Goal: Information Seeking & Learning: Learn about a topic

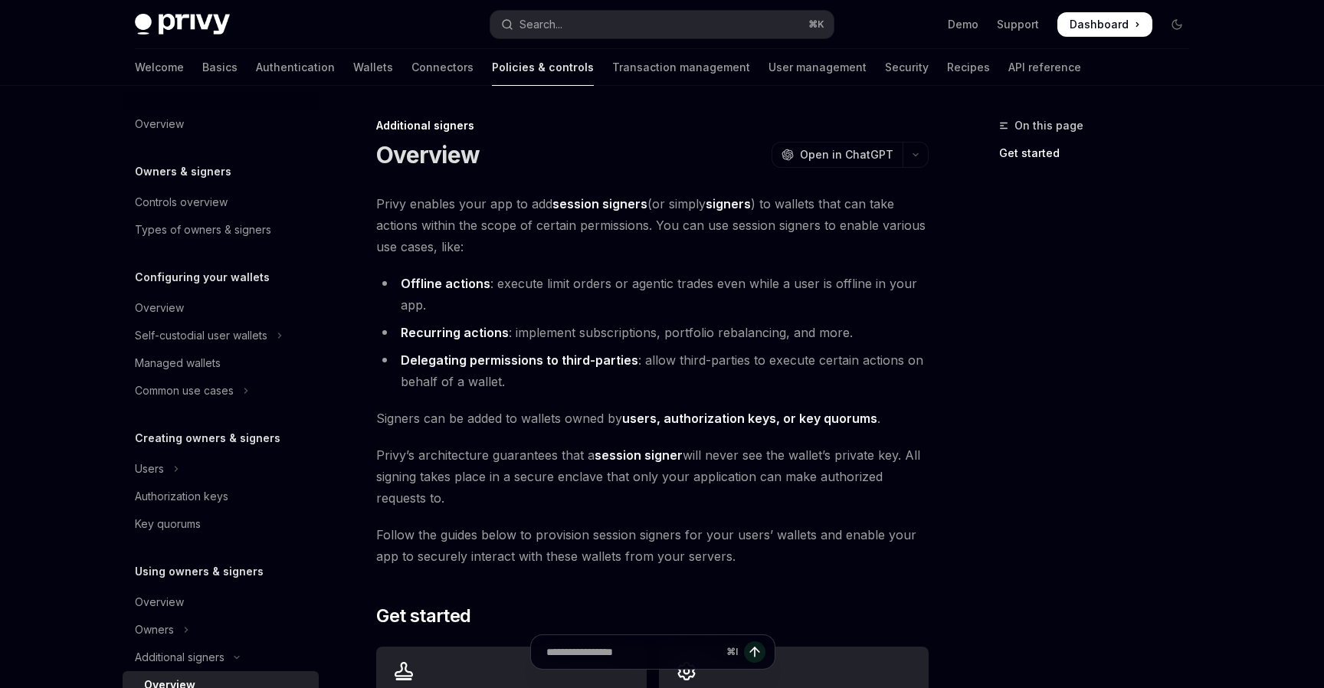
scroll to position [381, 0]
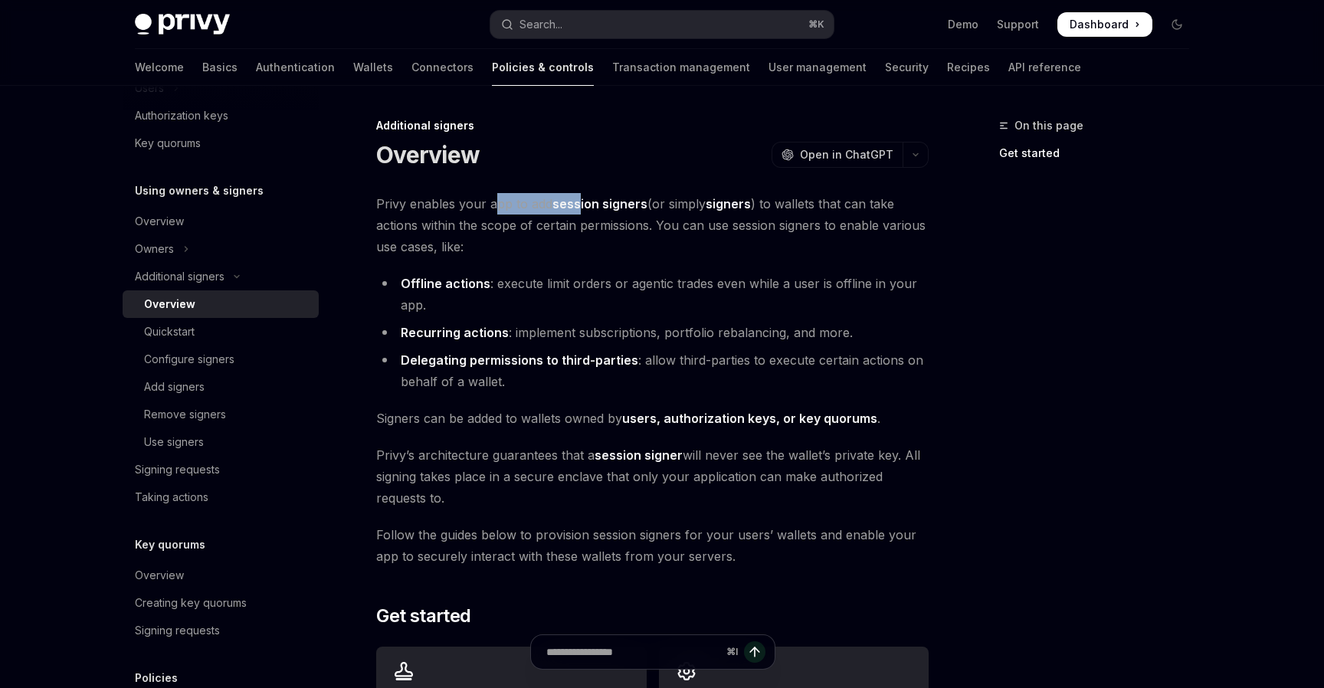
drag, startPoint x: 497, startPoint y: 202, endPoint x: 579, endPoint y: 207, distance: 82.1
click at [579, 205] on span "Privy enables your app to add session signers (or simply signers ) to wallets t…" at bounding box center [652, 225] width 553 height 64
click at [579, 207] on strong "session signers" at bounding box center [600, 203] width 95 height 15
drag, startPoint x: 579, startPoint y: 207, endPoint x: 668, endPoint y: 208, distance: 89.7
click at [668, 208] on span "Privy enables your app to add session signers (or simply signers ) to wallets t…" at bounding box center [652, 225] width 553 height 64
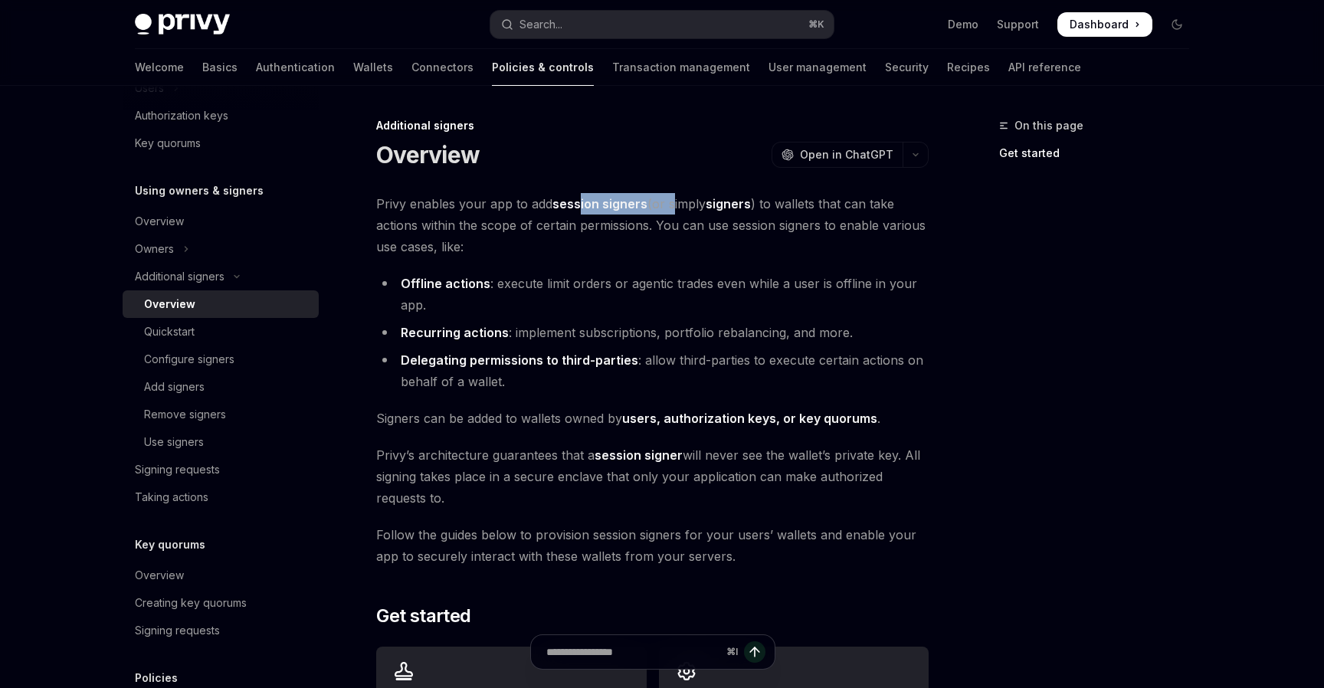
click at [668, 208] on span "Privy enables your app to add session signers (or simply signers ) to wallets t…" at bounding box center [652, 225] width 553 height 64
click at [624, 377] on li "Delegating permissions to third-parties : allow third-parties to execute certai…" at bounding box center [652, 370] width 553 height 43
drag, startPoint x: 500, startPoint y: 386, endPoint x: 421, endPoint y: 386, distance: 79.7
click at [421, 386] on li "Delegating permissions to third-parties : allow third-parties to execute certai…" at bounding box center [652, 370] width 553 height 43
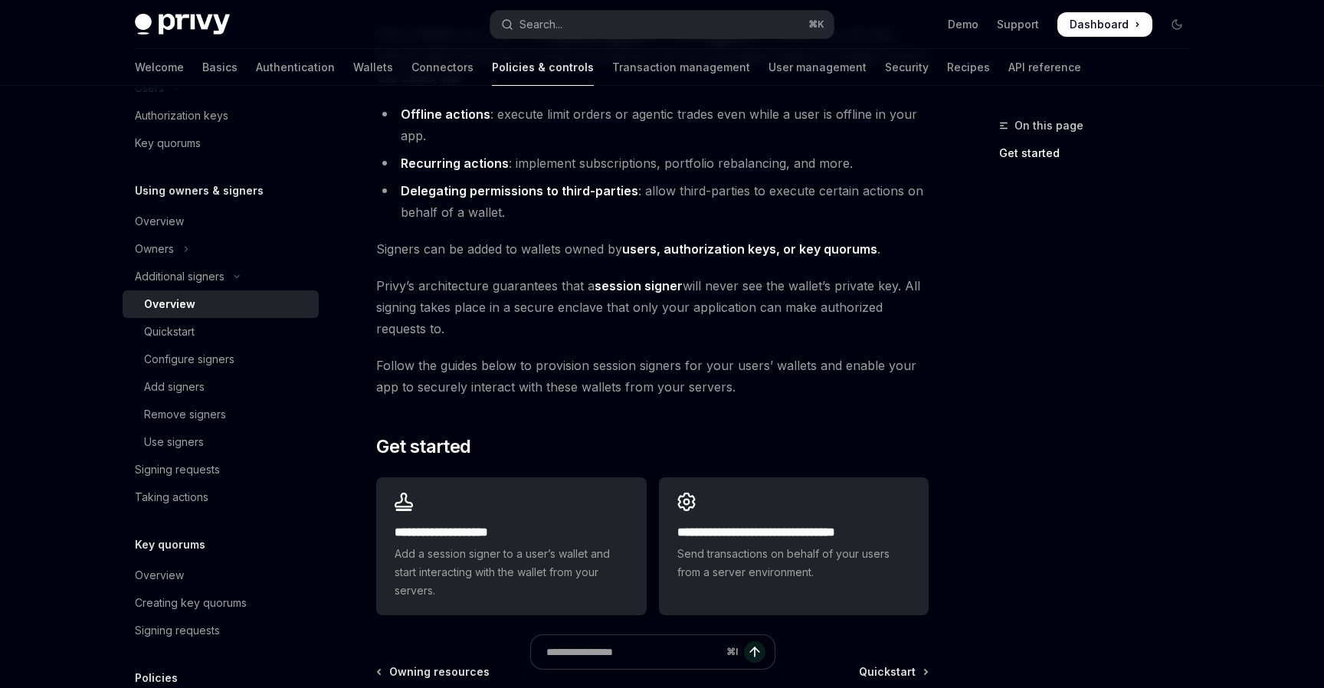
scroll to position [171, 0]
drag, startPoint x: 459, startPoint y: 281, endPoint x: 500, endPoint y: 281, distance: 41.4
click at [500, 281] on span "[PERSON_NAME]’s architecture guarantees that a session signer will never see th…" at bounding box center [652, 306] width 553 height 64
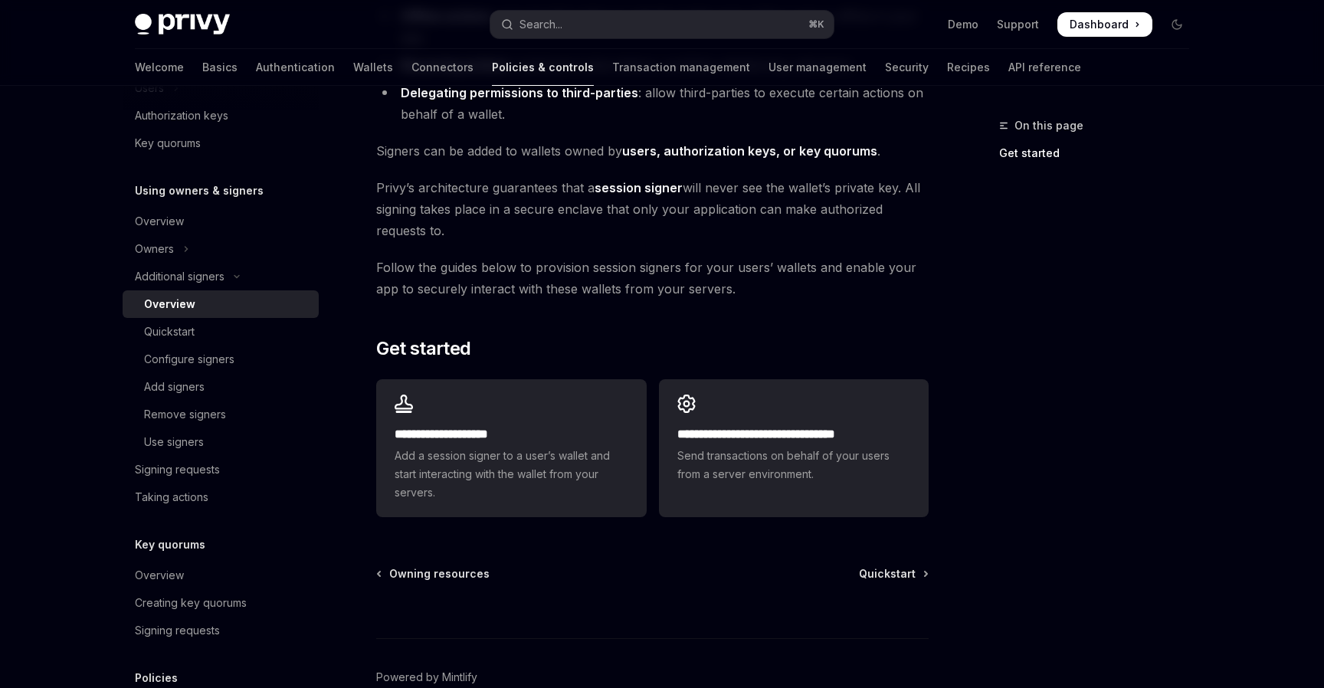
scroll to position [268, 0]
drag, startPoint x: 743, startPoint y: 286, endPoint x: 665, endPoint y: 286, distance: 78.2
click at [665, 286] on span "Follow the guides below to provision session signers for your users’ wallets an…" at bounding box center [652, 277] width 553 height 43
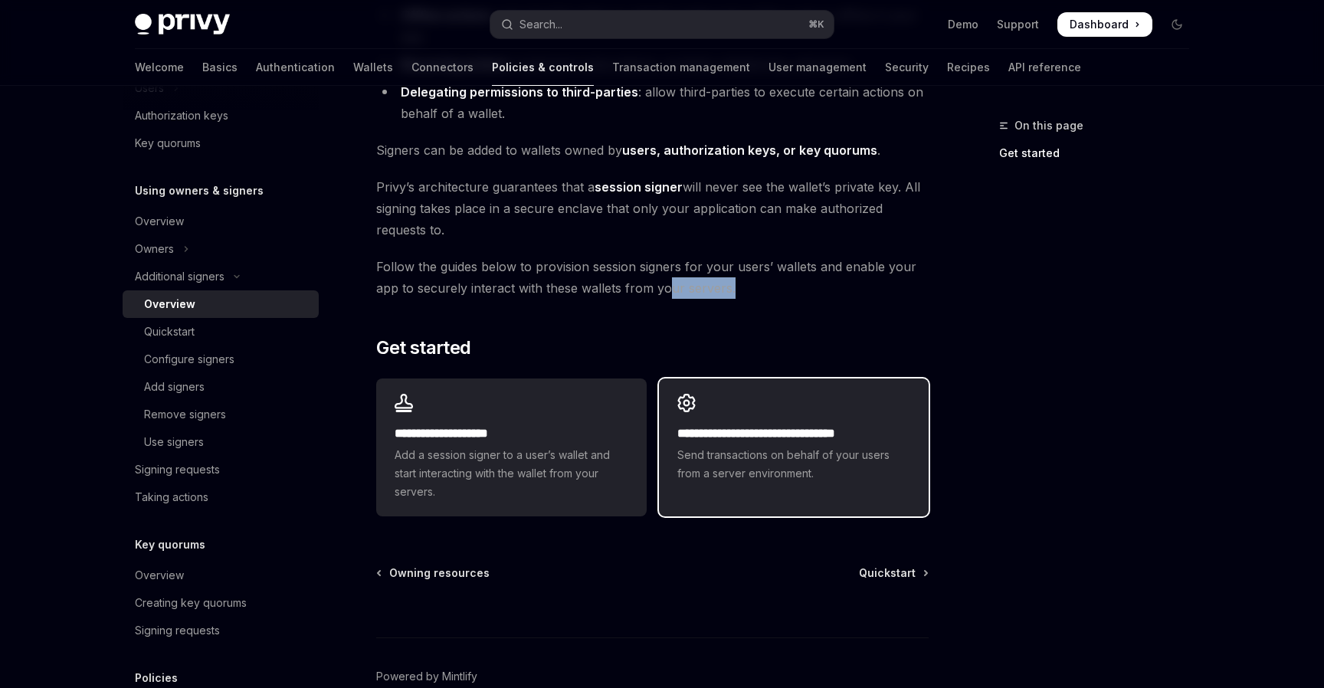
click at [755, 441] on h2 "**********" at bounding box center [793, 434] width 233 height 18
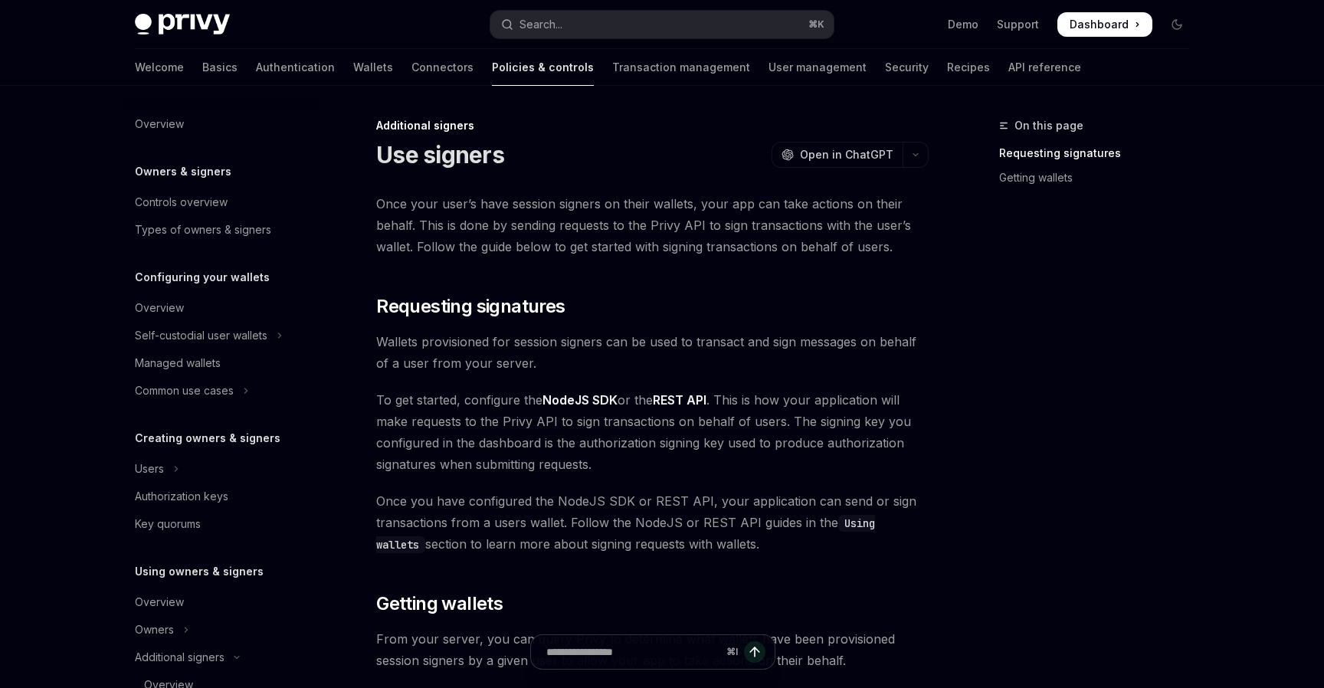
scroll to position [436, 0]
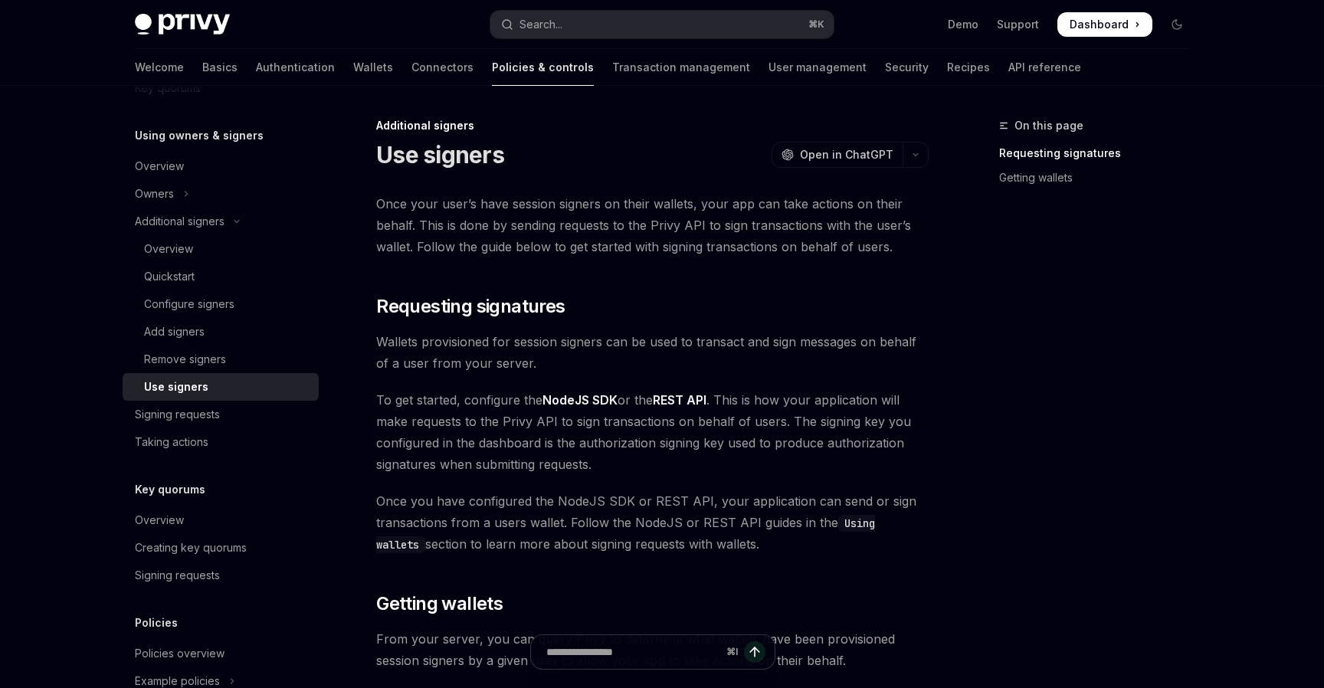
type textarea "*"
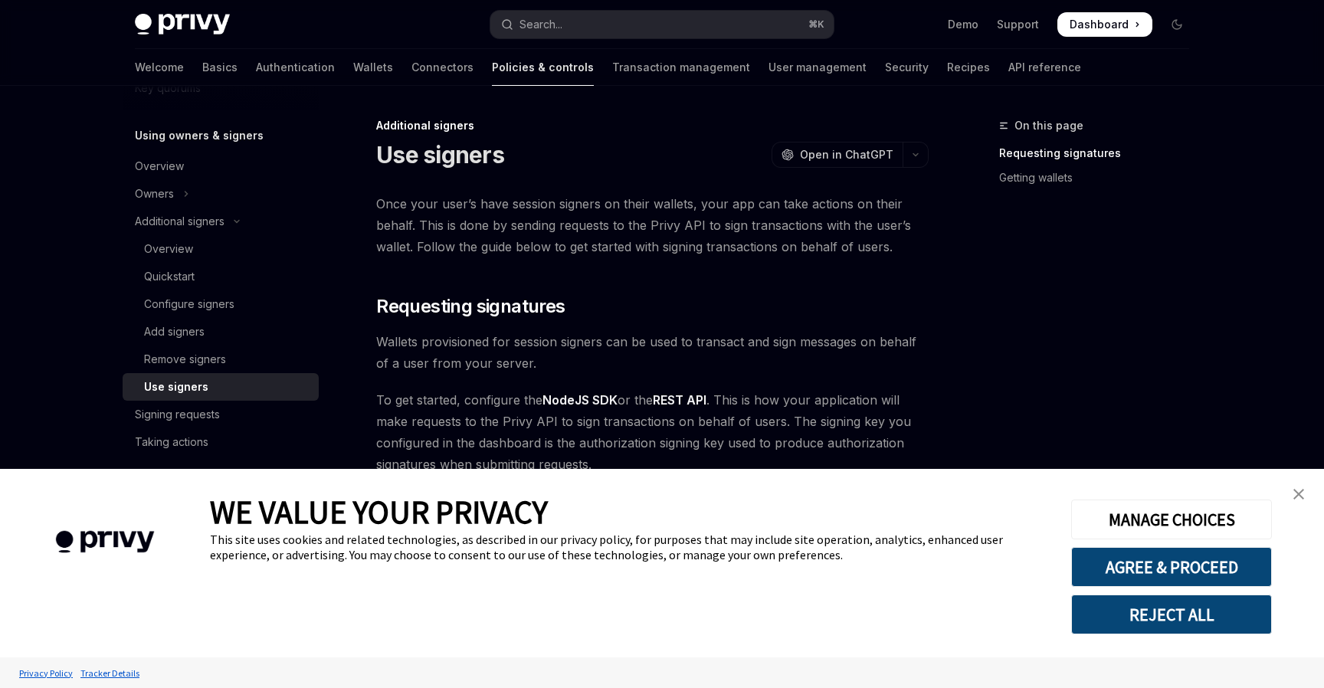
click at [1064, 431] on div "On this page Requesting signatures Getting wallets" at bounding box center [1085, 402] width 233 height 572
click at [1295, 494] on img "close banner" at bounding box center [1299, 494] width 11 height 11
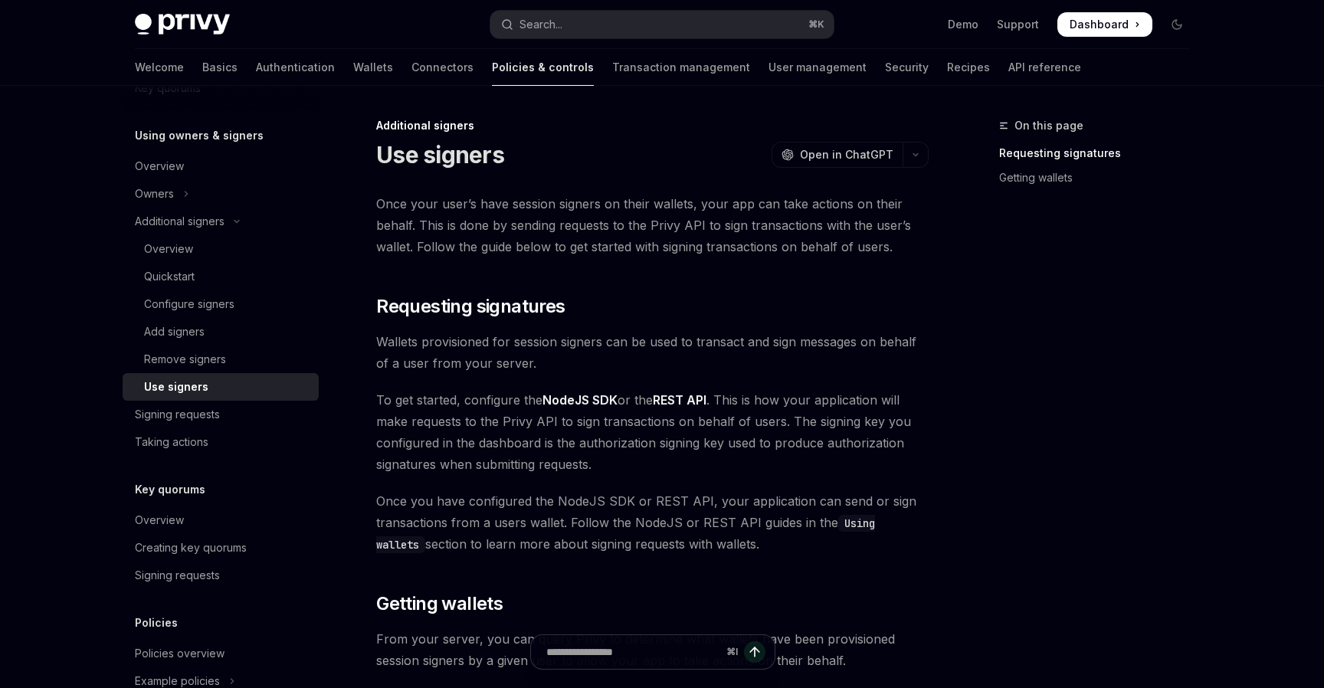
click at [1169, 393] on div "On this page Requesting signatures Getting wallets" at bounding box center [1085, 402] width 233 height 572
click at [896, 275] on div "Once your user’s have session signers on their wallets, your app can take actio…" at bounding box center [652, 660] width 553 height 935
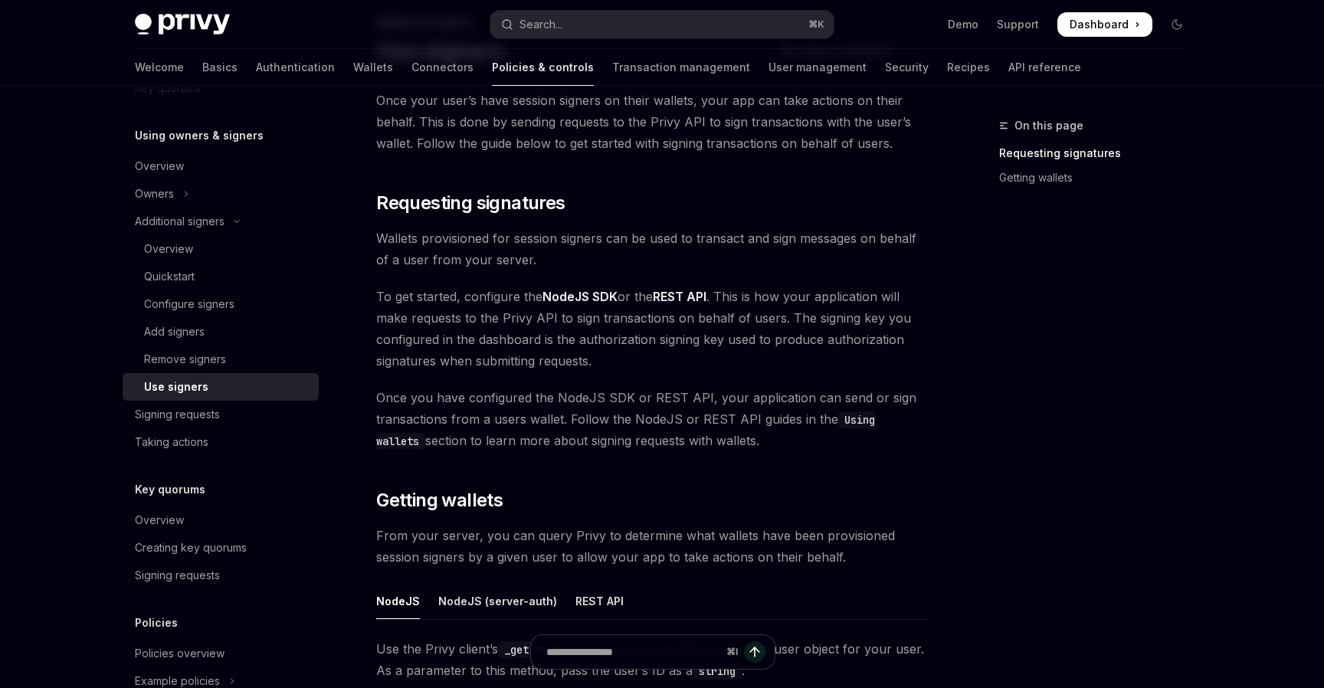
scroll to position [139, 0]
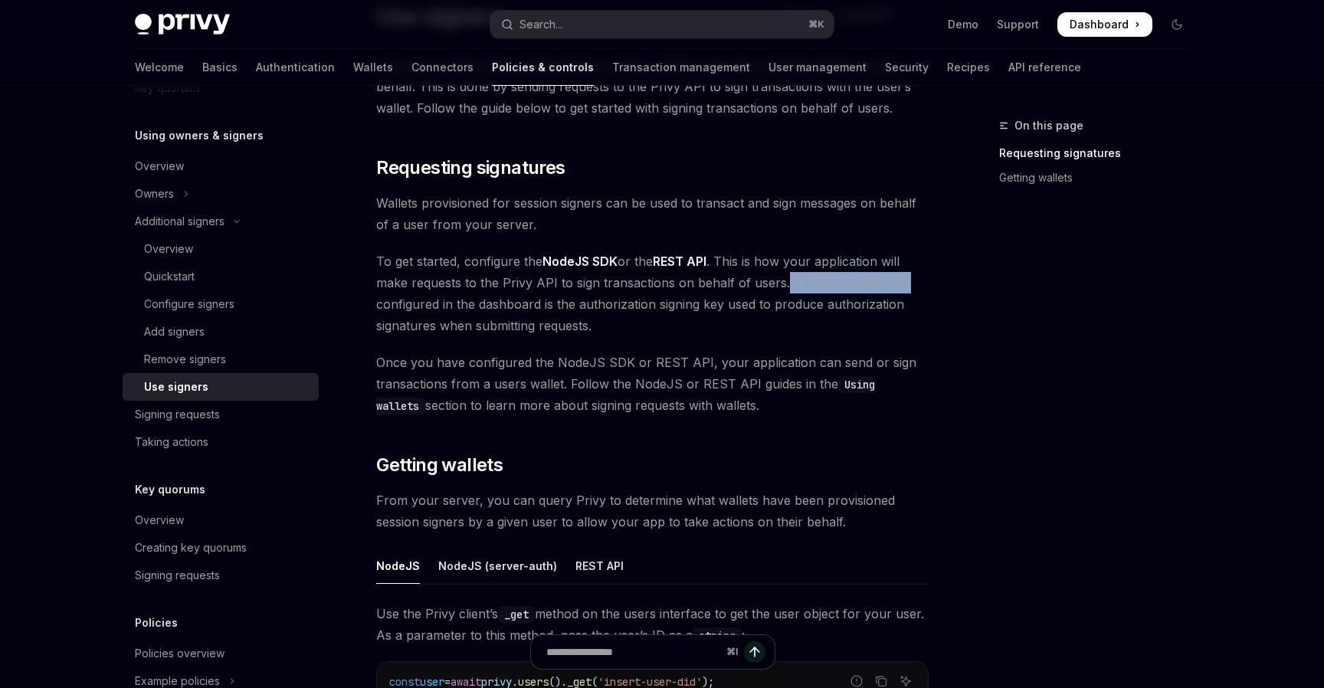
drag, startPoint x: 910, startPoint y: 289, endPoint x: 782, endPoint y: 288, distance: 128.0
click at [782, 288] on span "To get started, configure the NodeJS SDK or the REST API . This is how your app…" at bounding box center [652, 294] width 553 height 86
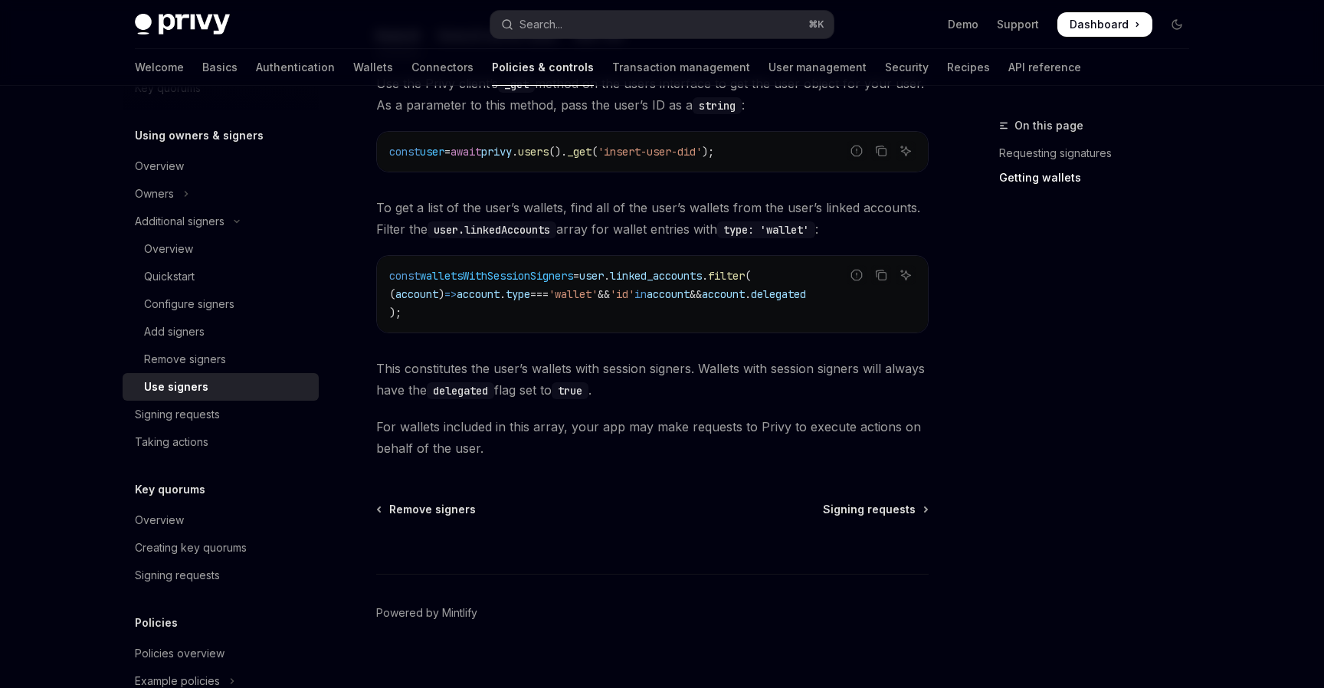
scroll to position [671, 0]
drag, startPoint x: 689, startPoint y: 376, endPoint x: 621, endPoint y: 376, distance: 68.2
click at [621, 376] on span "This constitutes the user’s wallets with session signers. Wallets with session …" at bounding box center [652, 377] width 553 height 43
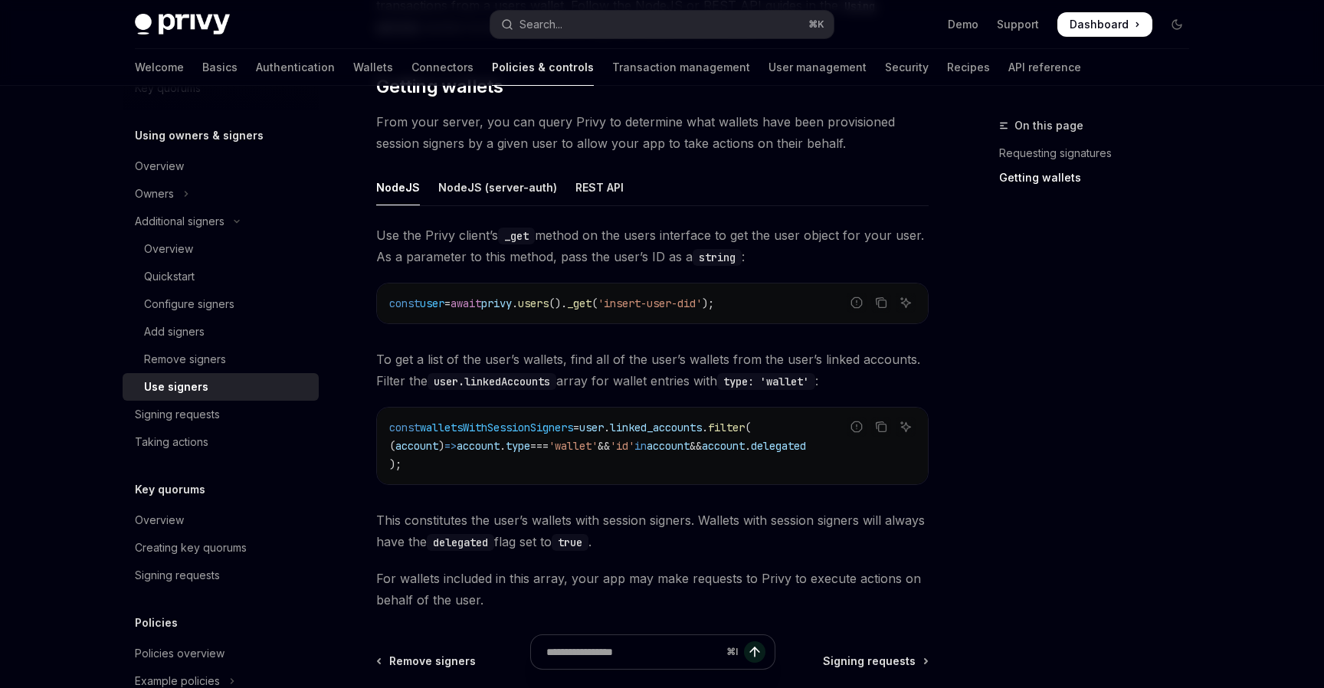
scroll to position [498, 0]
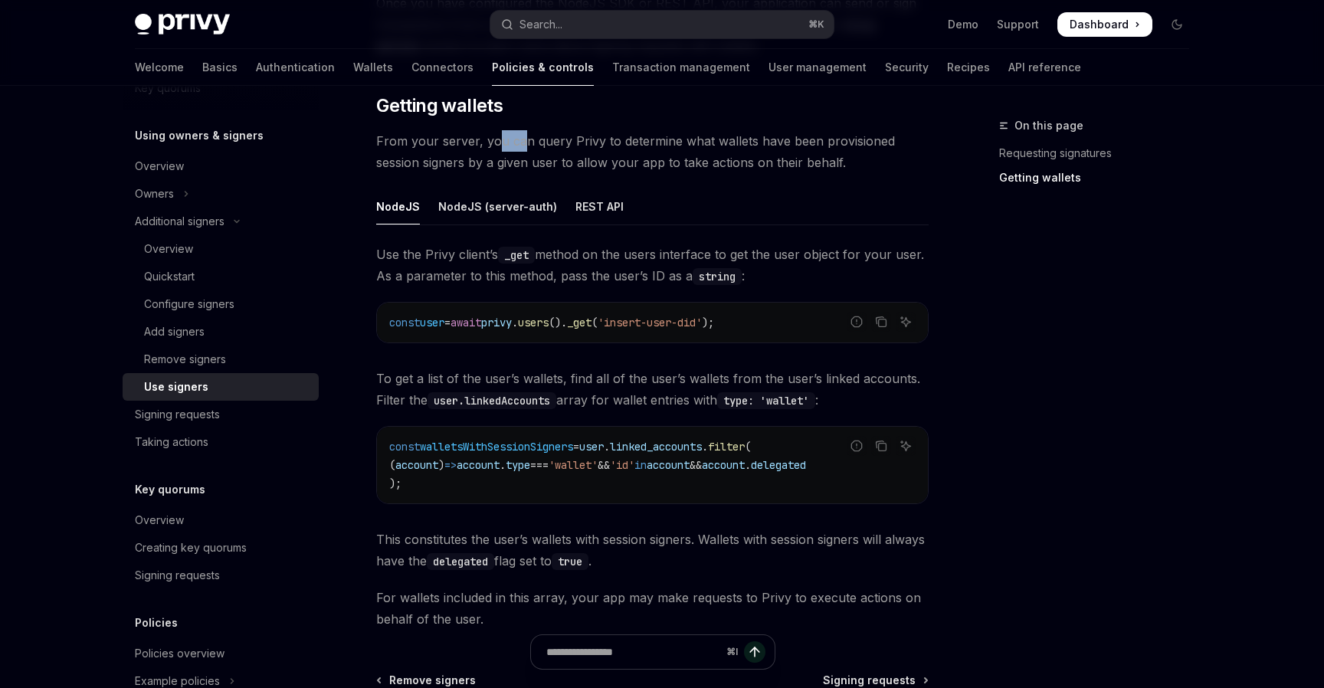
drag, startPoint x: 493, startPoint y: 142, endPoint x: 520, endPoint y: 143, distance: 27.6
click at [520, 143] on span "From your server, you can query Privy to determine what wallets have been provi…" at bounding box center [652, 151] width 553 height 43
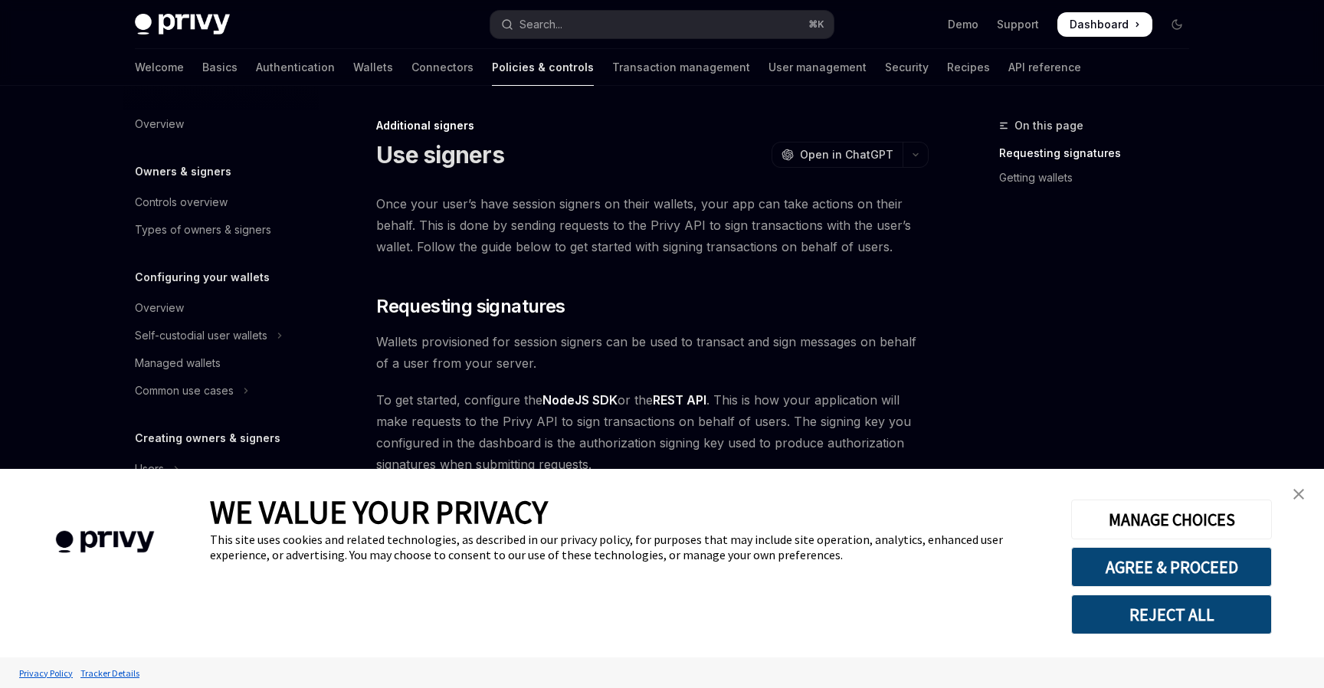
scroll to position [436, 0]
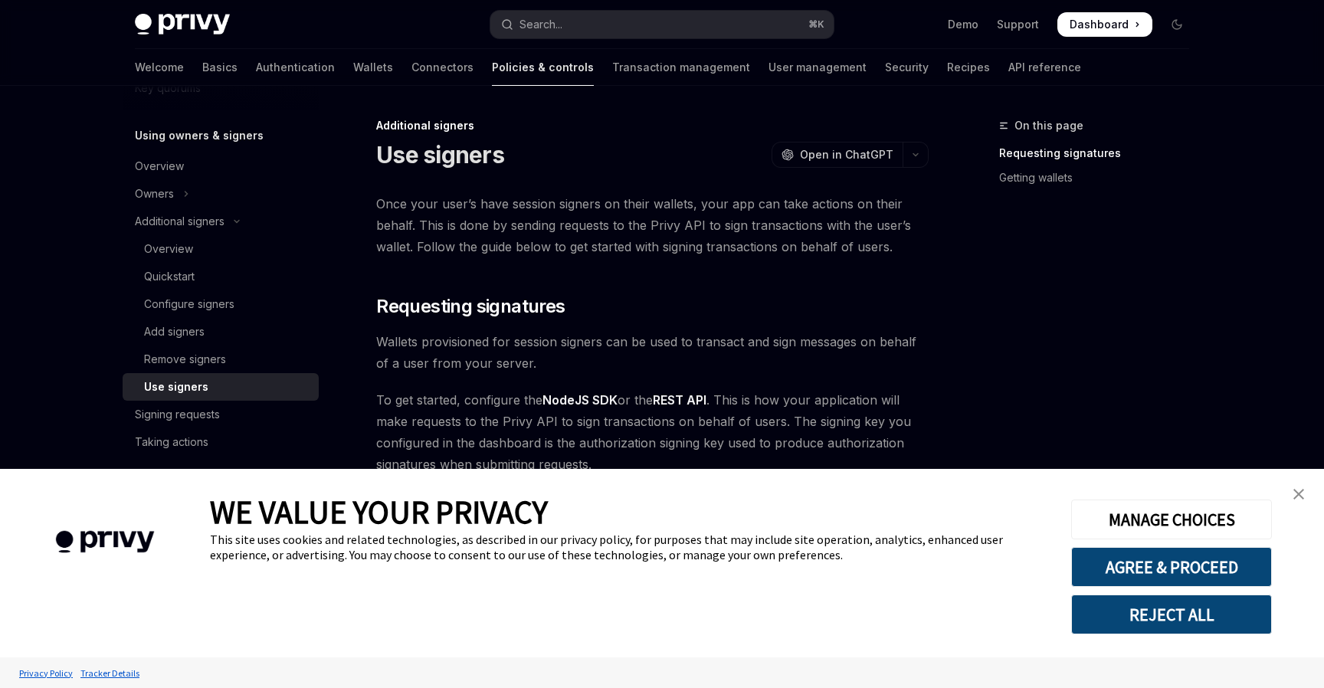
click at [1303, 494] on img "close banner" at bounding box center [1299, 494] width 11 height 11
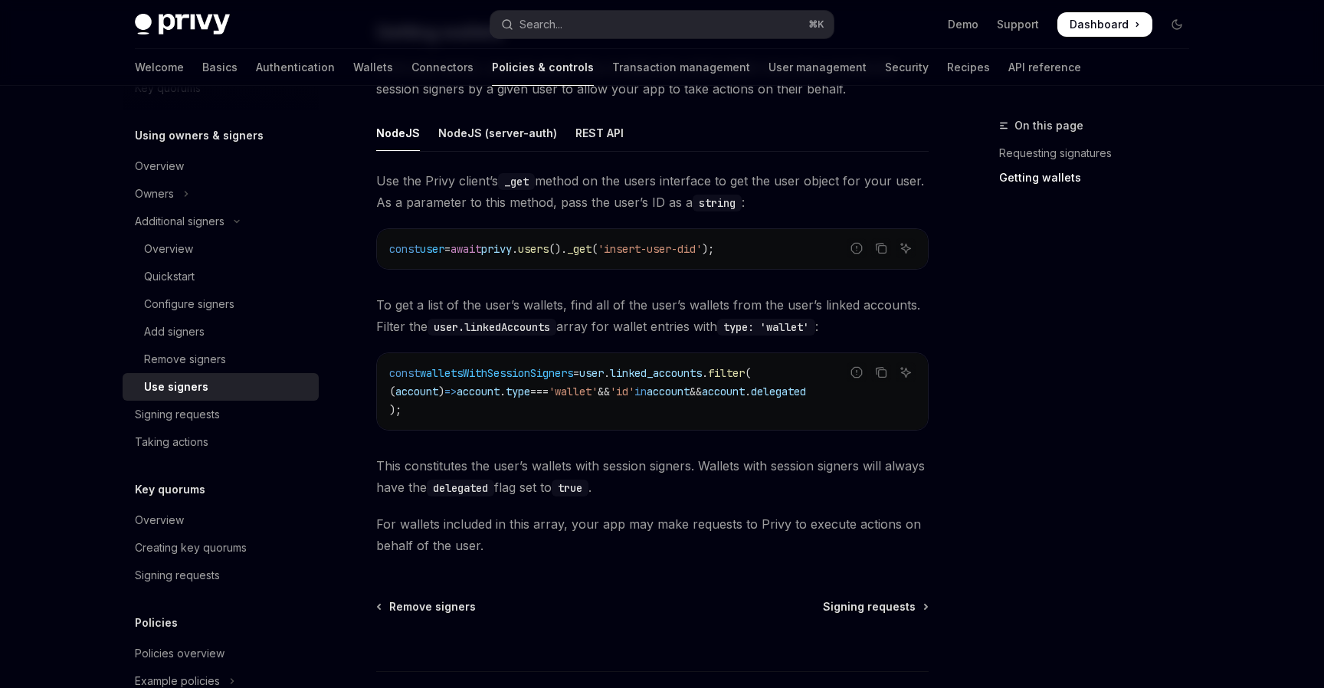
scroll to position [616, 0]
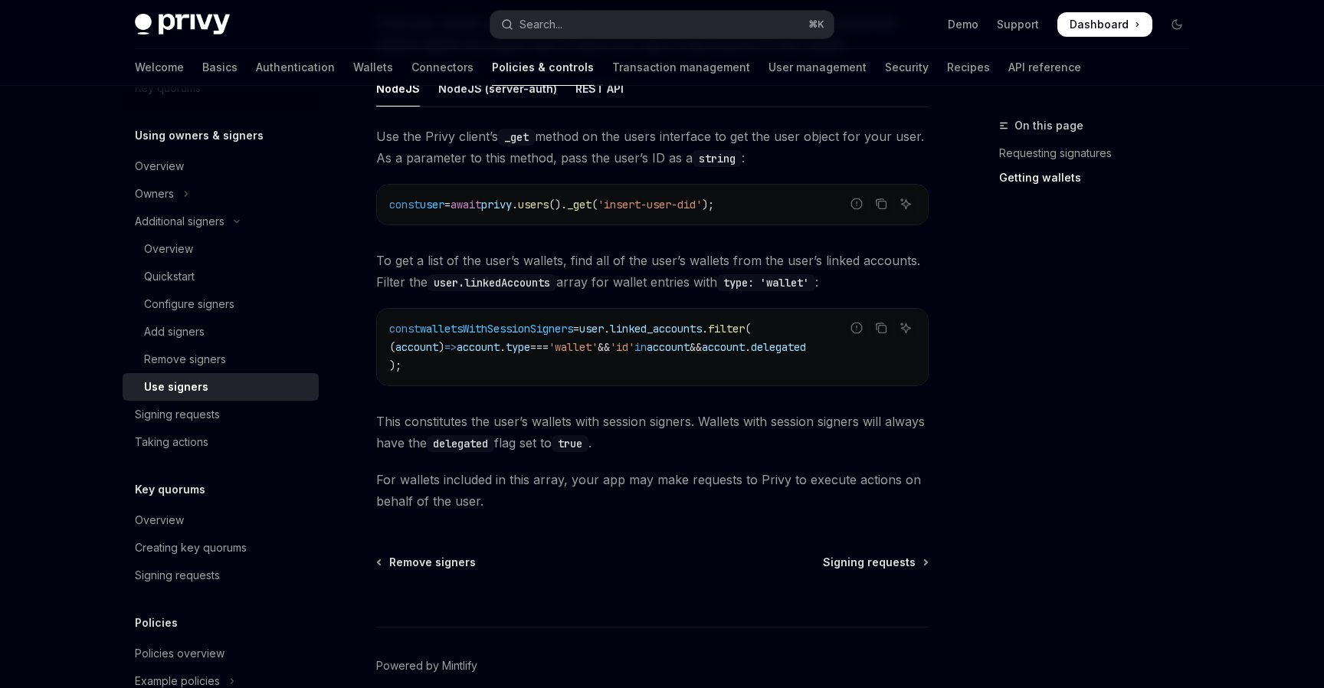
click at [476, 452] on code "delegated" at bounding box center [460, 443] width 67 height 17
copy code "delegated"
click at [637, 19] on button "Search... ⌘ K" at bounding box center [661, 25] width 343 height 28
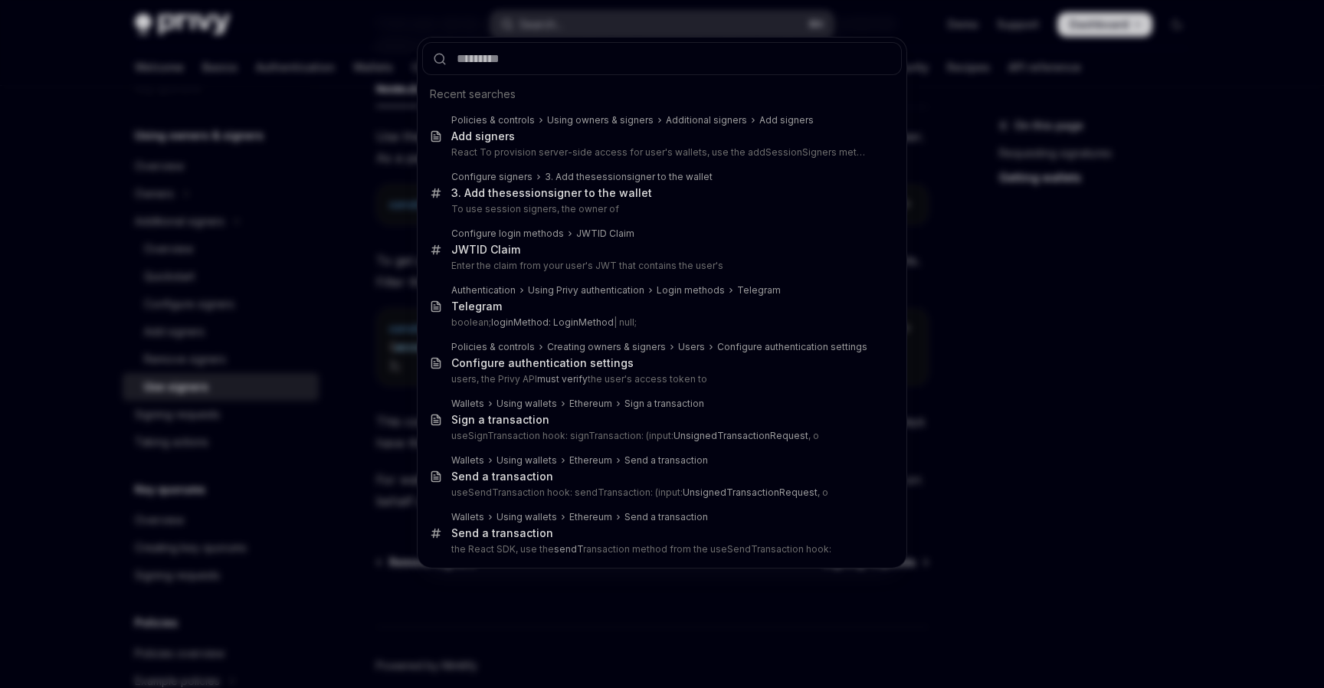
type input "*********"
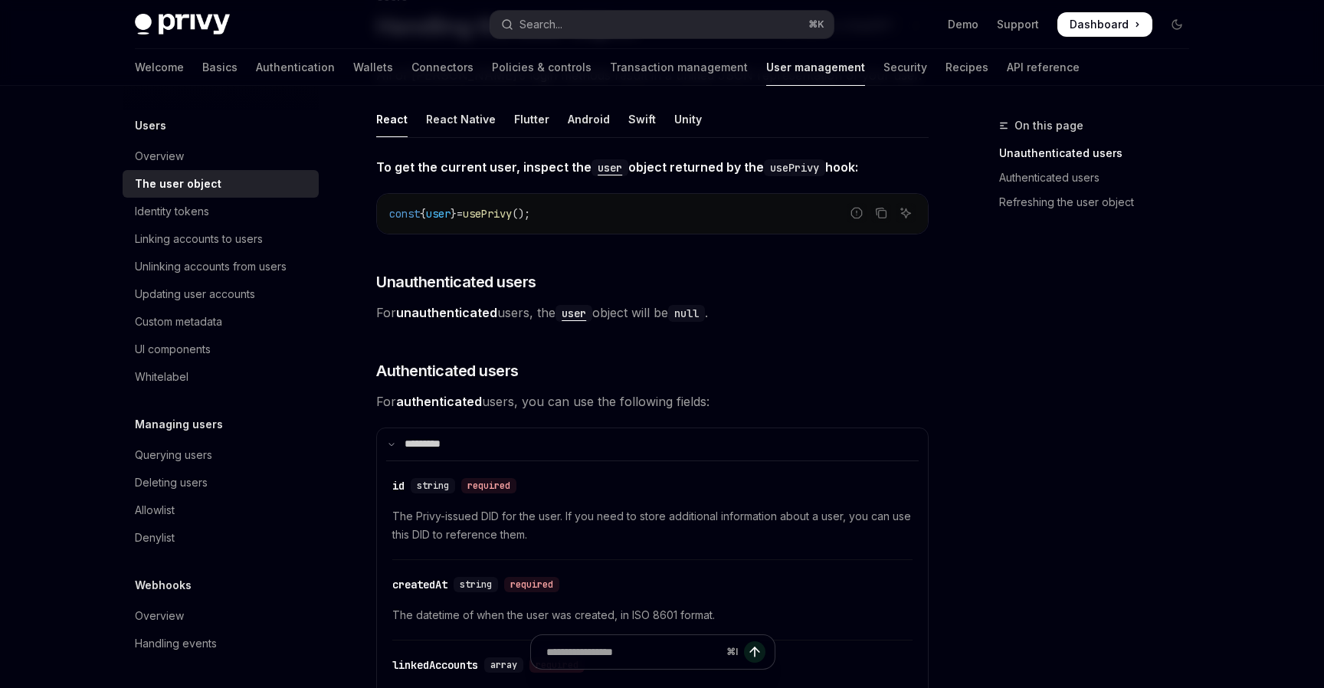
scroll to position [179, 0]
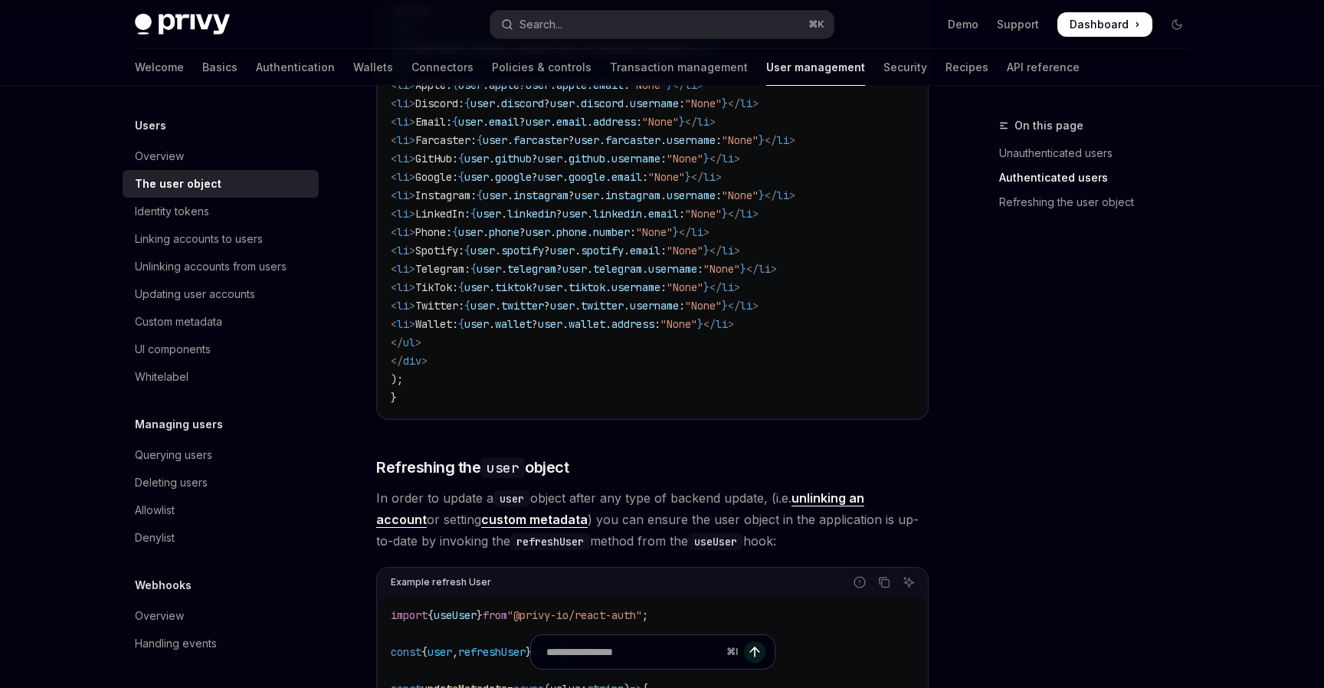
scroll to position [2088, 0]
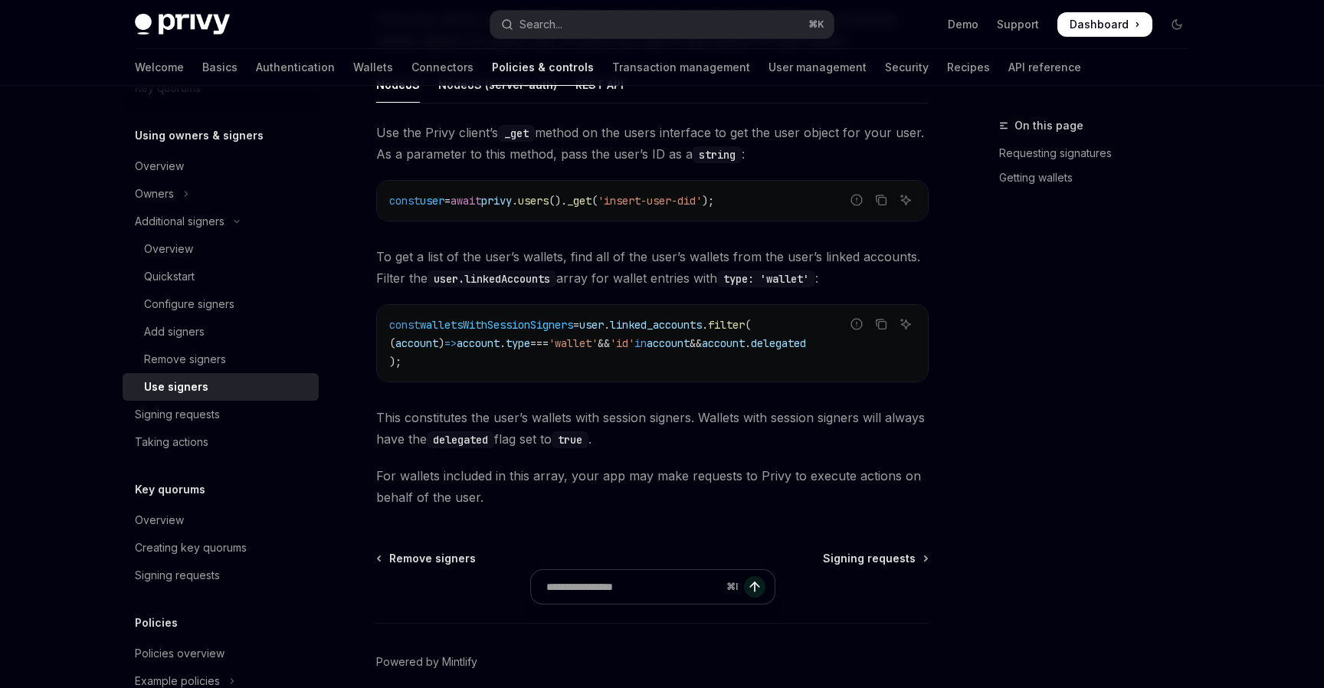
scroll to position [616, 0]
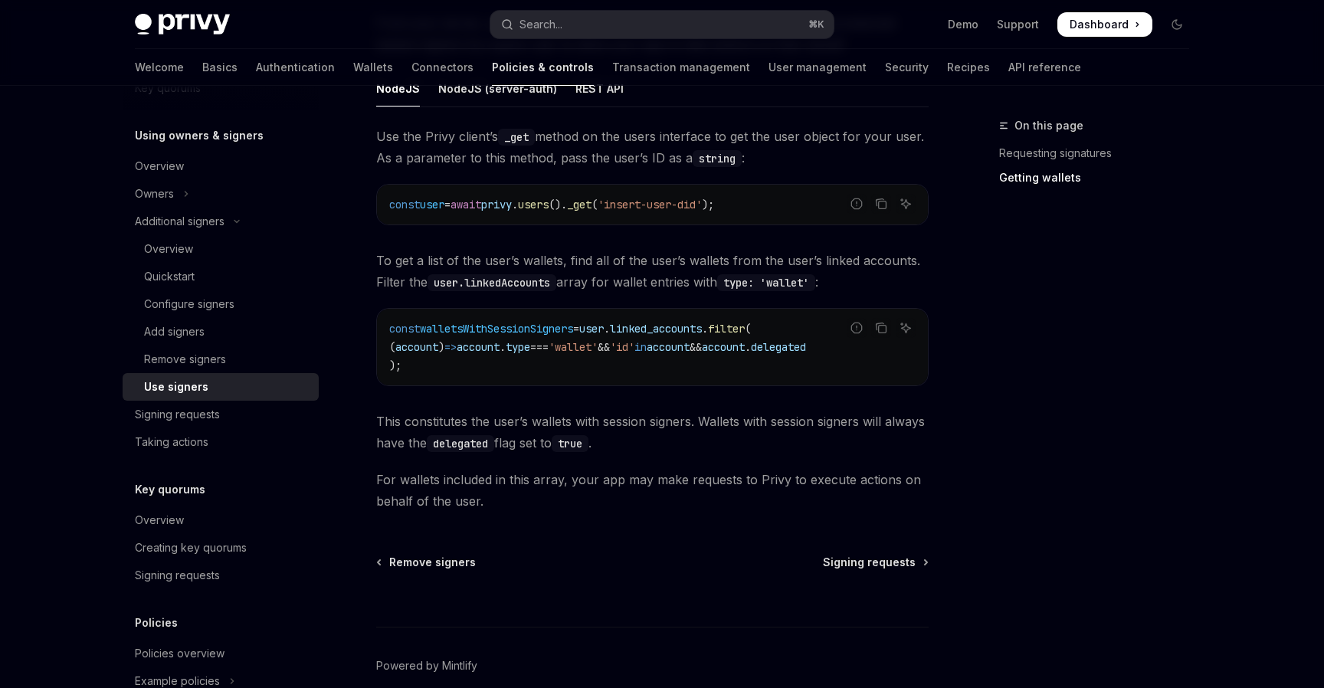
click at [987, 450] on div "On this page Requesting signatures Getting wallets" at bounding box center [1085, 402] width 233 height 572
click at [1060, 473] on div "On this page Requesting signatures Getting wallets" at bounding box center [1085, 402] width 233 height 572
click at [982, 356] on div "On this page Requesting signatures Getting wallets" at bounding box center [1085, 402] width 233 height 572
click at [985, 356] on div "On this page Requesting signatures Getting wallets" at bounding box center [1085, 402] width 233 height 572
click at [1035, 333] on div "On this page Requesting signatures Getting wallets" at bounding box center [1085, 402] width 233 height 572
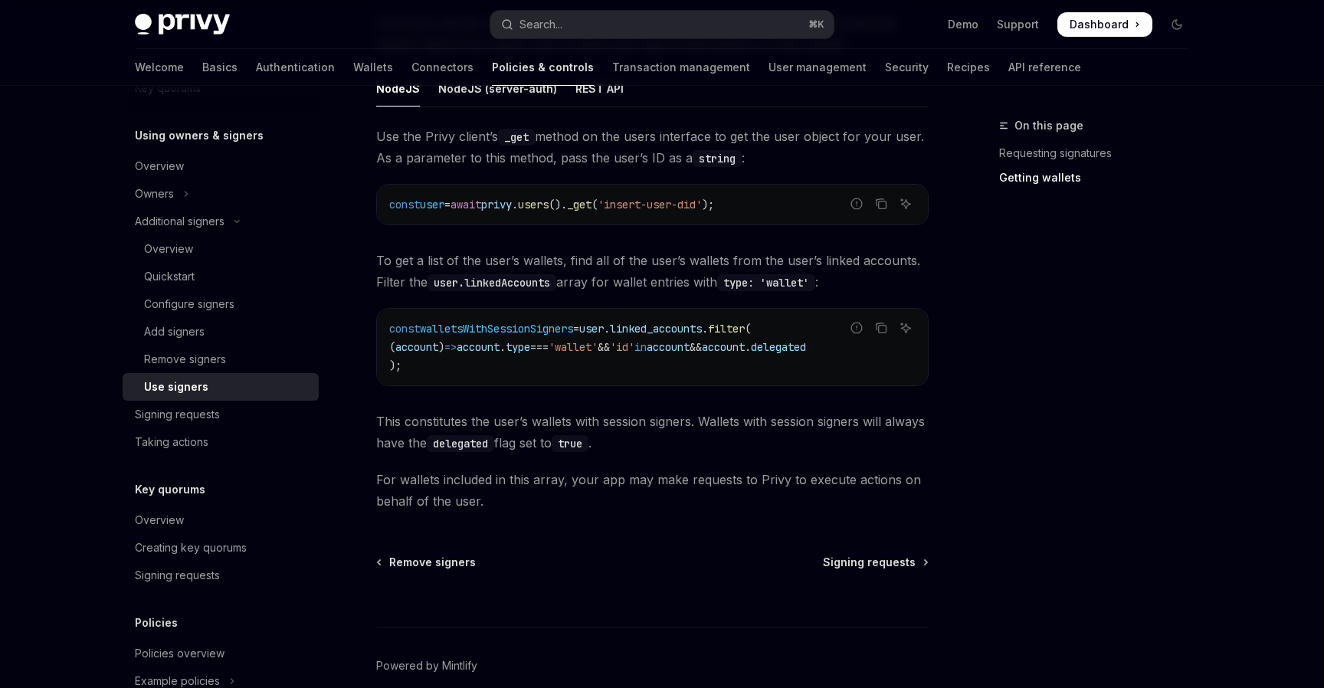
click at [1035, 405] on div "On this page Requesting signatures Getting wallets" at bounding box center [1085, 402] width 233 height 572
click at [1128, 293] on div "On this page Requesting signatures Getting wallets" at bounding box center [1085, 402] width 233 height 572
click at [682, 576] on div "⌘ I" at bounding box center [652, 598] width 553 height 57
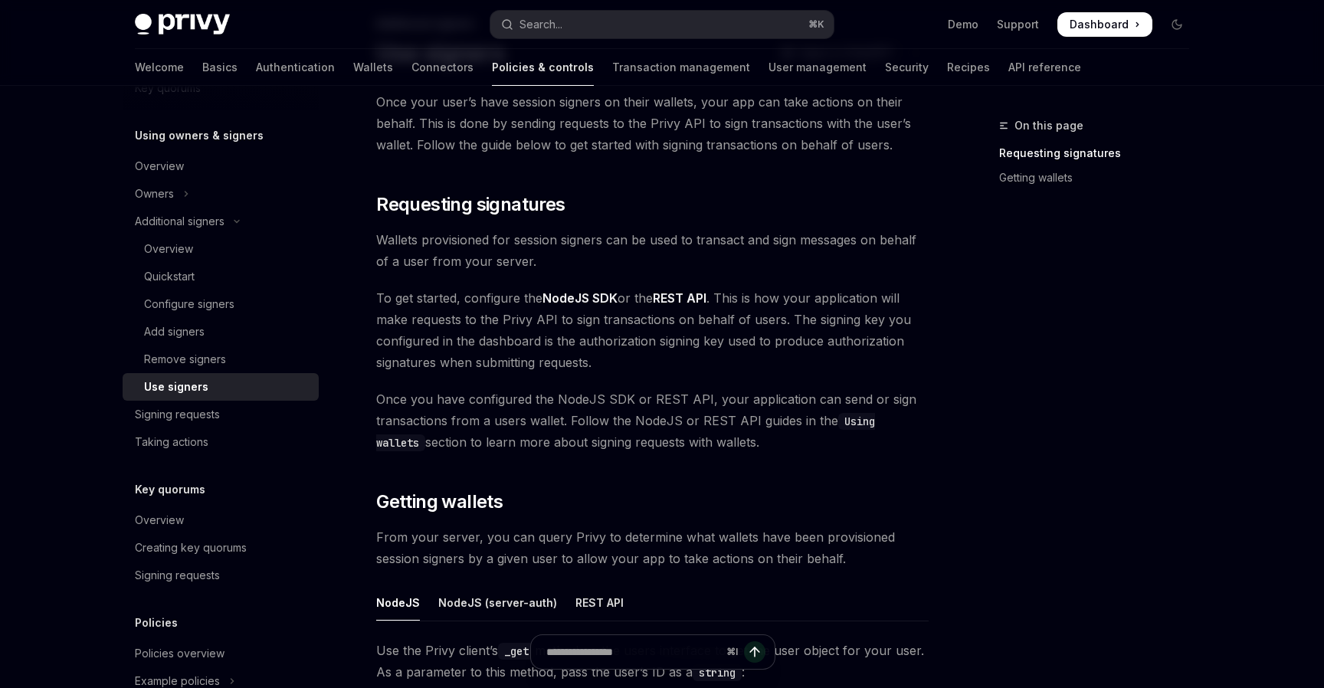
scroll to position [56, 0]
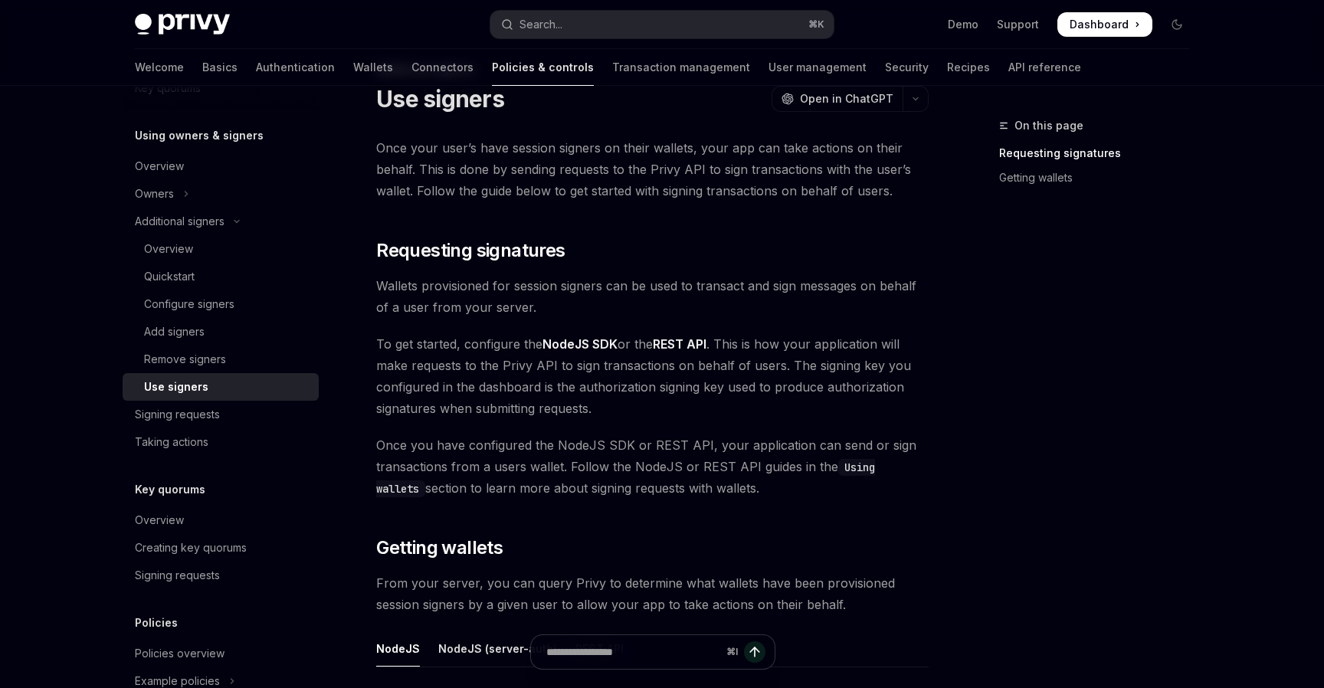
click at [614, 234] on div "Once your user’s have session signers on their wallets, your app can take actio…" at bounding box center [652, 604] width 553 height 935
click at [256, 51] on link "Authentication" at bounding box center [295, 67] width 79 height 37
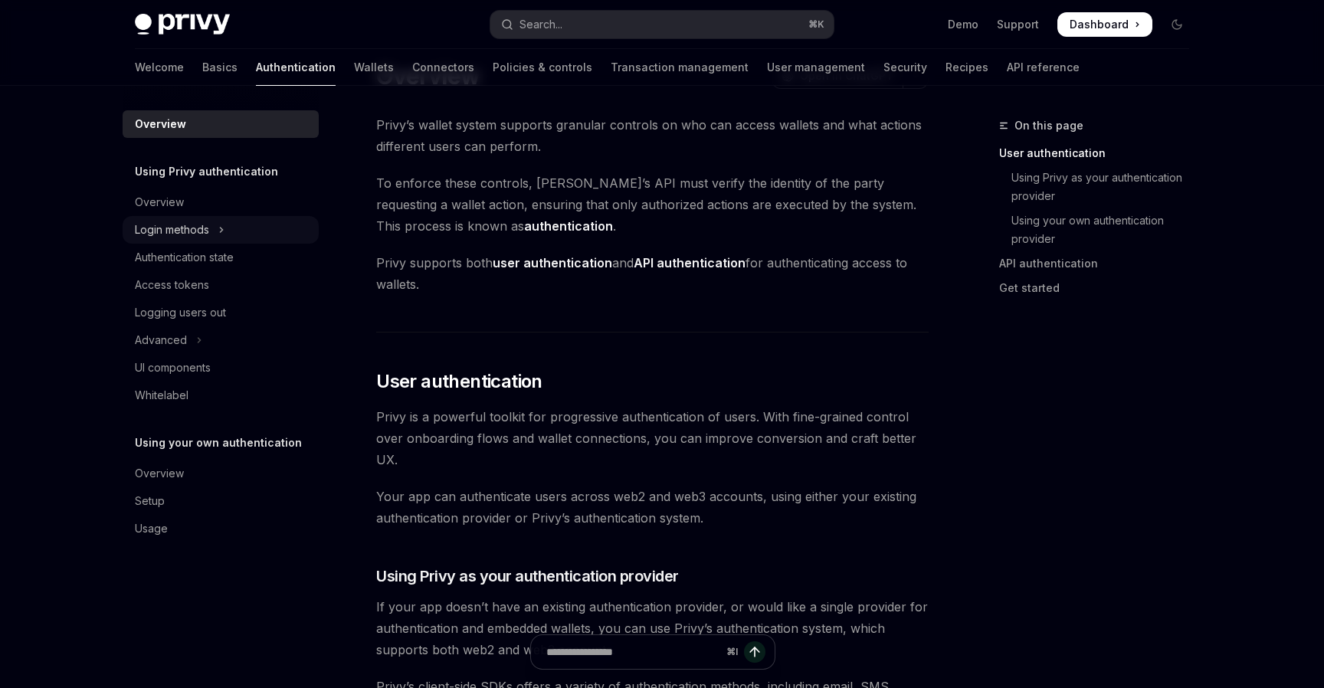
click at [257, 220] on button "Login methods" at bounding box center [221, 230] width 196 height 28
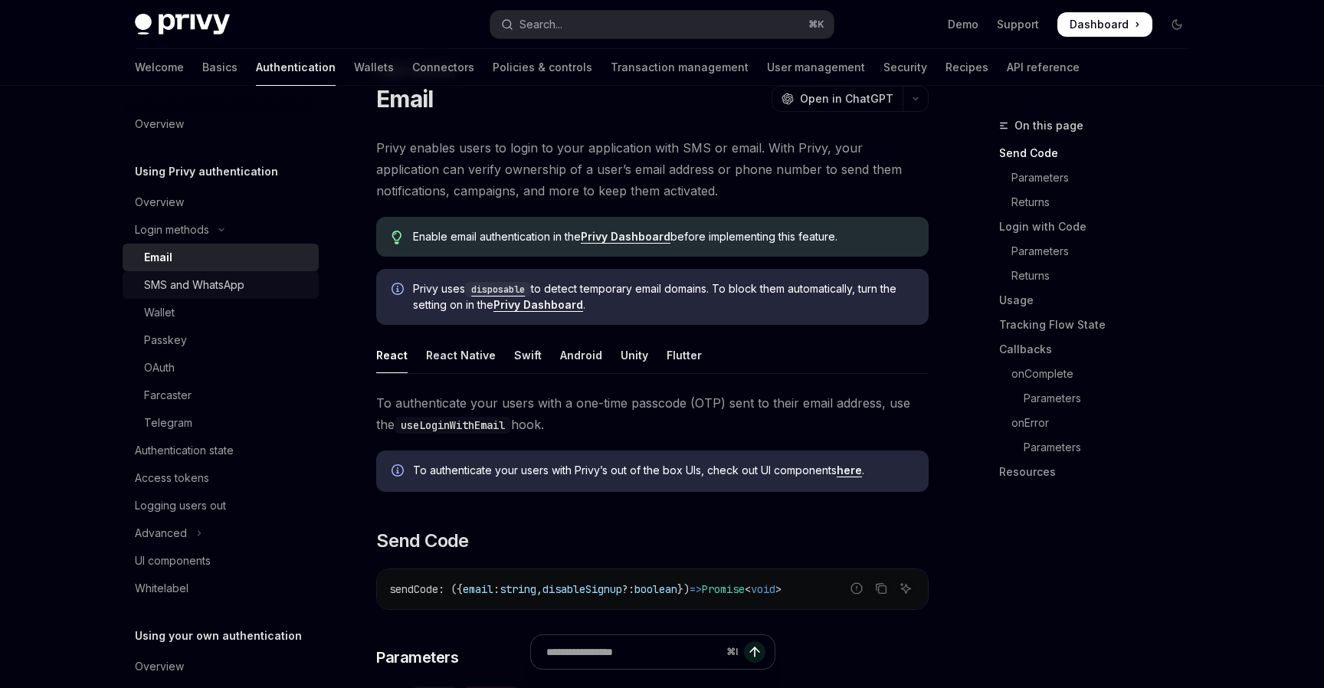
click at [250, 274] on link "SMS and WhatsApp" at bounding box center [221, 285] width 196 height 28
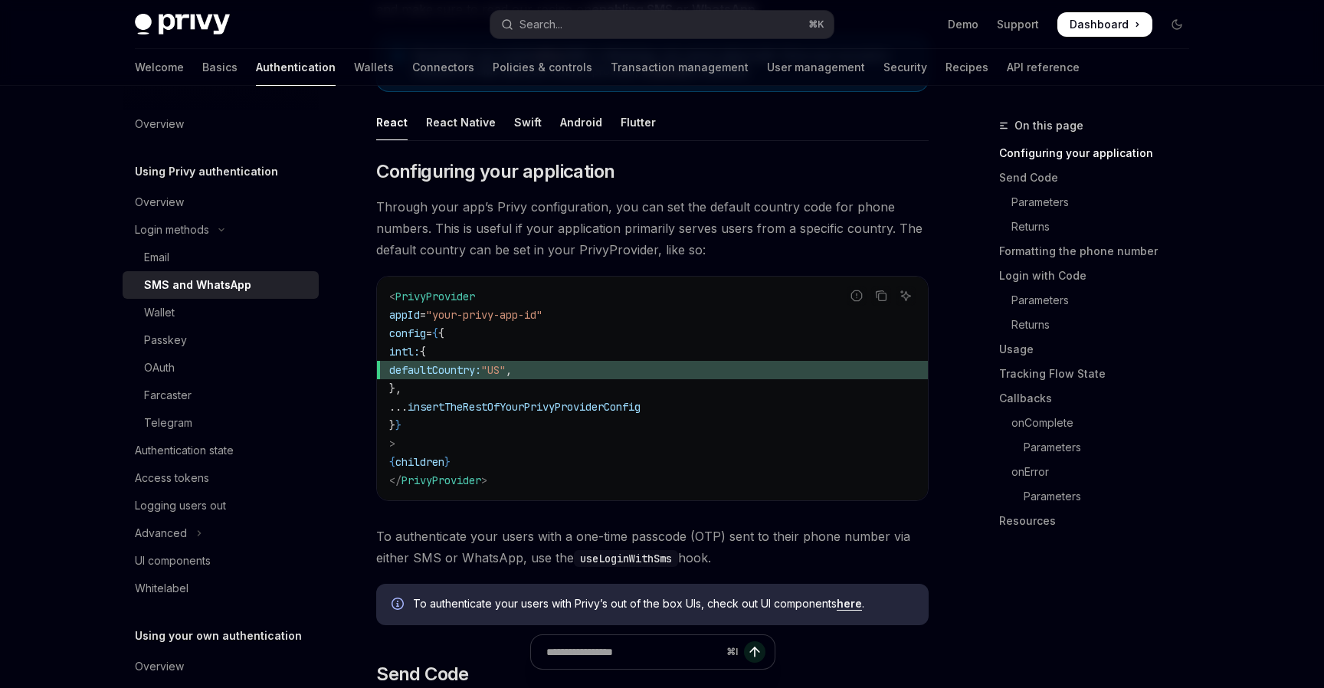
scroll to position [220, 0]
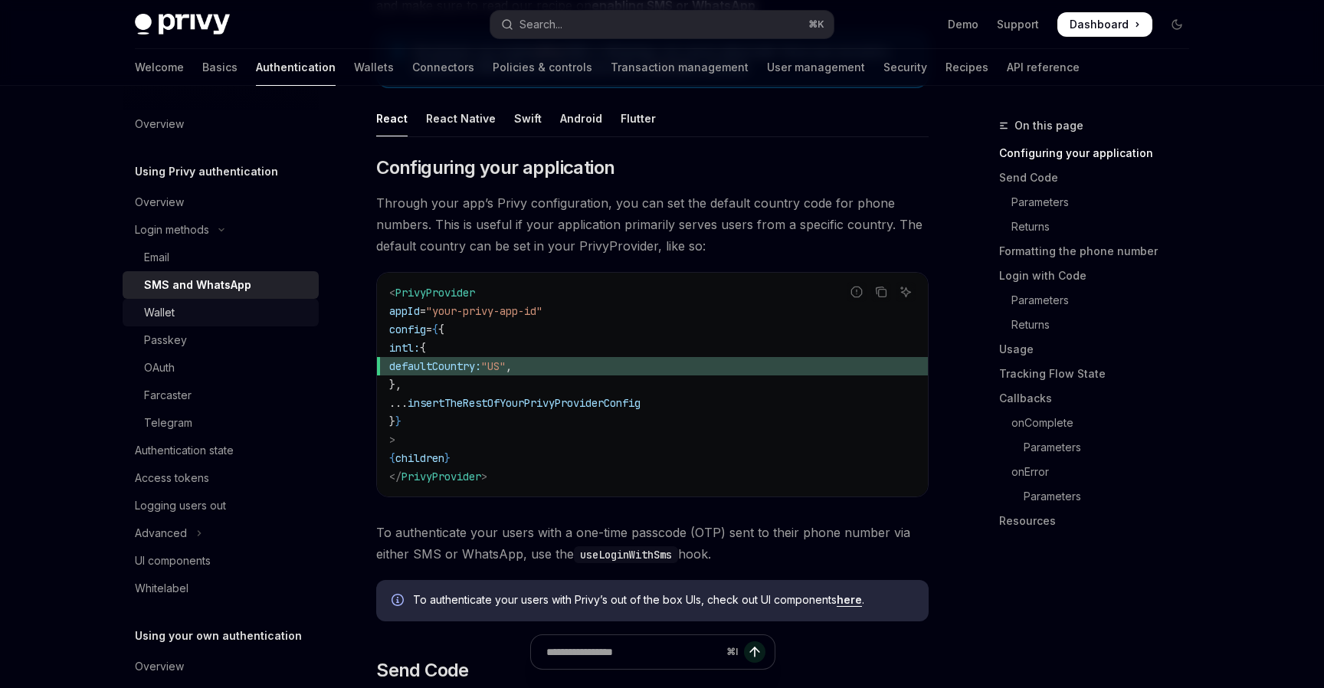
click at [203, 317] on div "Wallet" at bounding box center [227, 312] width 166 height 18
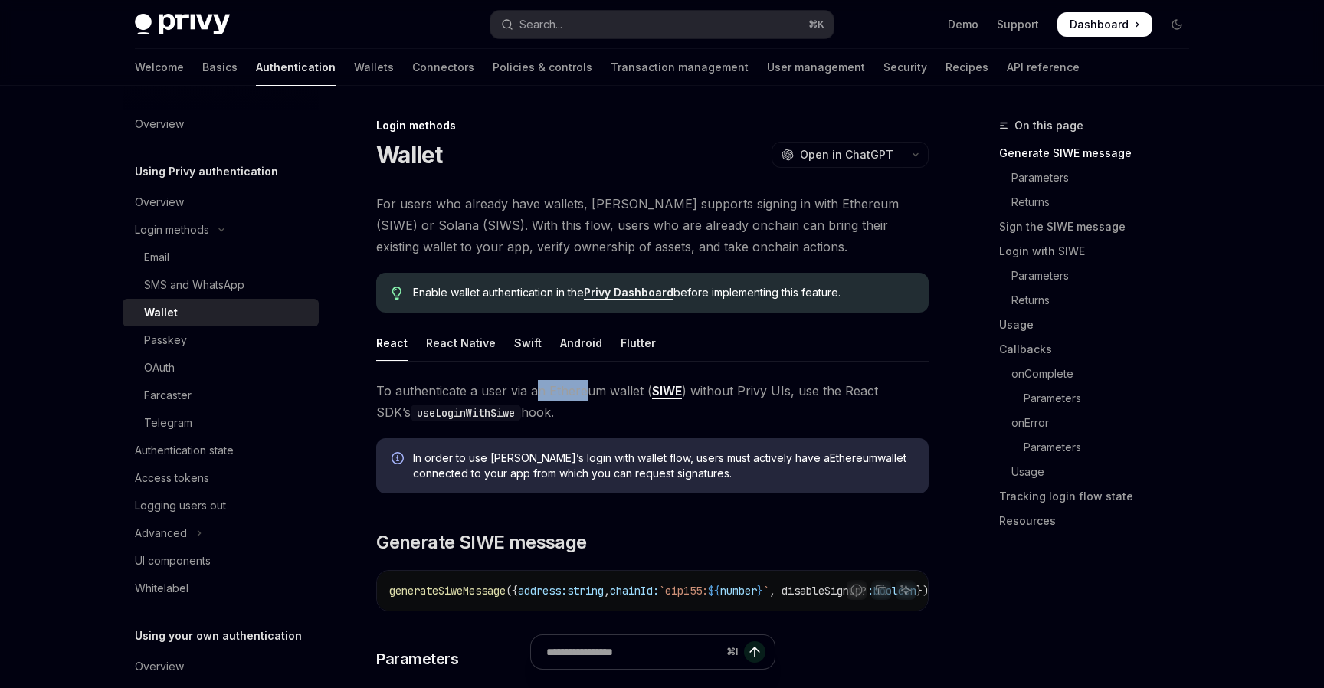
drag, startPoint x: 533, startPoint y: 389, endPoint x: 585, endPoint y: 389, distance: 52.1
click at [585, 389] on span "To authenticate a user via an Ethereum wallet ( SIWE ) without Privy UIs, use t…" at bounding box center [652, 401] width 553 height 43
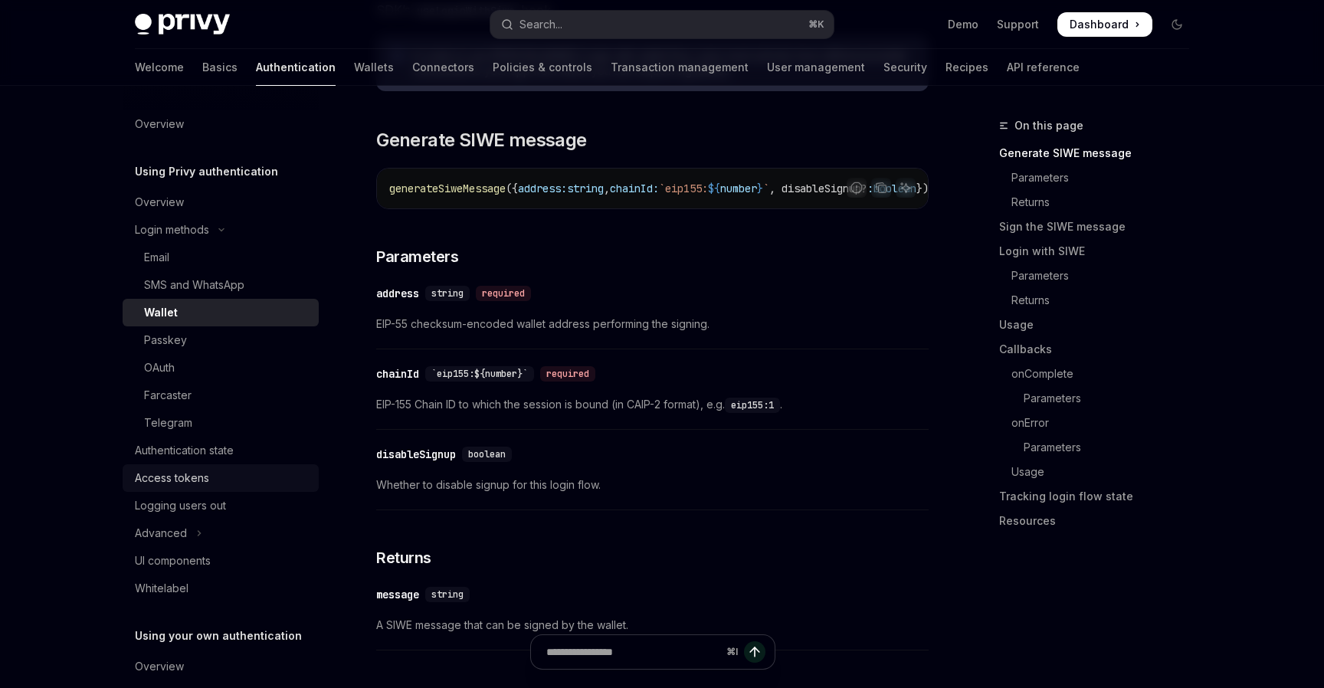
click at [208, 477] on div "Access tokens" at bounding box center [172, 478] width 74 height 18
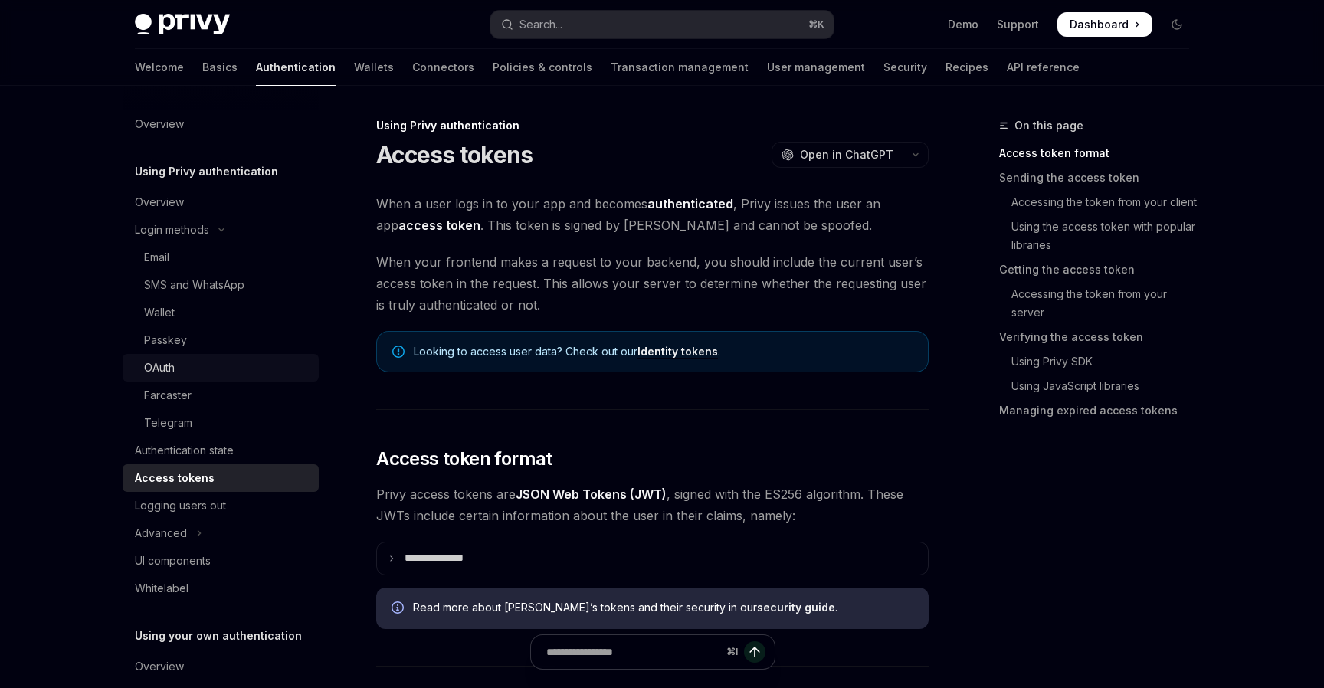
scroll to position [78, 0]
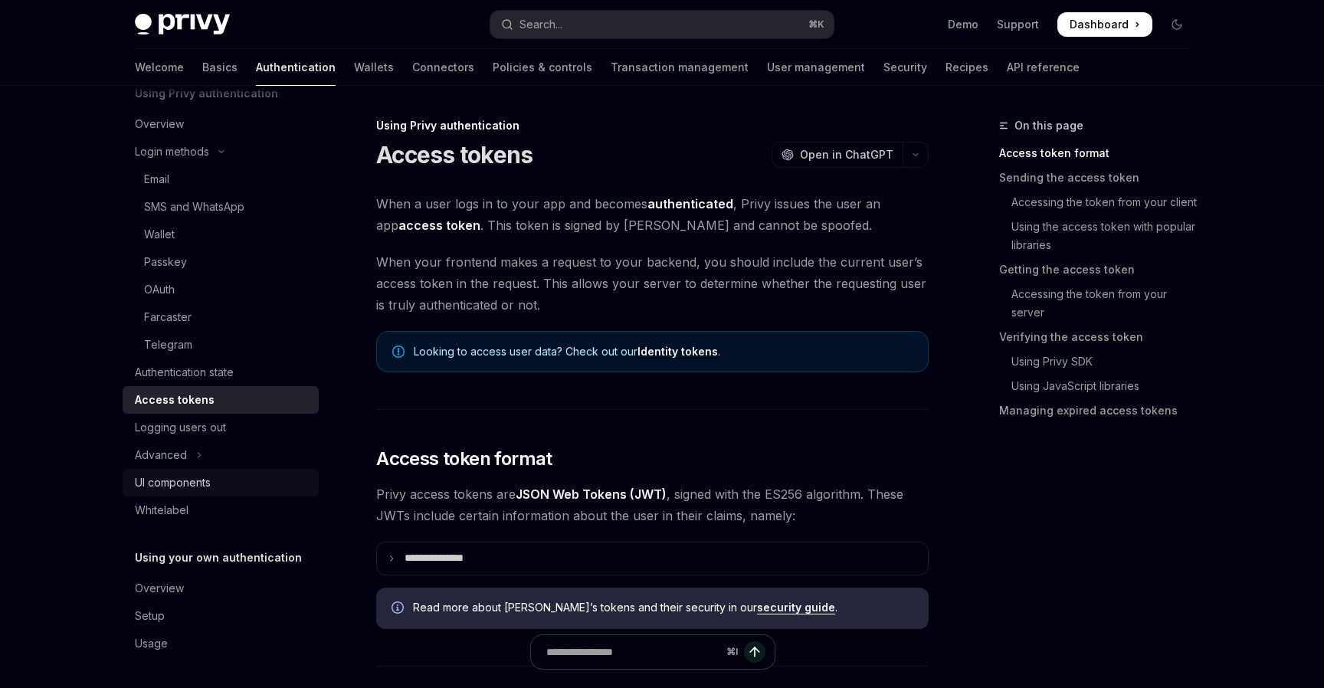
click at [238, 475] on div "UI components" at bounding box center [222, 483] width 175 height 18
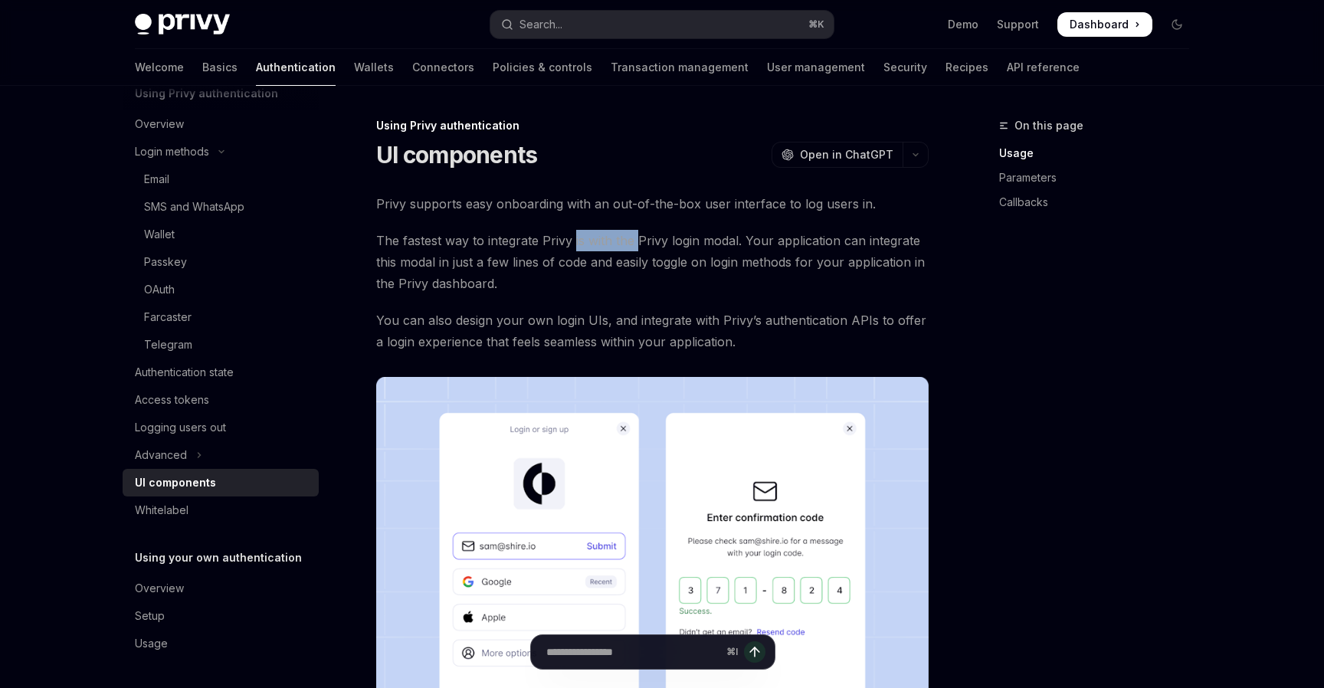
drag, startPoint x: 574, startPoint y: 239, endPoint x: 638, endPoint y: 241, distance: 63.6
click at [638, 241] on span "The fastest way to integrate Privy is with the Privy login modal. Your applicat…" at bounding box center [652, 262] width 553 height 64
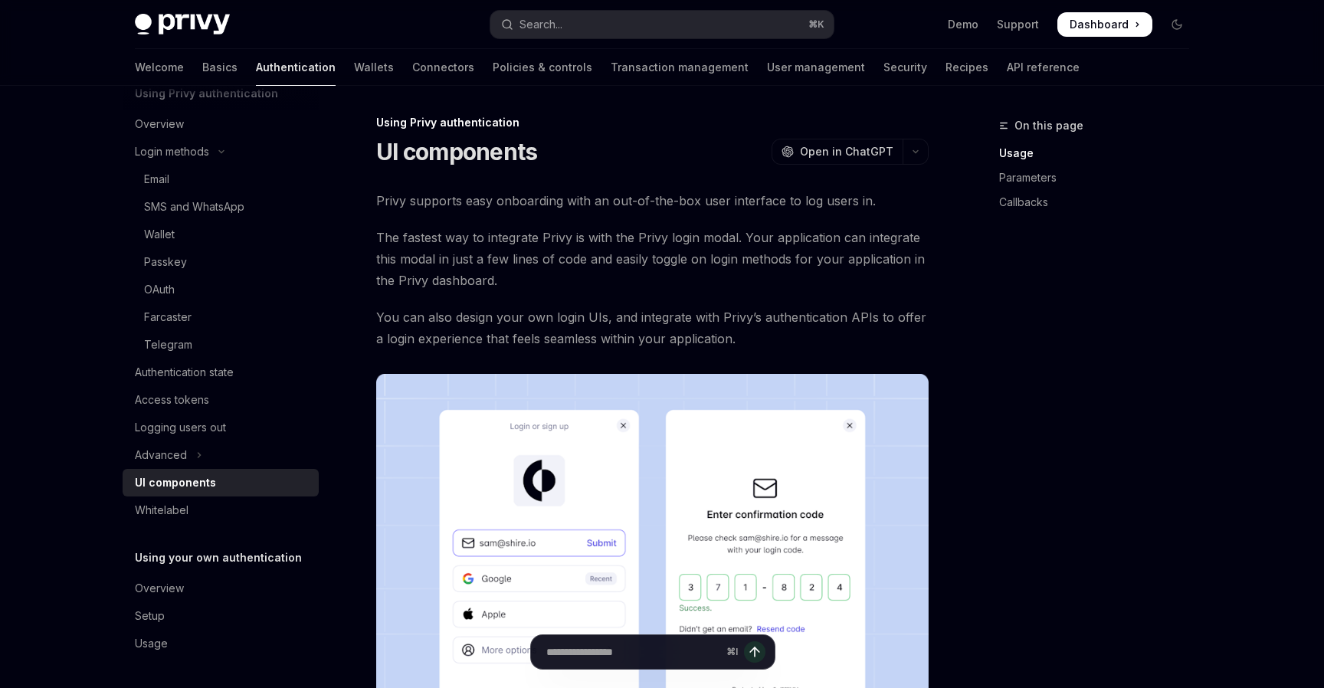
scroll to position [2, 0]
drag, startPoint x: 638, startPoint y: 241, endPoint x: 536, endPoint y: 241, distance: 101.9
click at [536, 241] on span "The fastest way to integrate Privy is with the Privy login modal. Your applicat…" at bounding box center [652, 260] width 553 height 64
click at [536, 243] on span "The fastest way to integrate Privy is with the Privy login modal. Your applicat…" at bounding box center [652, 260] width 553 height 64
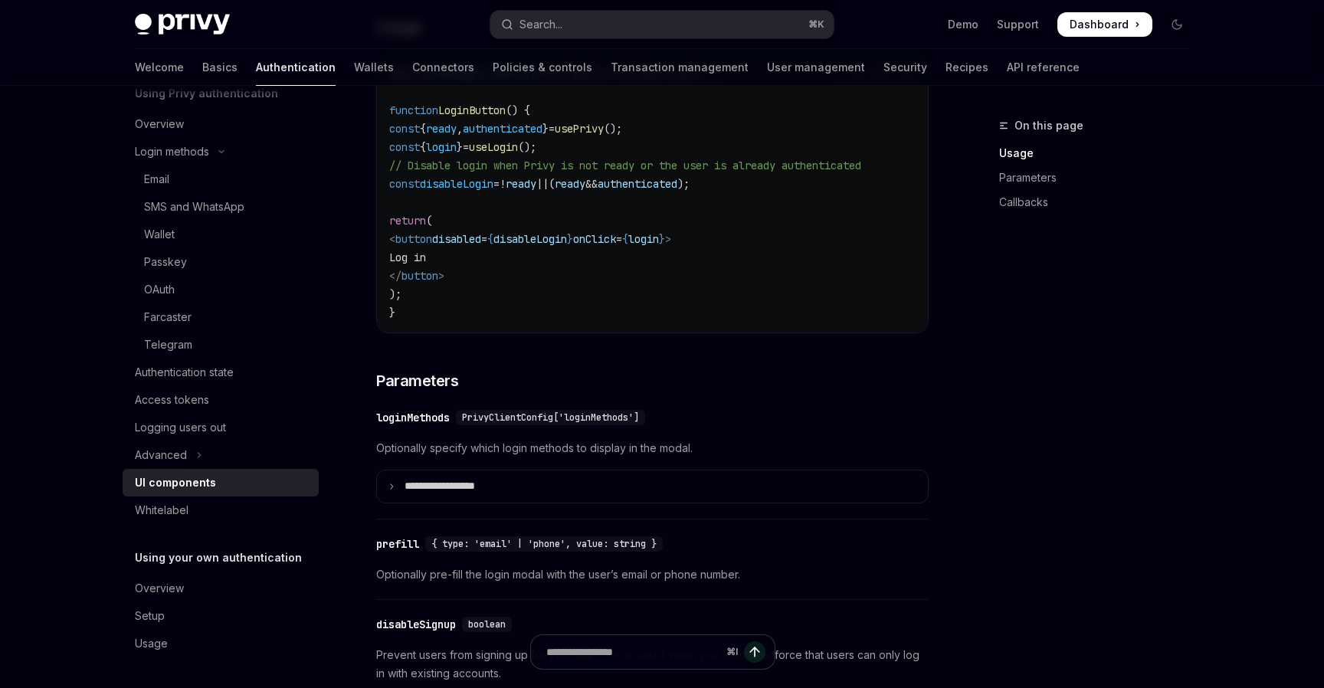
scroll to position [1600, 0]
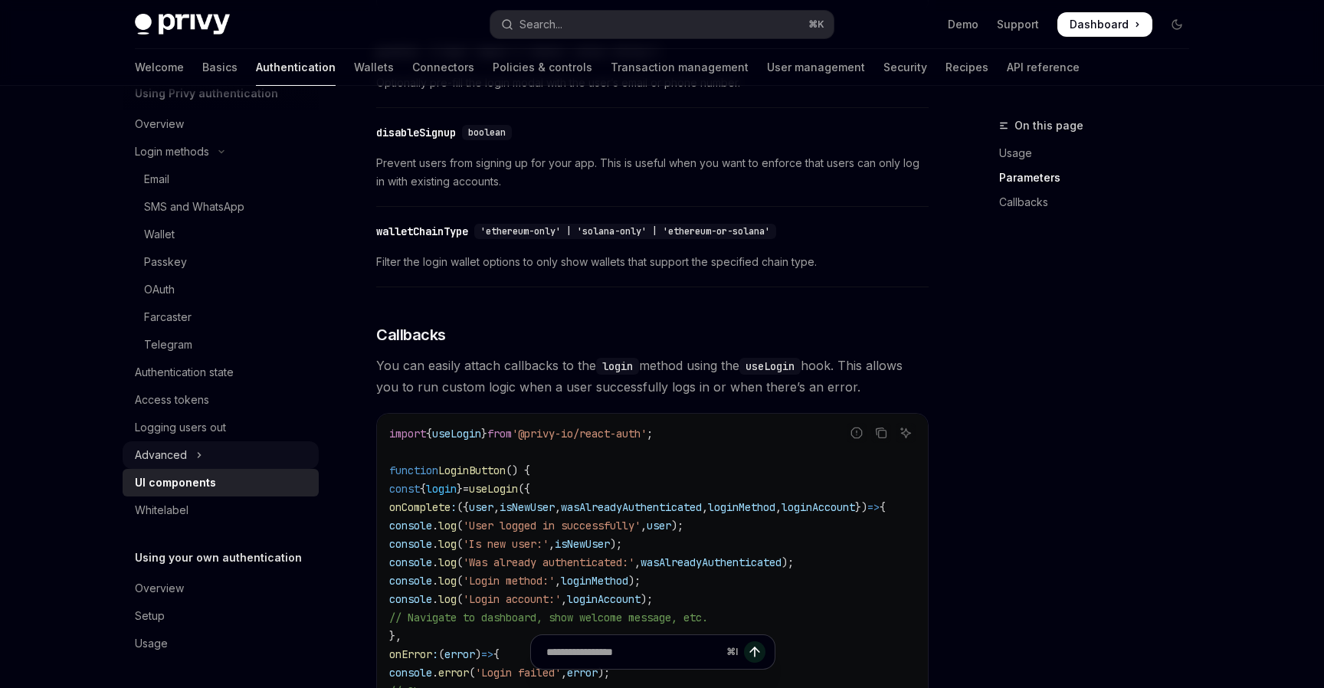
click at [170, 446] on div "Advanced" at bounding box center [161, 455] width 52 height 18
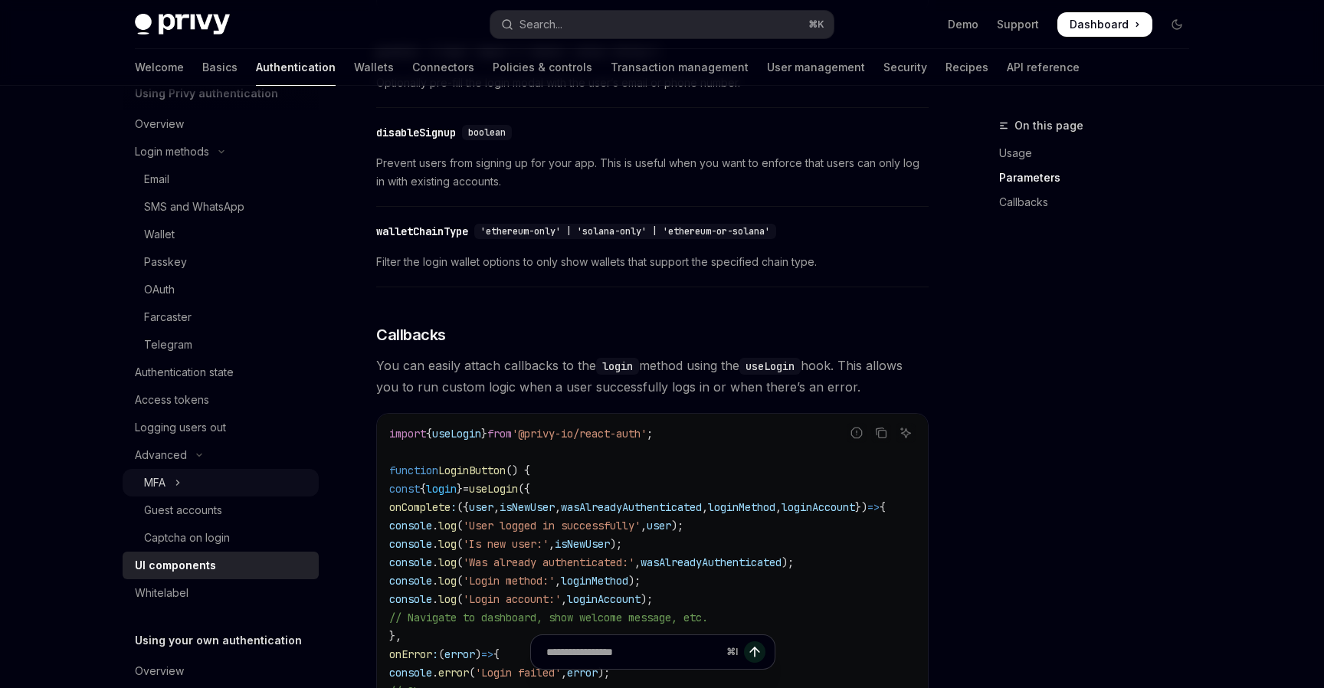
click at [200, 484] on button "MFA" at bounding box center [221, 483] width 196 height 28
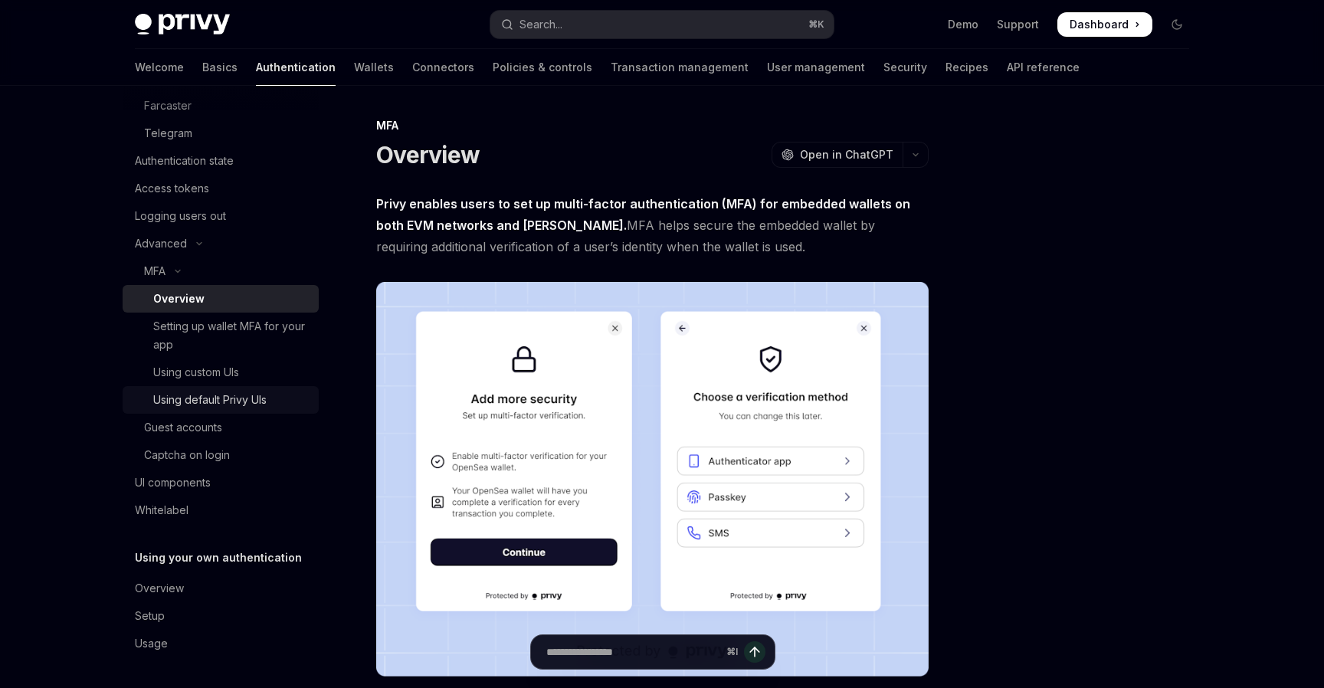
scroll to position [45, 0]
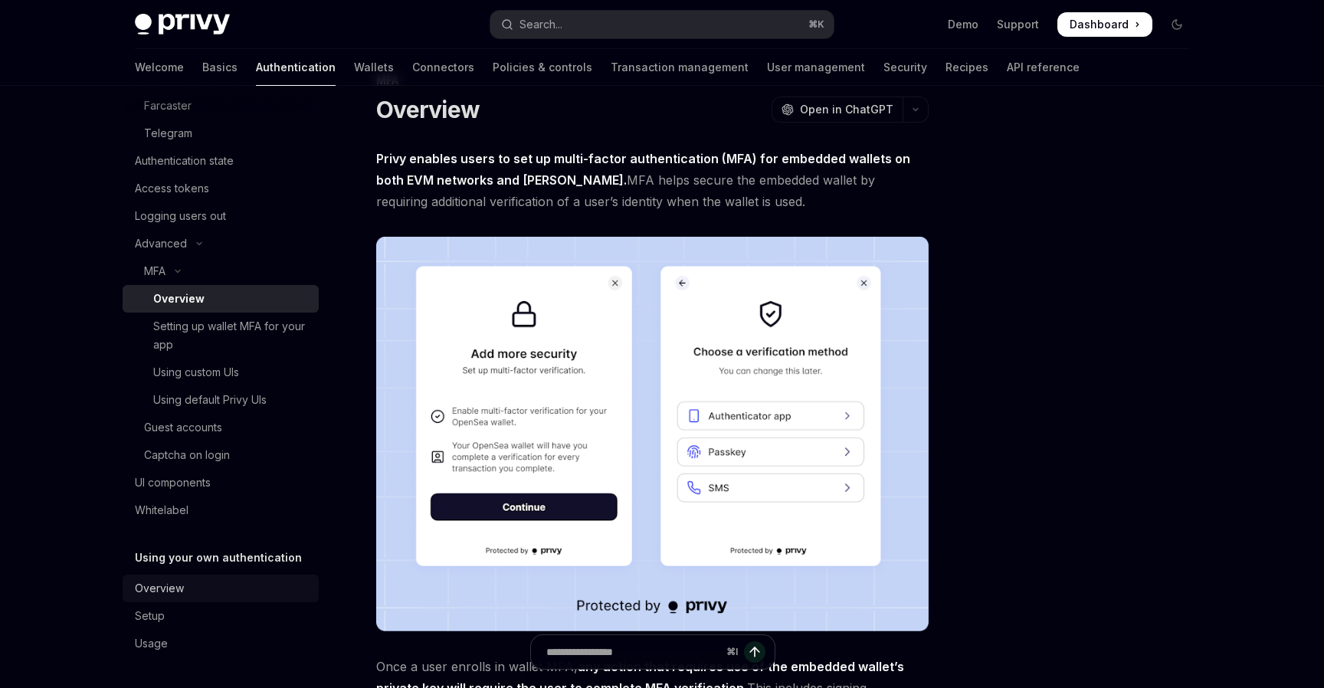
click at [209, 588] on div "Overview" at bounding box center [222, 588] width 175 height 18
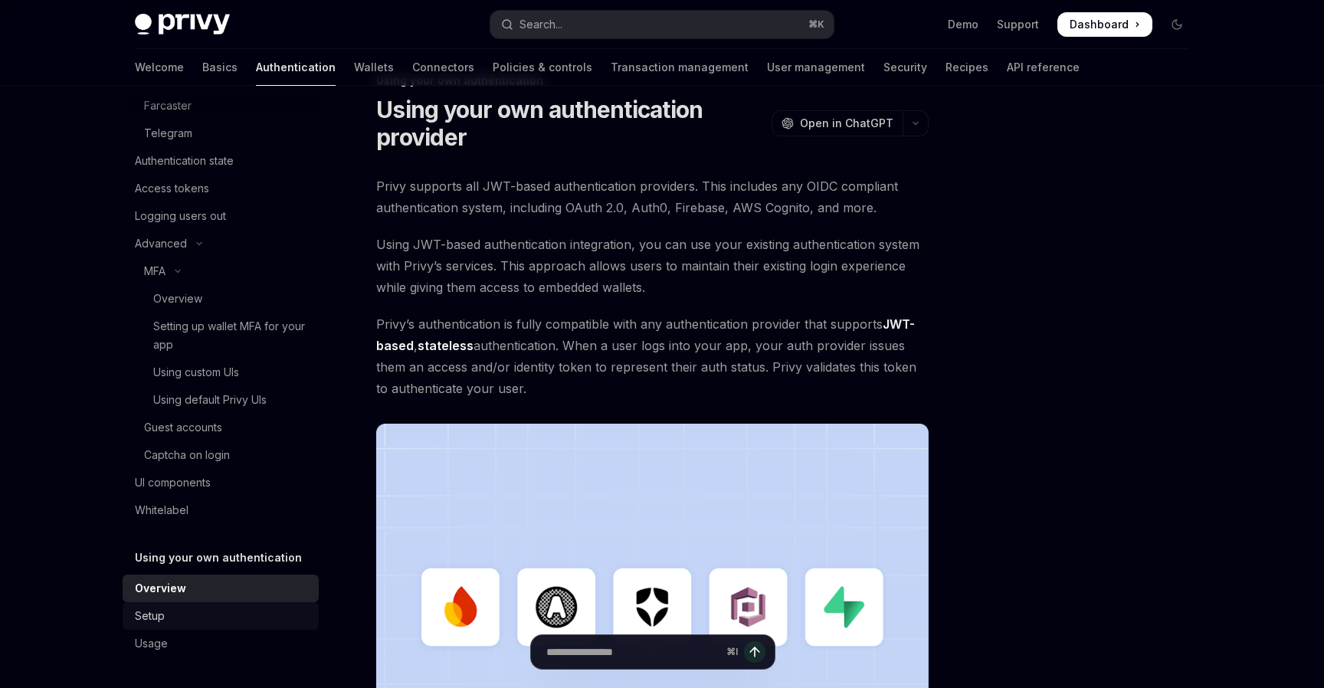
click at [198, 607] on div "Setup" at bounding box center [222, 616] width 175 height 18
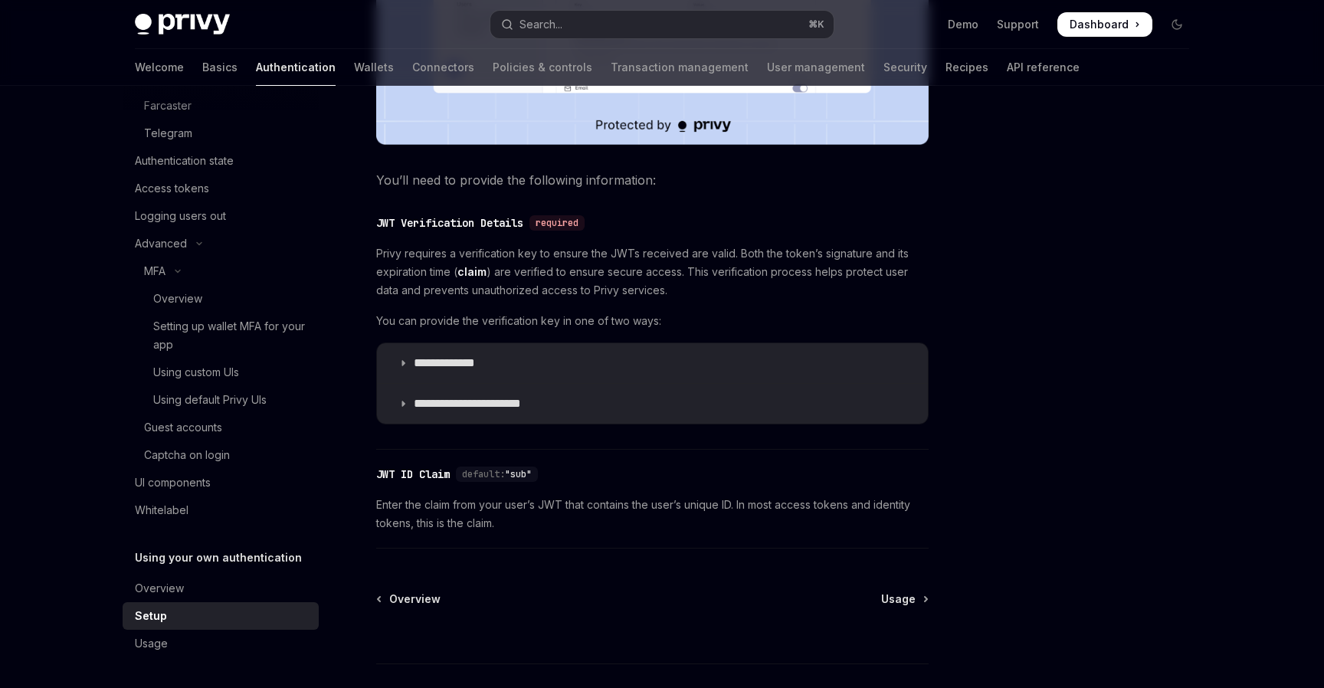
scroll to position [670, 0]
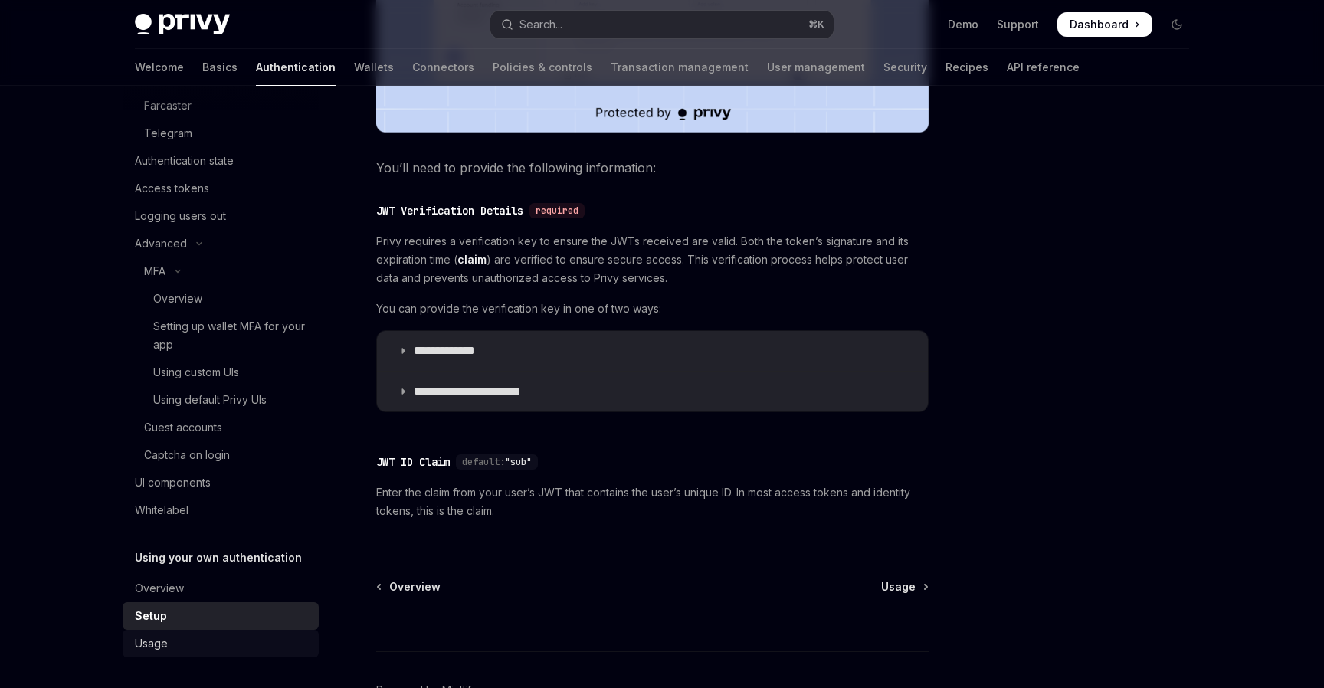
click at [184, 643] on div "Usage" at bounding box center [222, 644] width 175 height 18
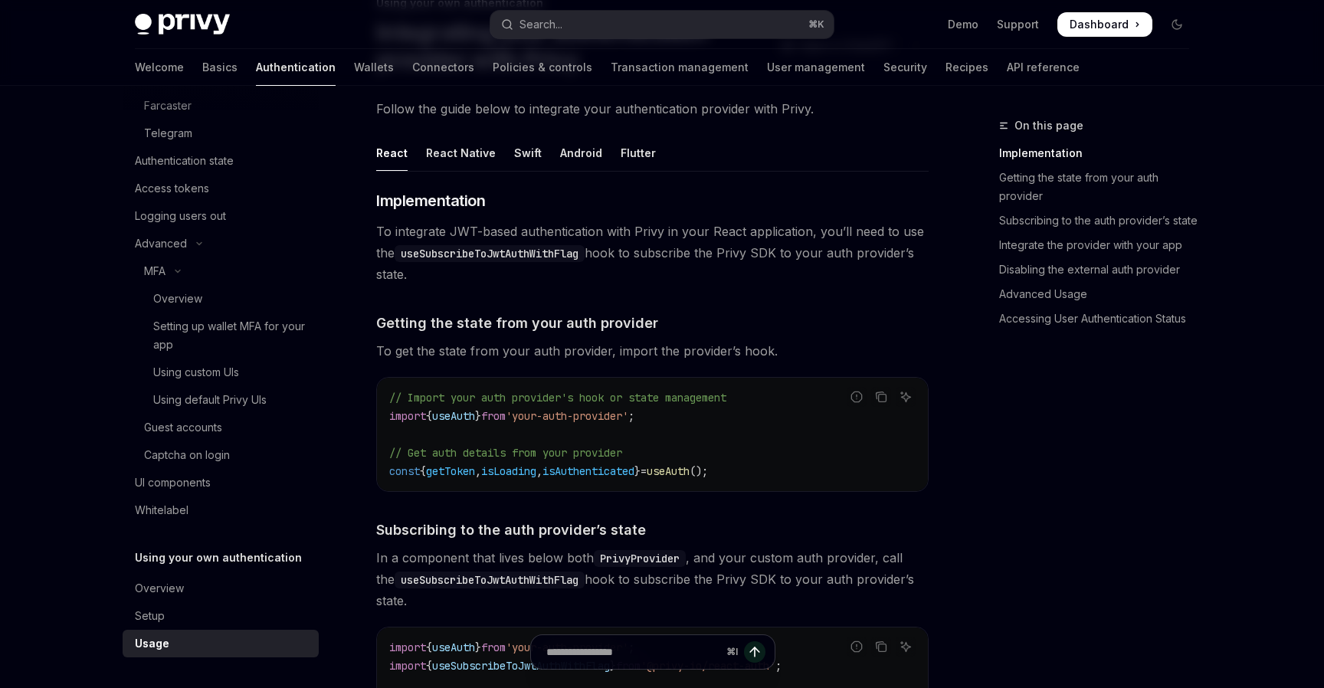
scroll to position [124, 0]
drag, startPoint x: 550, startPoint y: 415, endPoint x: 673, endPoint y: 422, distance: 122.9
click at [674, 422] on code "// Import your auth provider's hook or state management import { useAuth } from…" at bounding box center [652, 433] width 526 height 92
click at [673, 422] on code "// Import your auth provider's hook or state management import { useAuth } from…" at bounding box center [652, 433] width 526 height 92
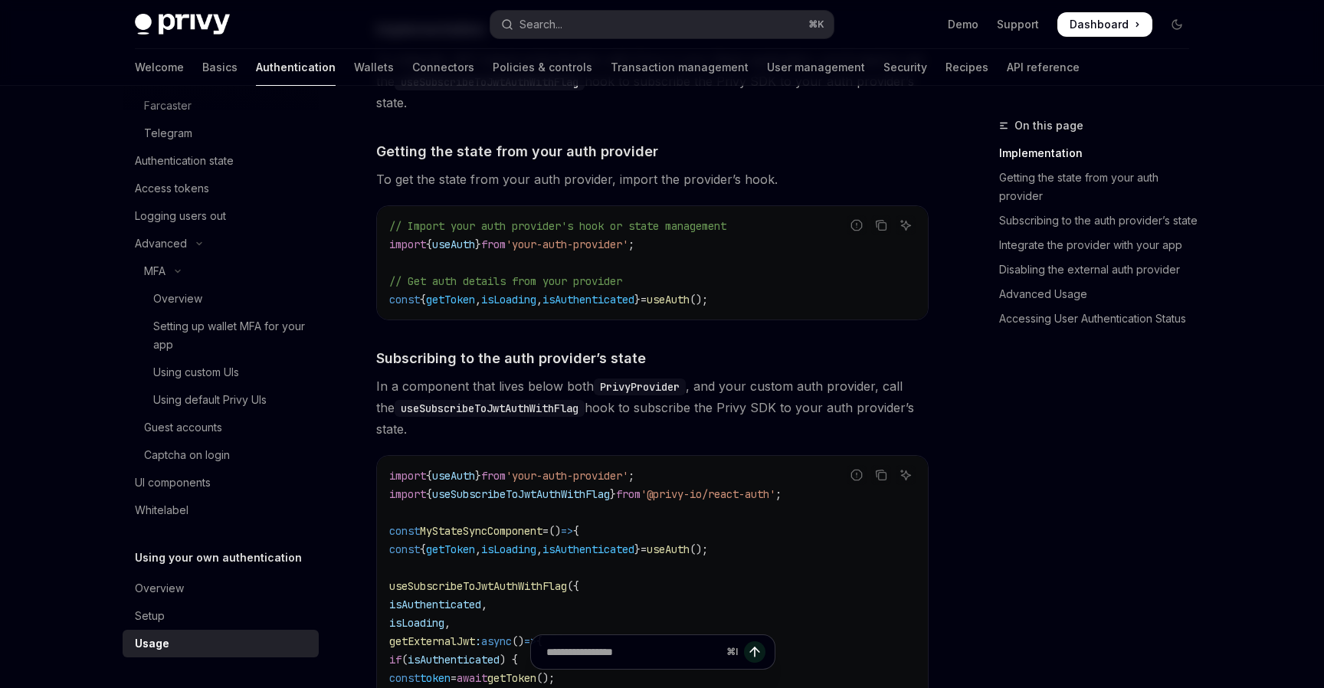
scroll to position [295, 0]
click at [192, 594] on div "Overview" at bounding box center [222, 588] width 175 height 18
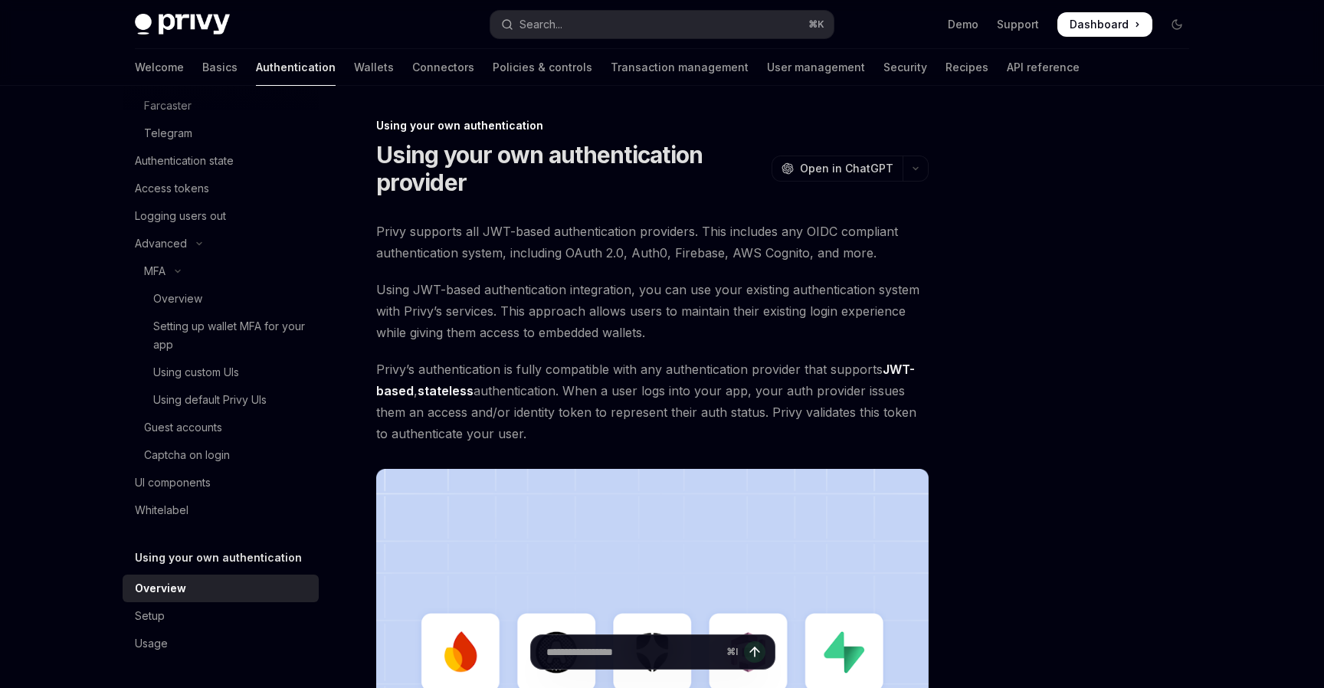
click at [671, 264] on div "Privy supports all JWT-based authentication providers. This includes any OIDC c…" at bounding box center [652, 542] width 553 height 643
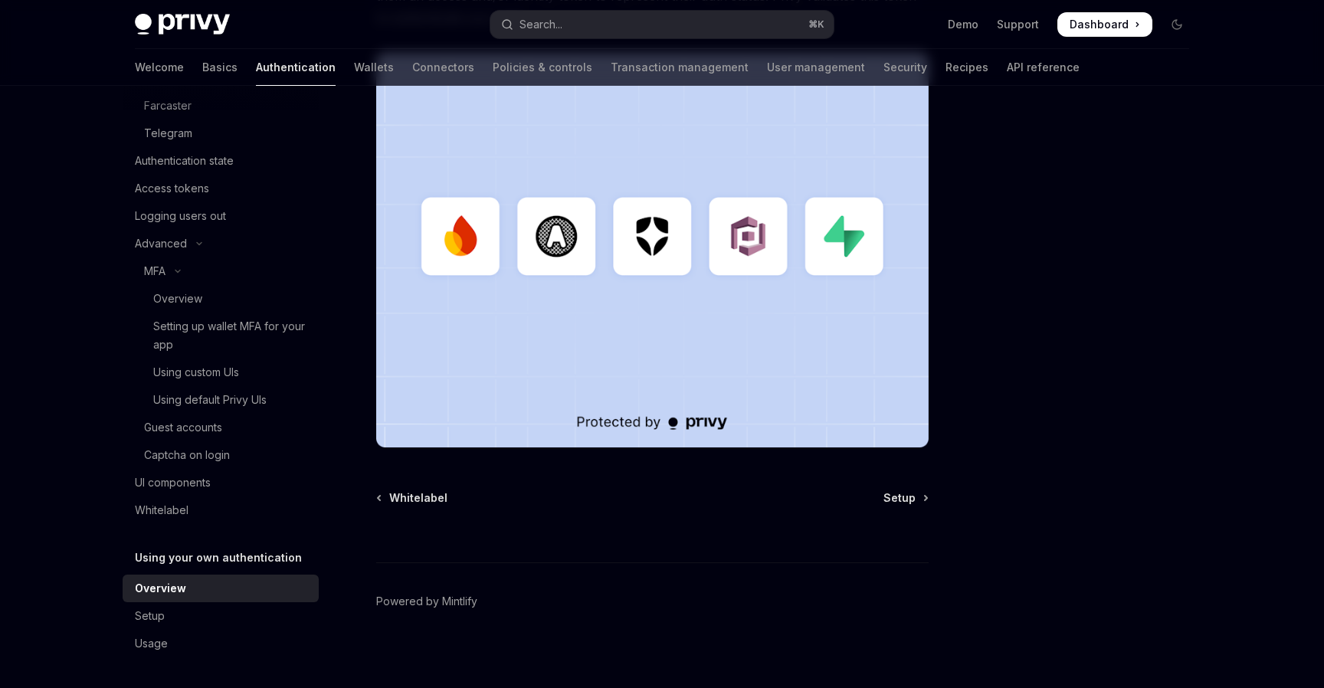
scroll to position [417, 0]
click at [250, 614] on div "Setup" at bounding box center [222, 616] width 175 height 18
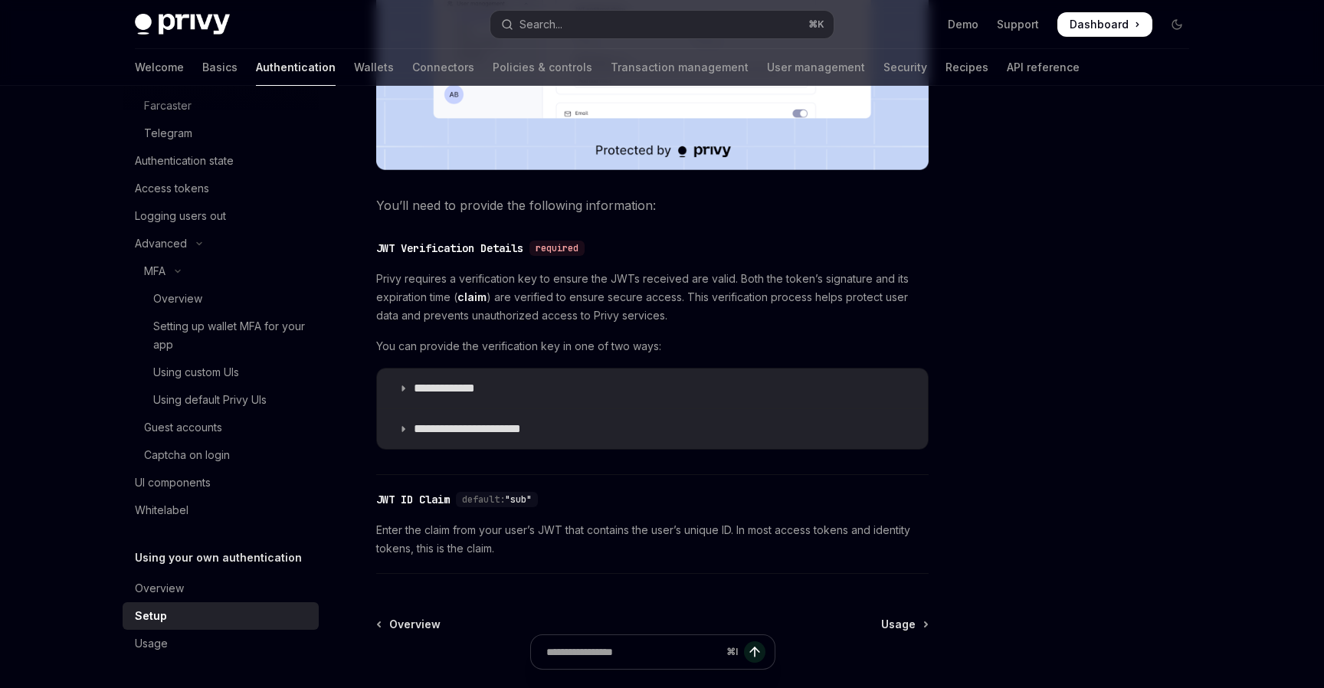
scroll to position [642, 0]
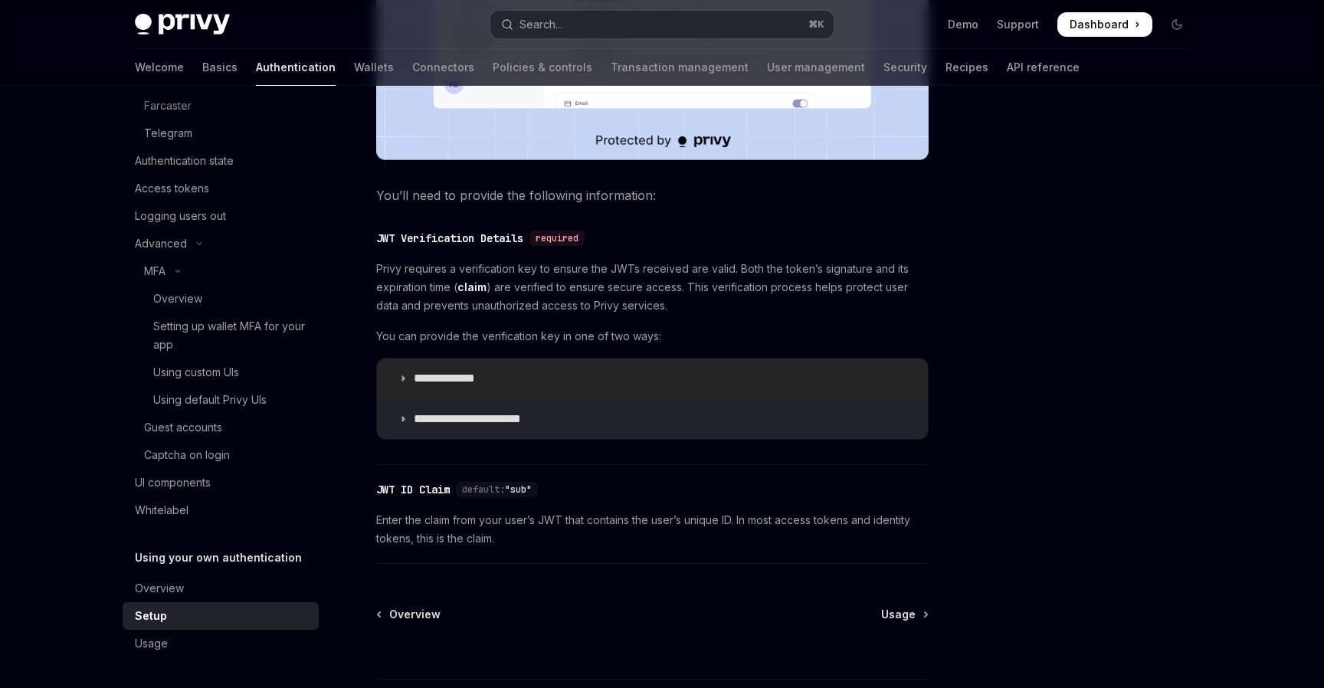
click at [486, 380] on p "**********" at bounding box center [459, 378] width 91 height 15
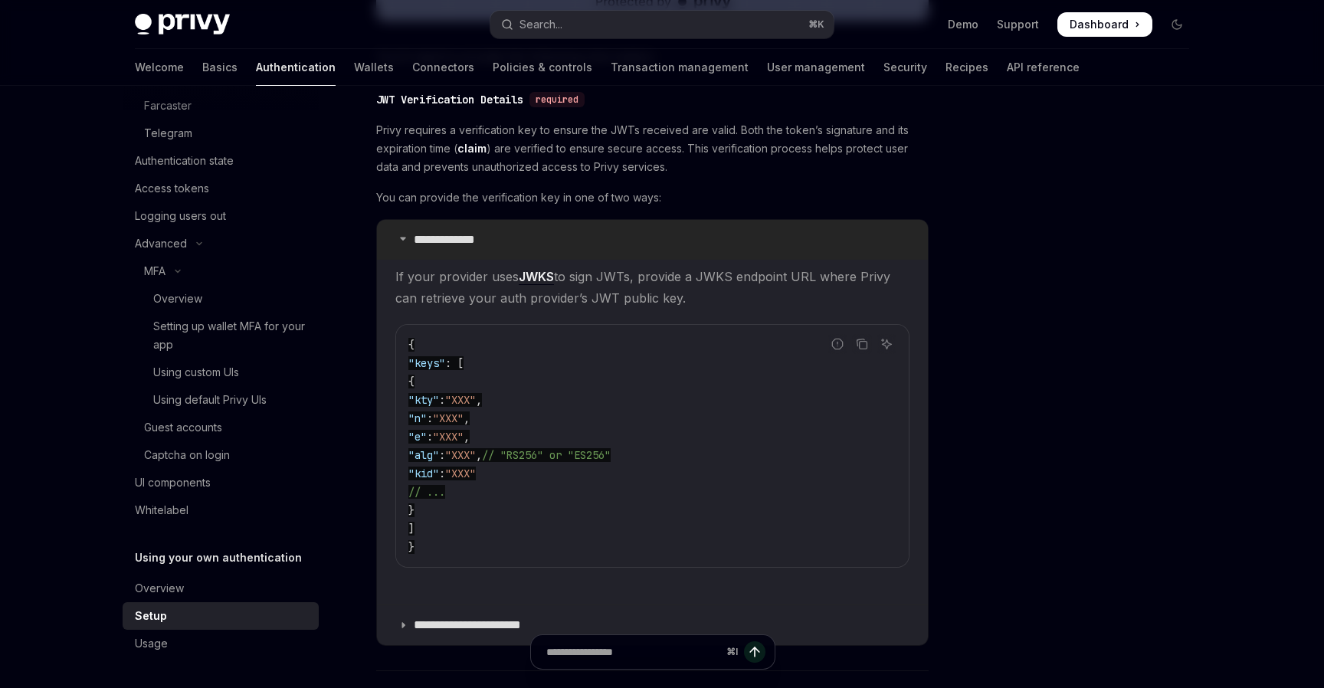
scroll to position [790, 0]
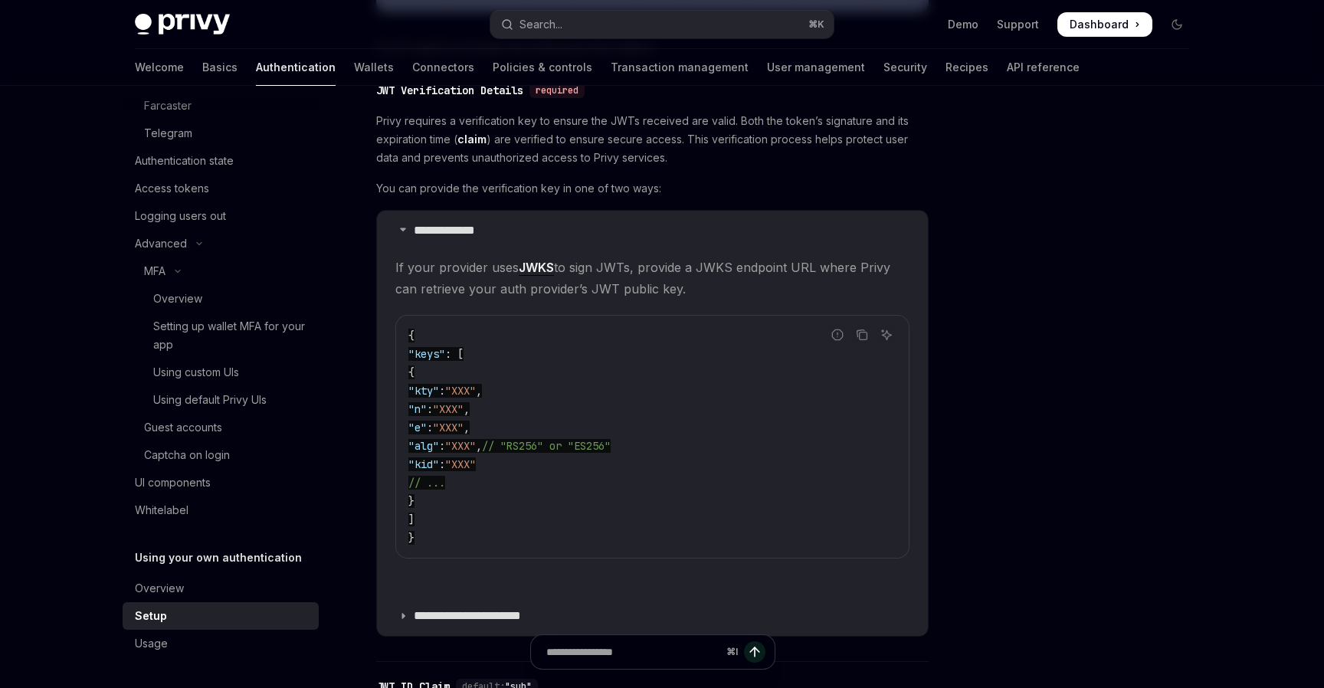
click at [605, 460] on code "{ "keys" : [ { "kty" : "XXX" , "n" : "XXX" , "e" : "XXX" , "alg" : "XXX" , // "…" at bounding box center [652, 436] width 488 height 221
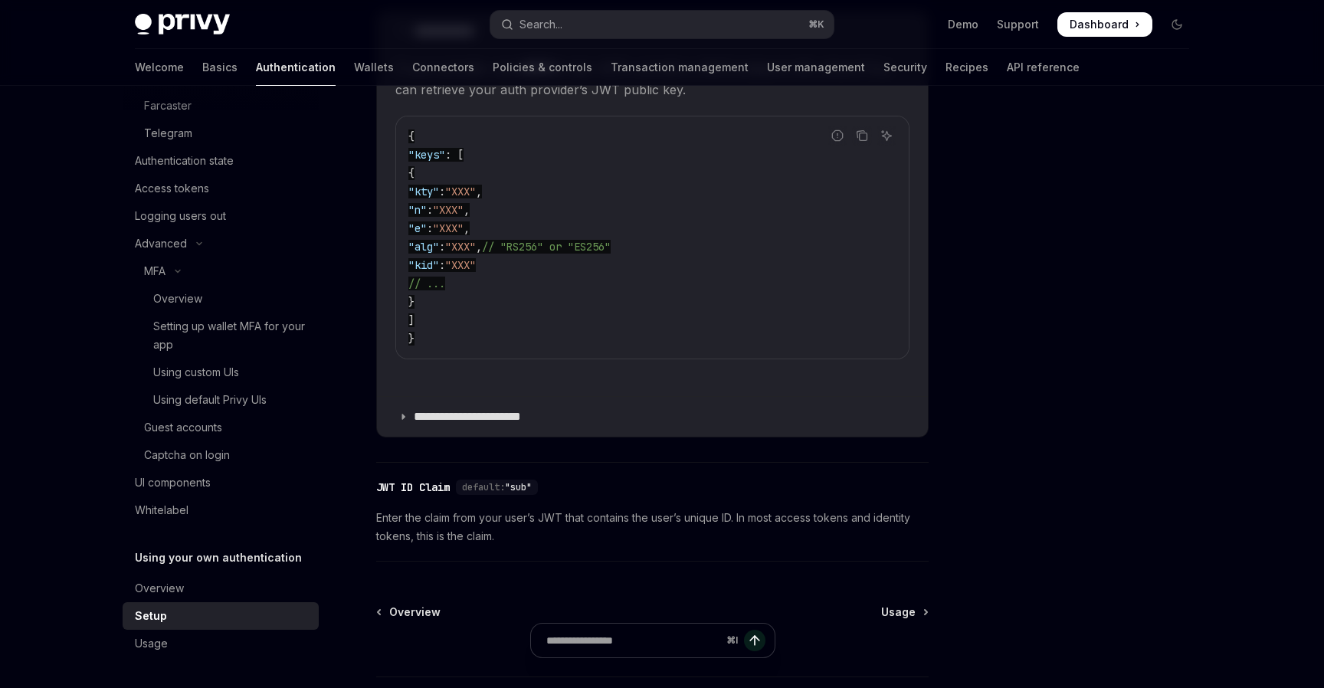
scroll to position [1058, 0]
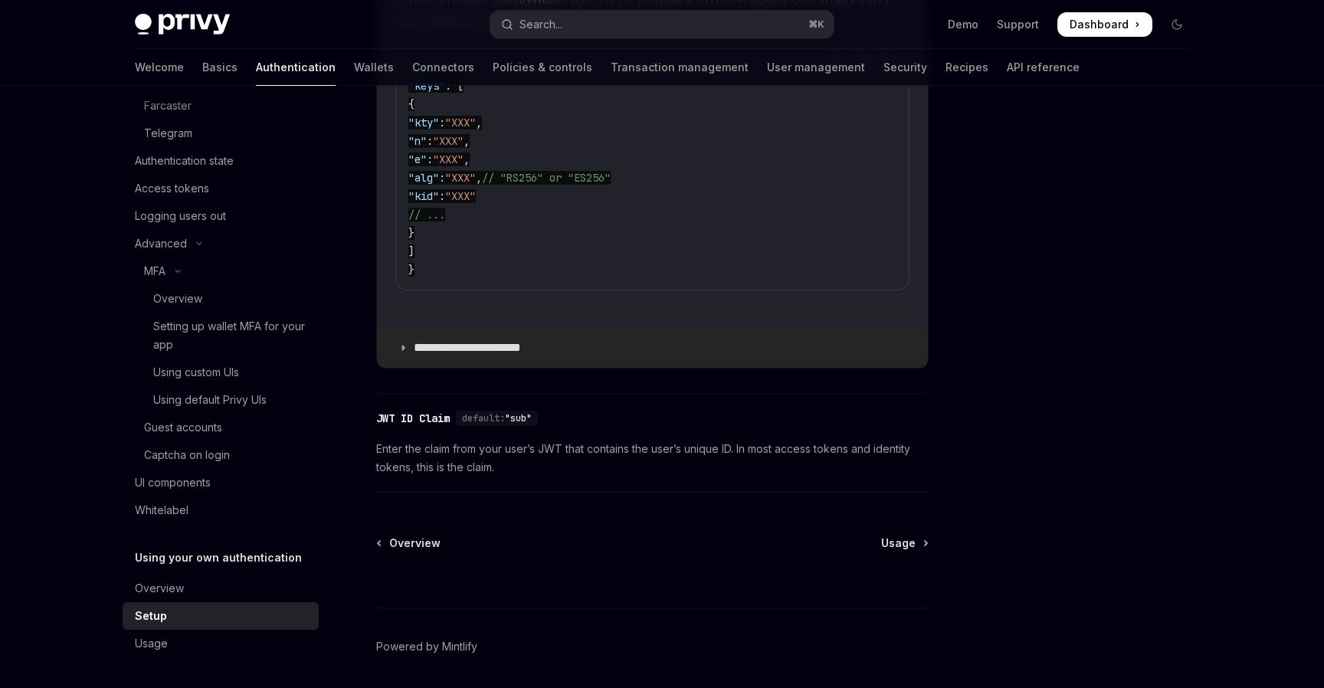
click at [566, 357] on summary "**********" at bounding box center [652, 348] width 551 height 40
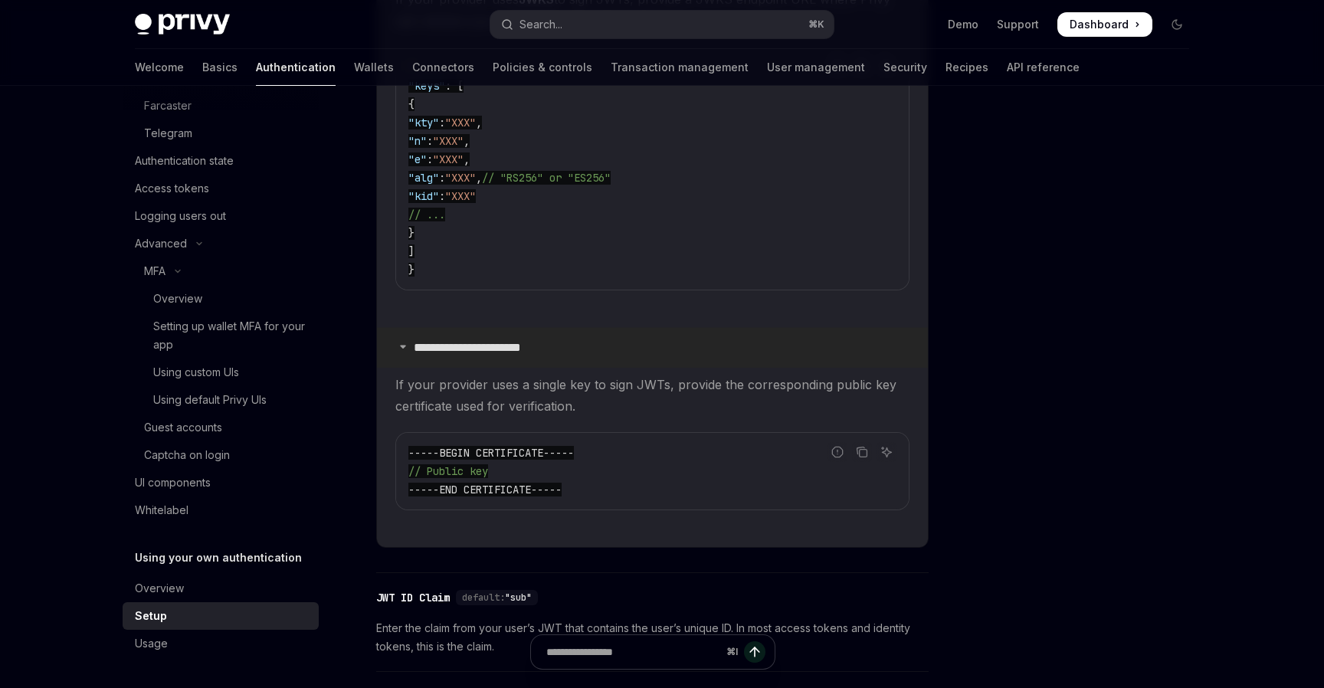
scroll to position [1179, 0]
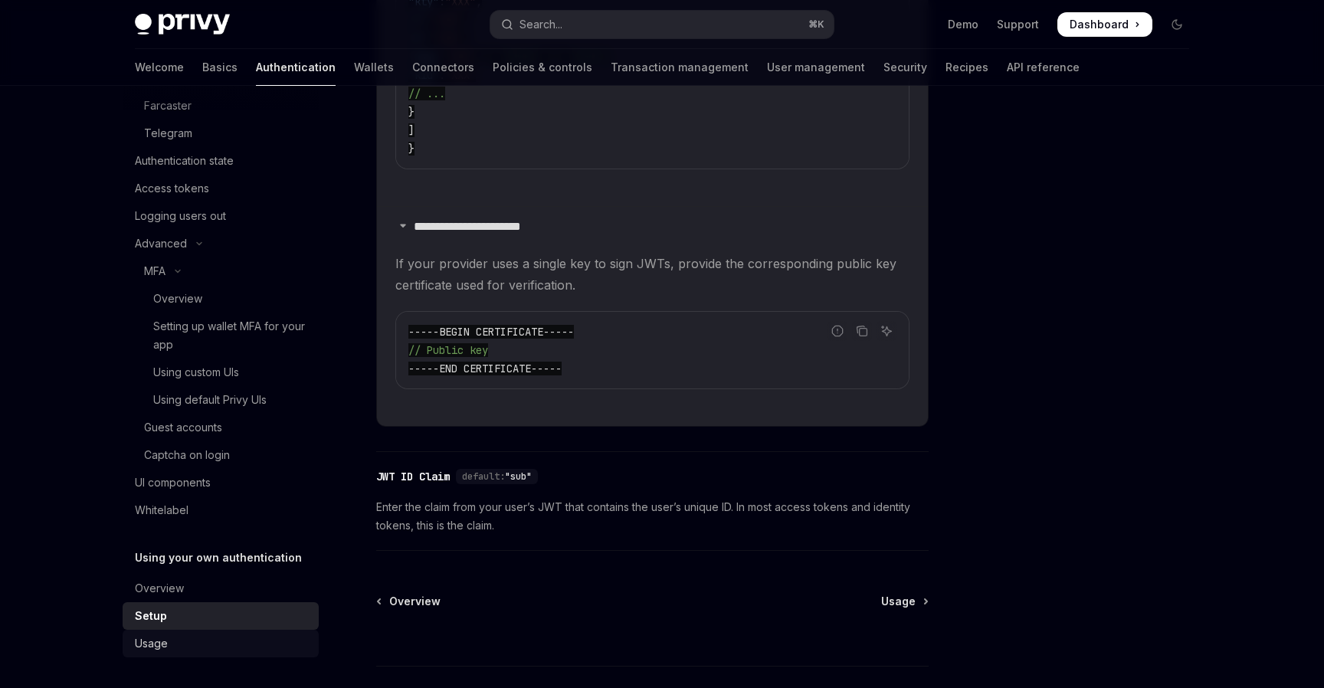
click at [199, 647] on div "Usage" at bounding box center [222, 644] width 175 height 18
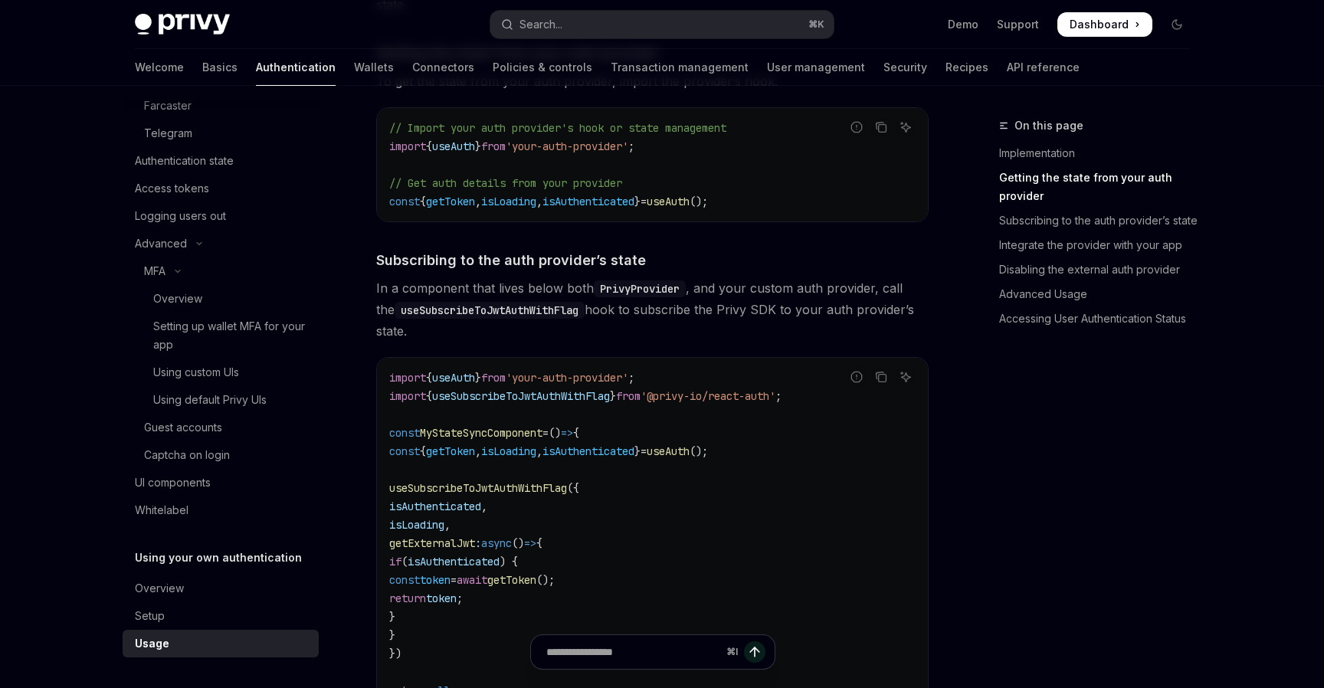
scroll to position [65, 0]
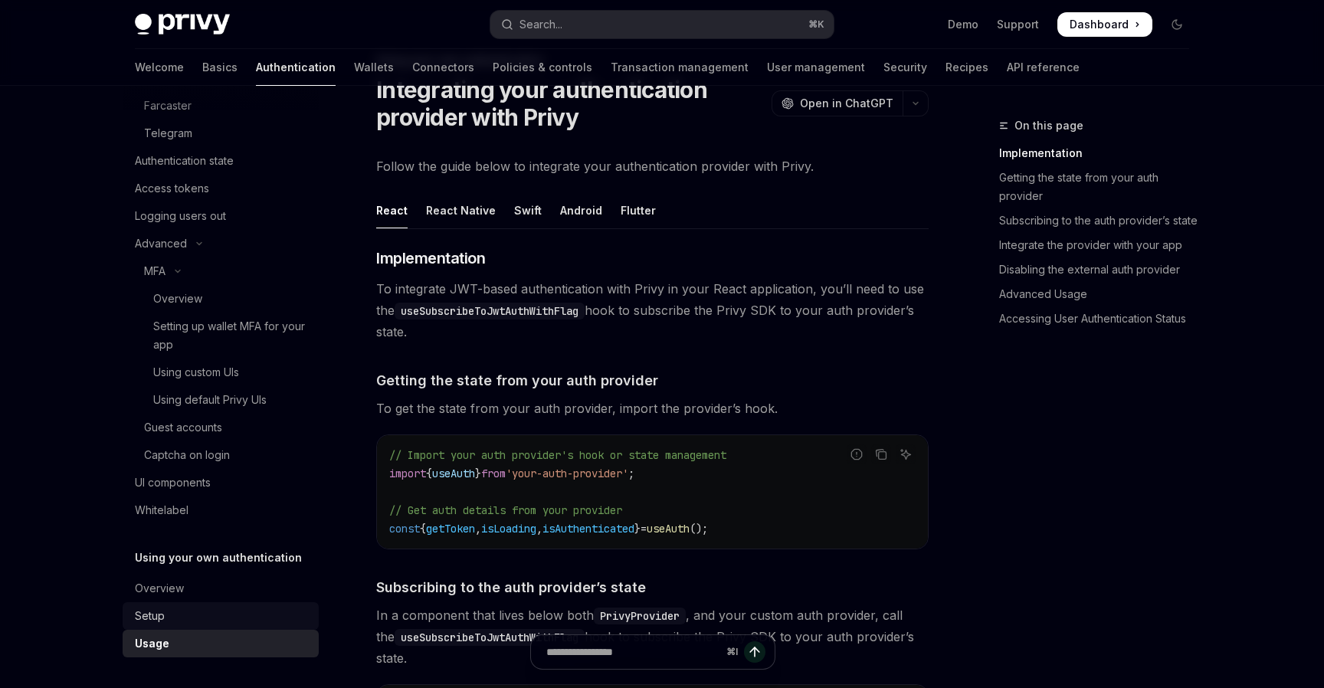
click at [242, 620] on div "Setup" at bounding box center [222, 616] width 175 height 18
type textarea "*"
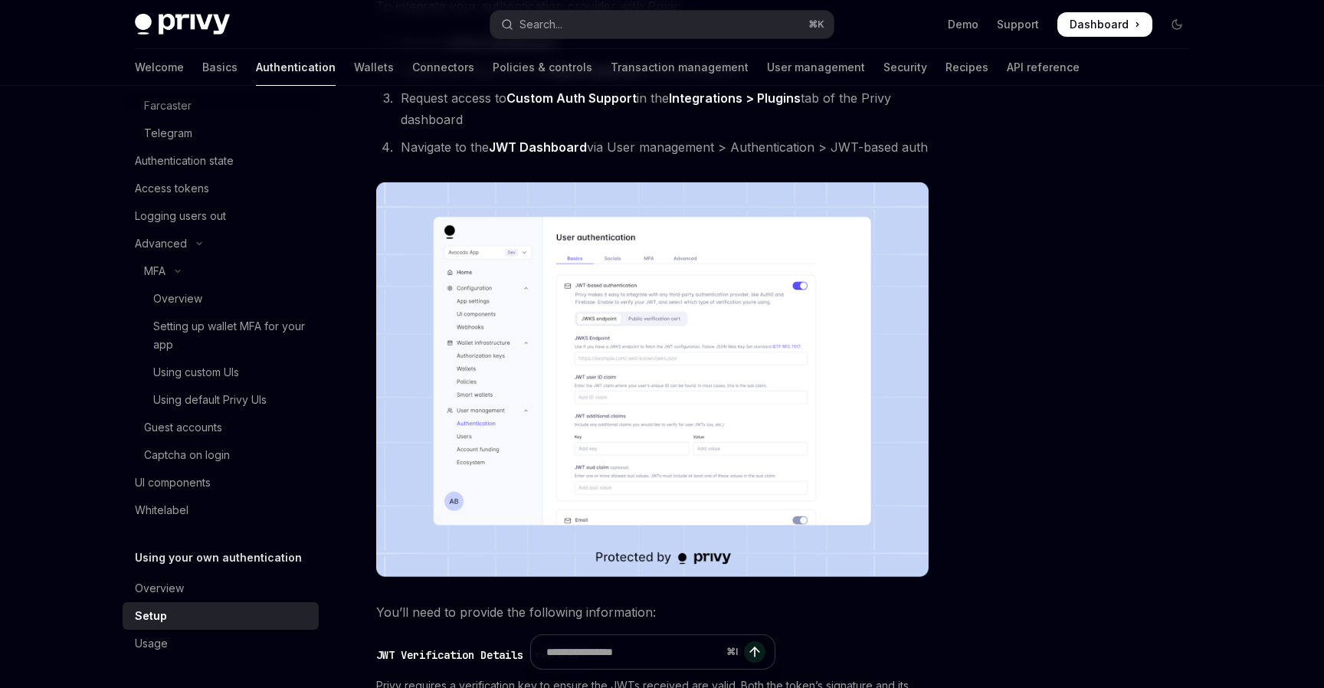
scroll to position [120, 0]
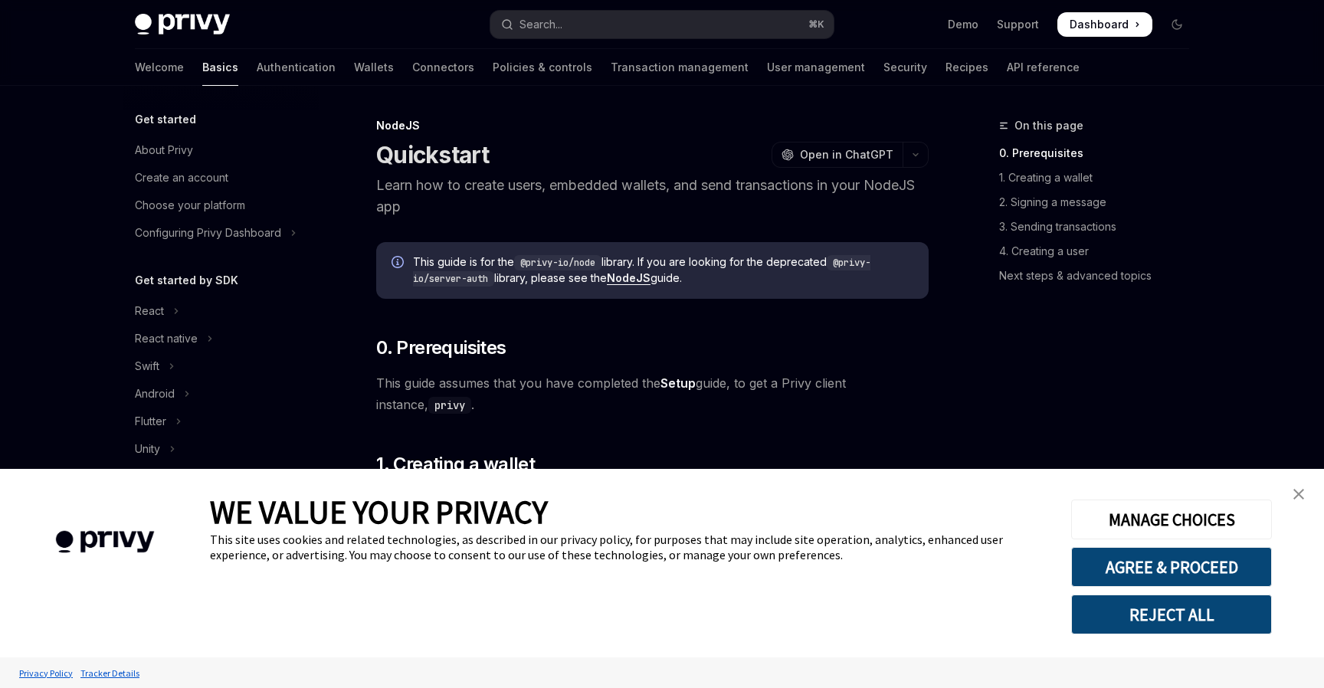
click at [1299, 494] on img "close banner" at bounding box center [1299, 494] width 11 height 11
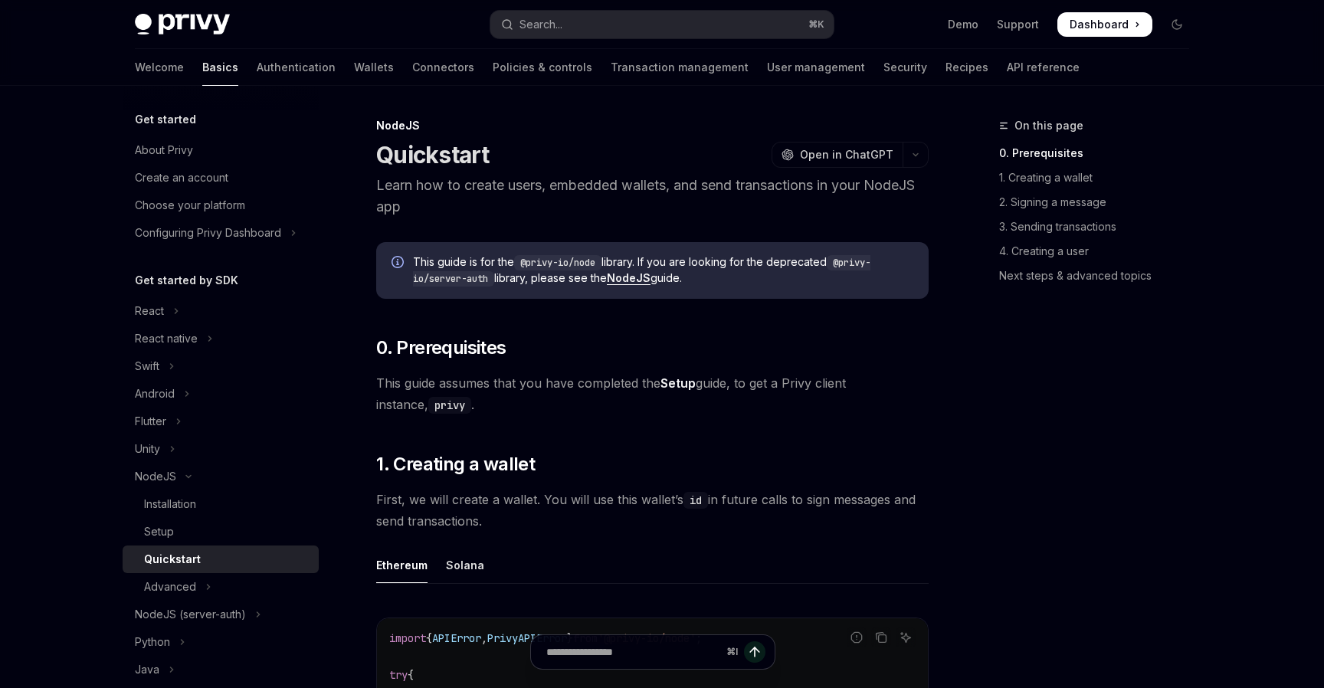
click at [1184, 440] on div "On this page 0. Prerequisites 1. Creating a wallet 2. Signing a message 3. Send…" at bounding box center [1085, 402] width 233 height 572
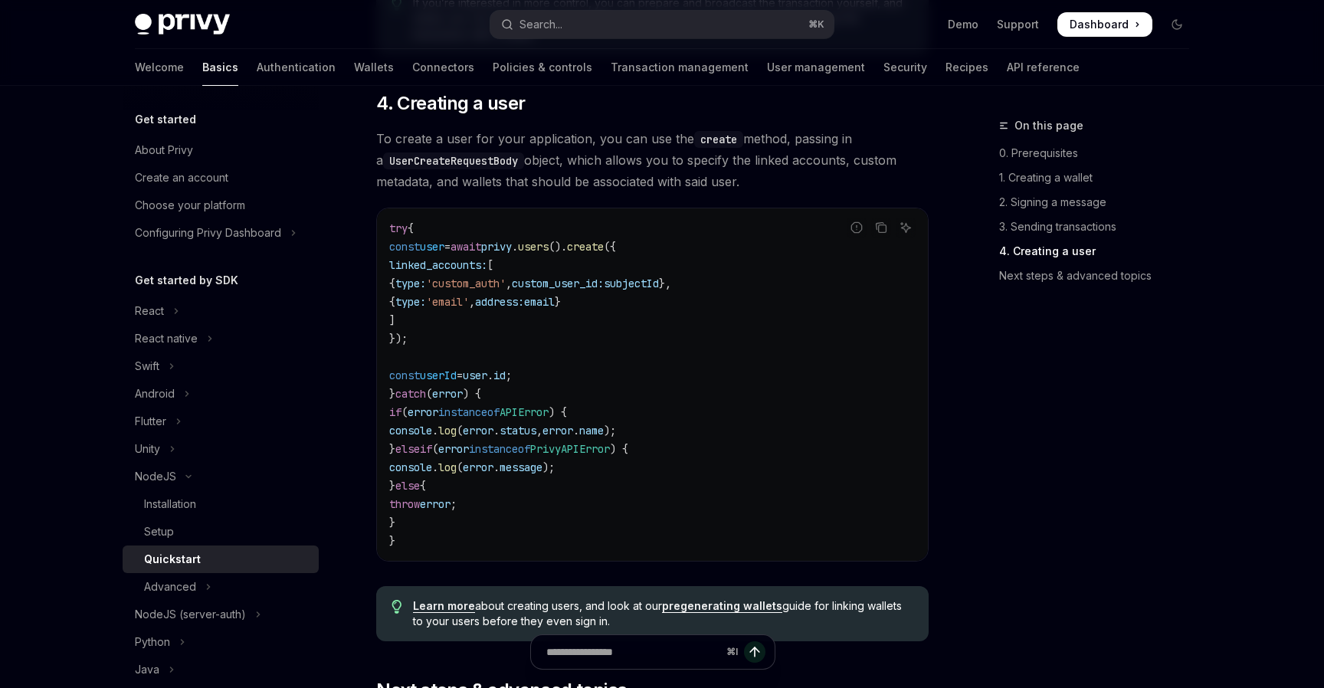
scroll to position [2699, 0]
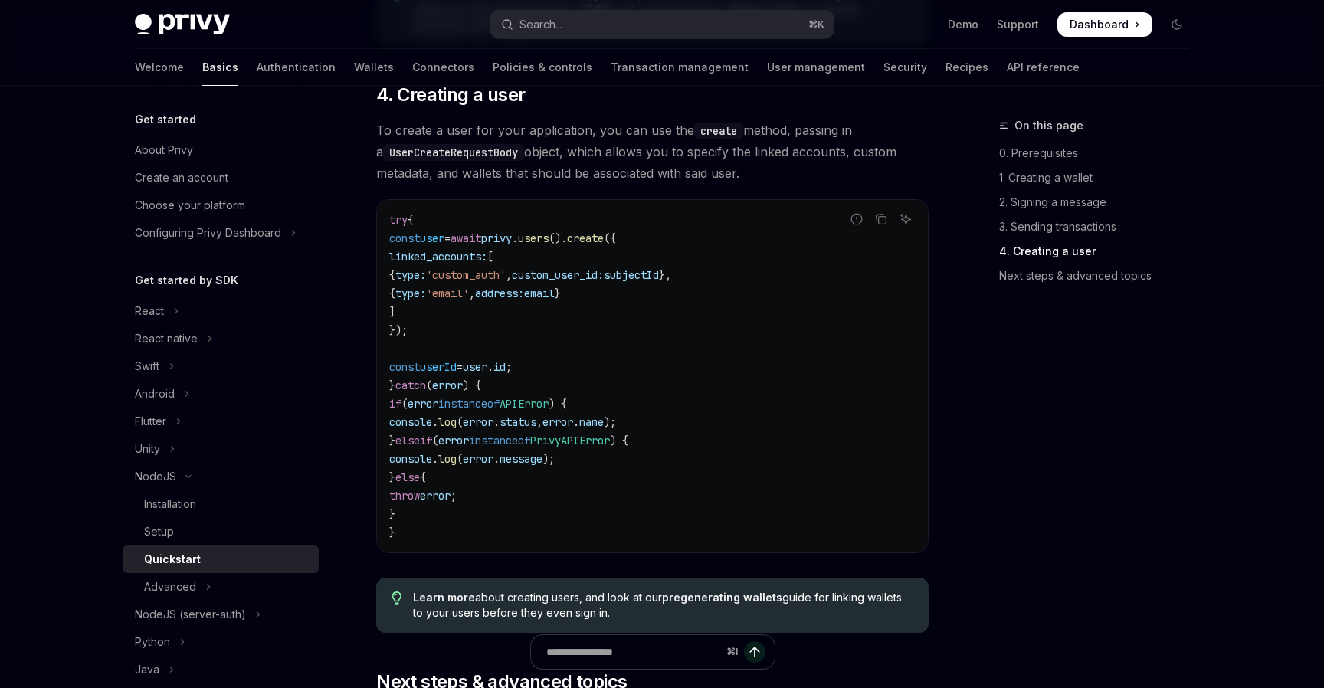
click at [500, 282] on span "'custom_auth'" at bounding box center [466, 275] width 80 height 14
click at [568, 299] on code "try { const user = await privy . users (). create ({ linked_accounts: [ { type:…" at bounding box center [652, 376] width 526 height 331
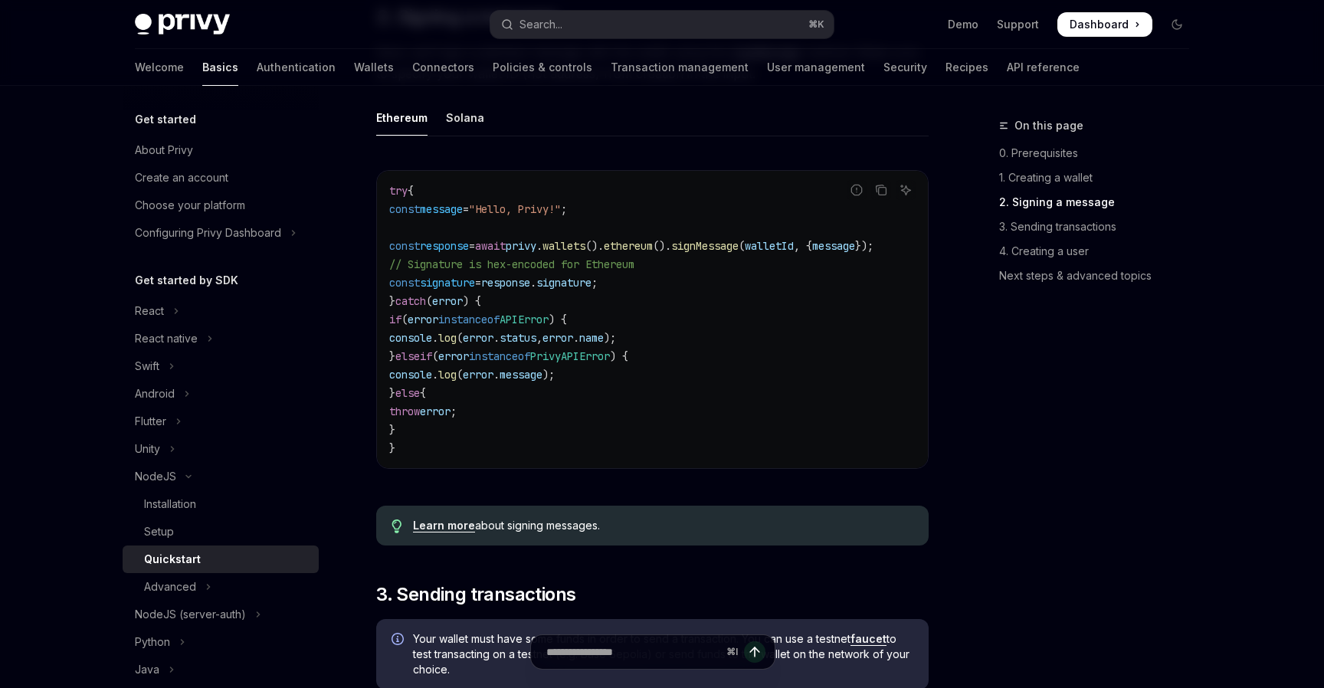
scroll to position [1218, 0]
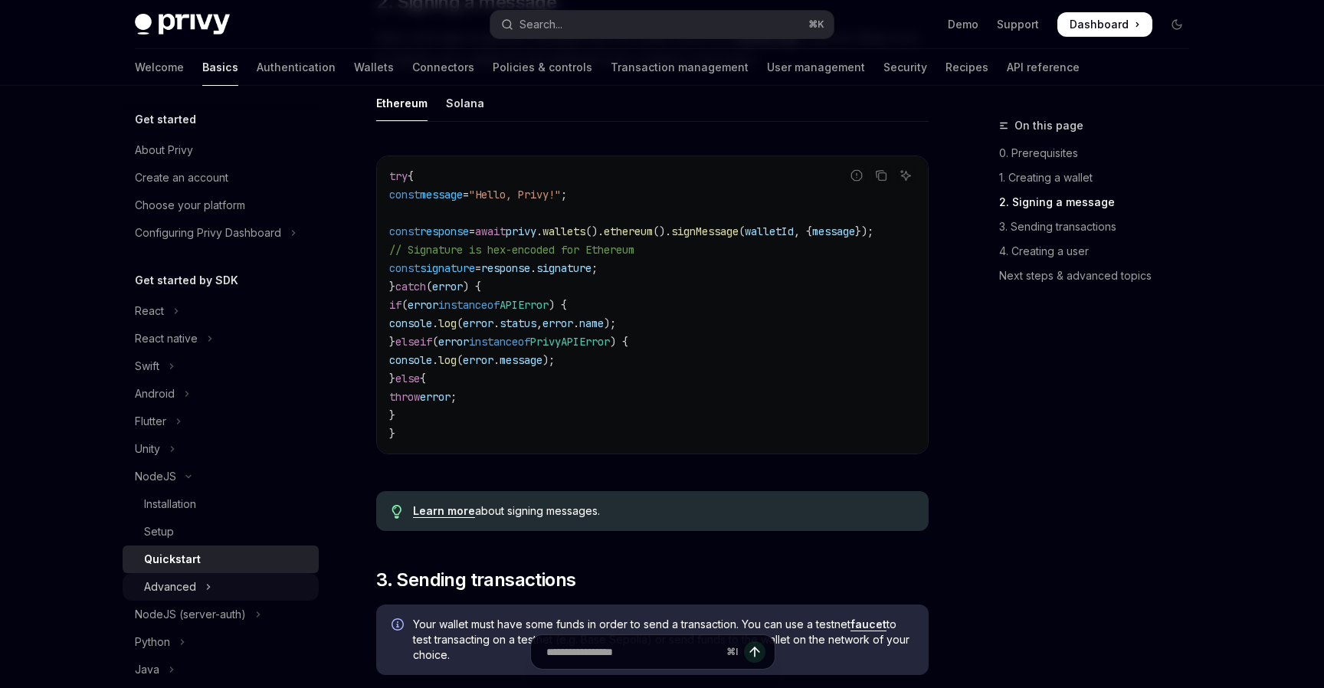
click at [199, 599] on button "Advanced" at bounding box center [221, 587] width 196 height 28
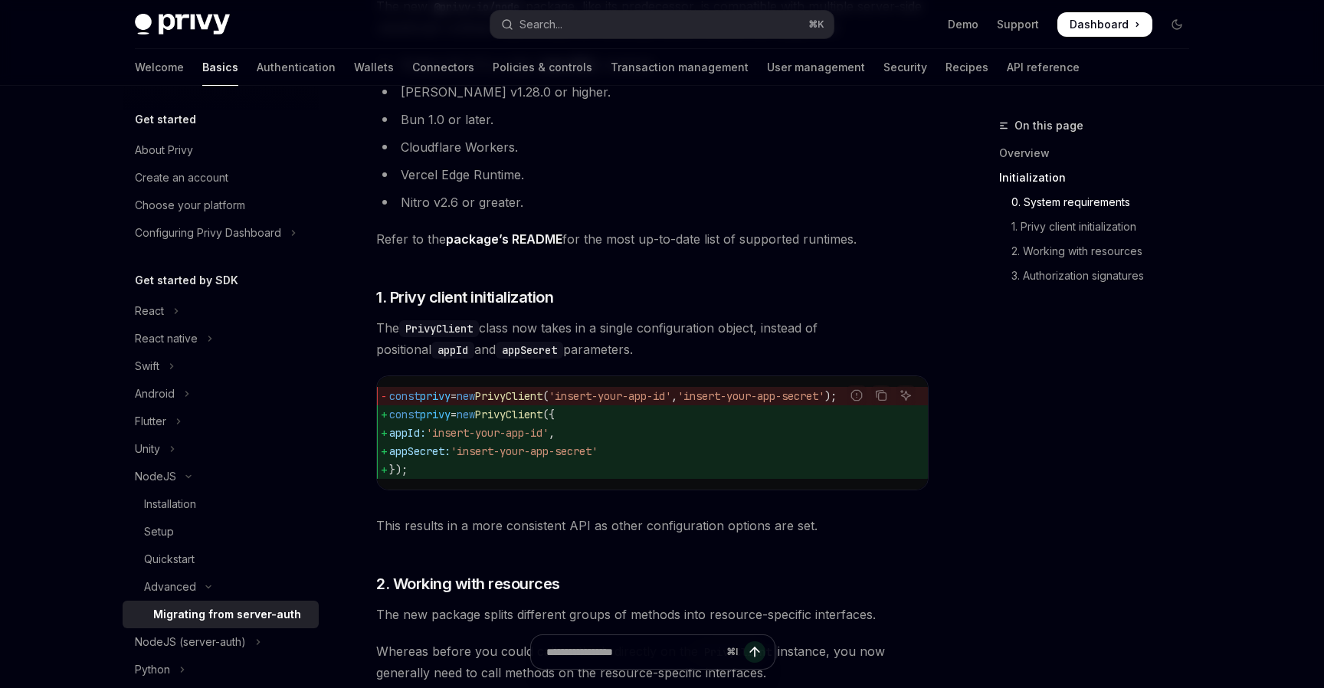
scroll to position [462, 0]
click at [205, 559] on div "Quickstart" at bounding box center [227, 559] width 166 height 18
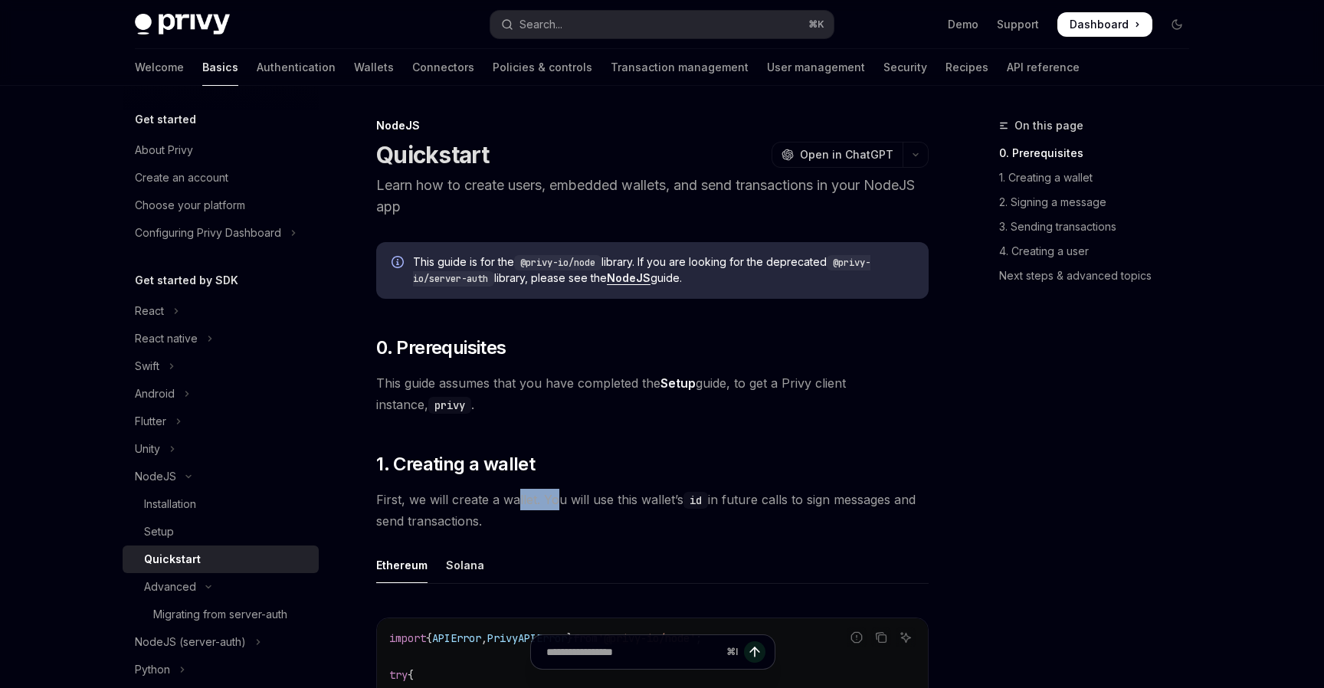
drag, startPoint x: 516, startPoint y: 498, endPoint x: 558, endPoint y: 498, distance: 42.1
click at [558, 498] on span "First, we will create a wallet. You will use this wallet’s id in future calls t…" at bounding box center [652, 510] width 553 height 43
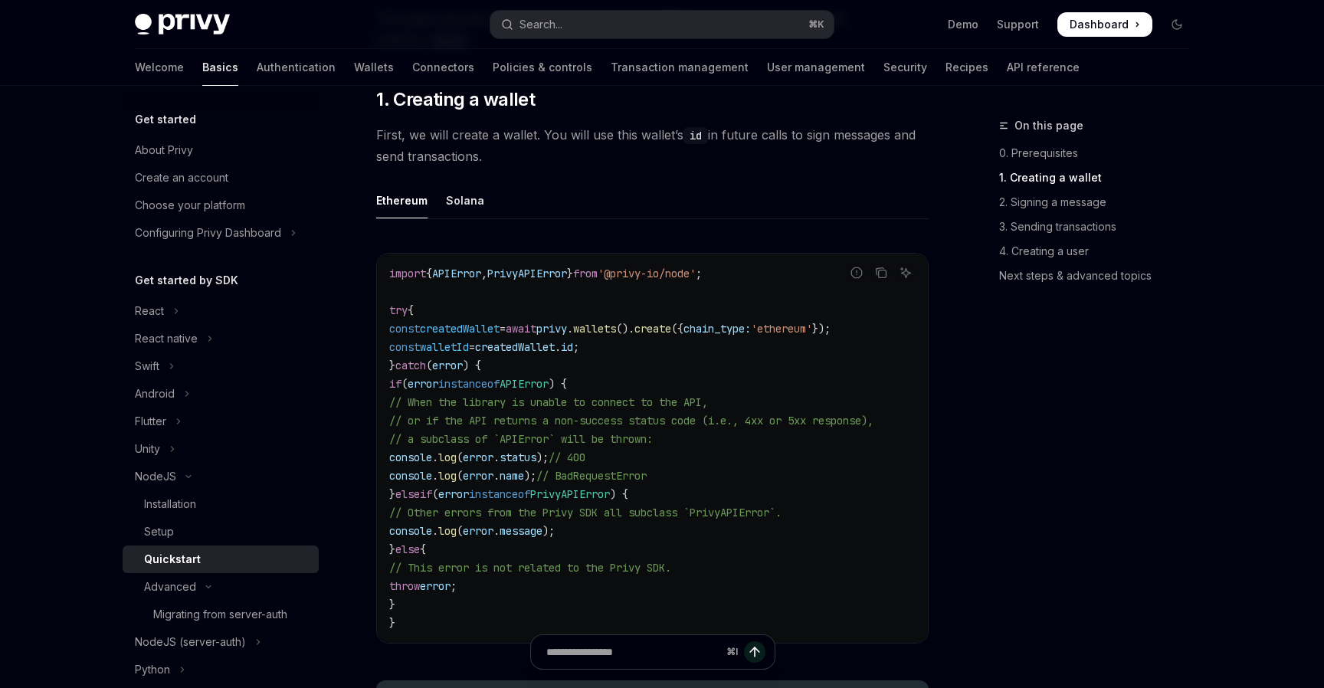
scroll to position [361, 0]
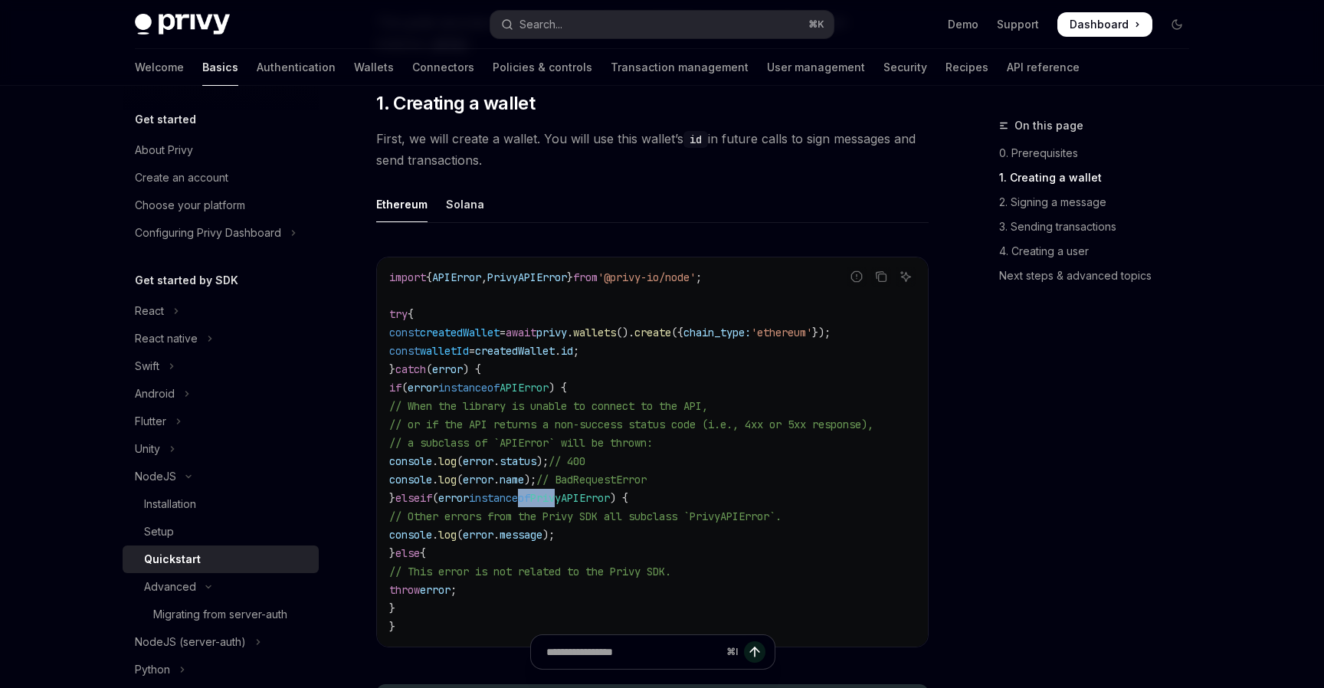
drag, startPoint x: 558, startPoint y: 498, endPoint x: 602, endPoint y: 498, distance: 44.4
click at [602, 498] on span "} else if ( error instanceof PrivyAPIError ) {" at bounding box center [508, 498] width 239 height 14
click at [602, 498] on span "PrivyAPIError" at bounding box center [570, 498] width 80 height 14
click at [634, 451] on code "import { APIError , PrivyAPIError } from '@privy-io/node' ; try { const created…" at bounding box center [652, 452] width 526 height 368
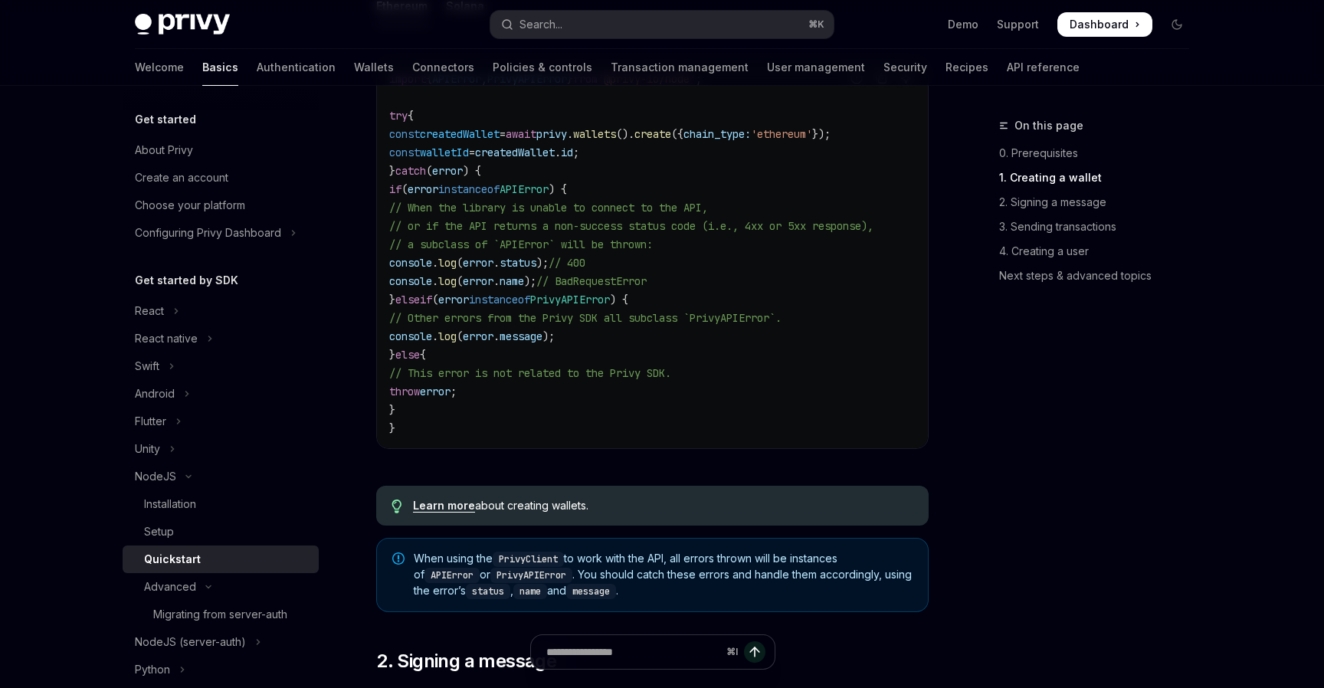
scroll to position [560, 0]
click at [684, 253] on code "import { APIError , PrivyAPIError } from '@privy-io/node' ; try { const created…" at bounding box center [652, 253] width 526 height 368
click at [585, 359] on code "import { APIError , PrivyAPIError } from '@privy-io/node' ; try { const created…" at bounding box center [652, 253] width 526 height 368
click at [200, 313] on button "React" at bounding box center [221, 311] width 196 height 28
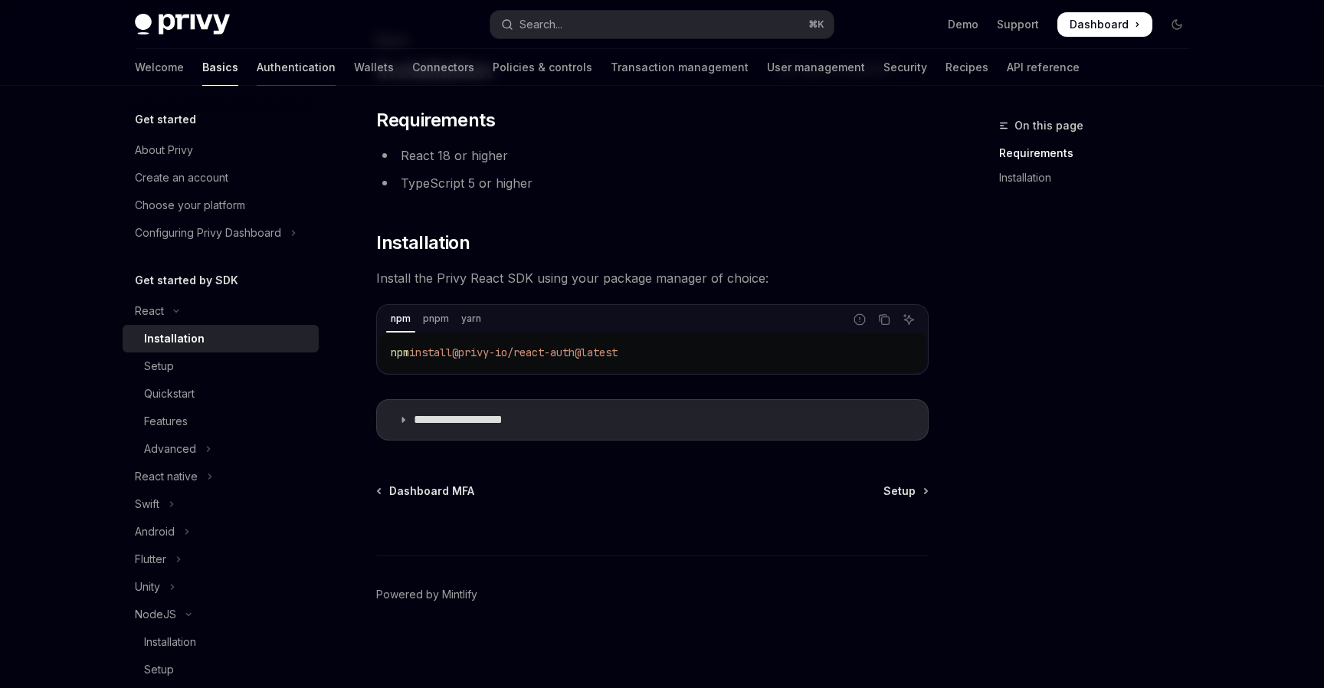
click at [257, 66] on link "Authentication" at bounding box center [296, 67] width 79 height 37
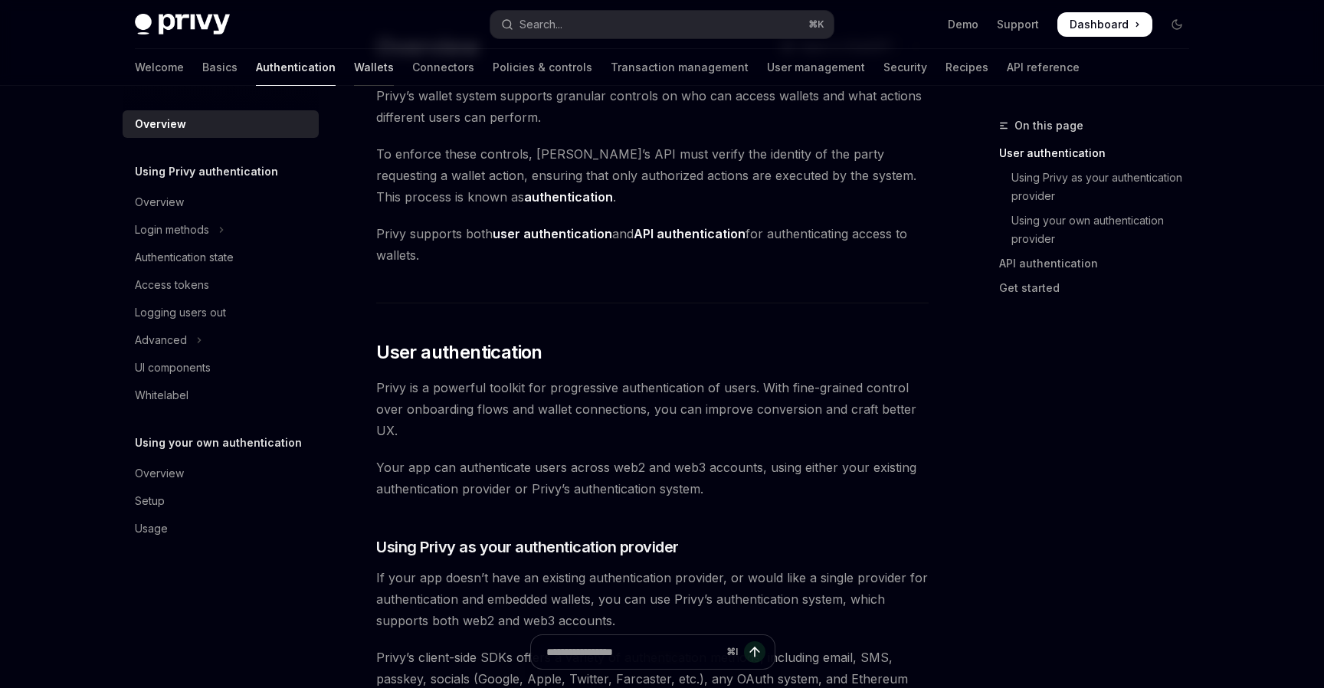
click at [354, 74] on link "Wallets" at bounding box center [374, 67] width 40 height 37
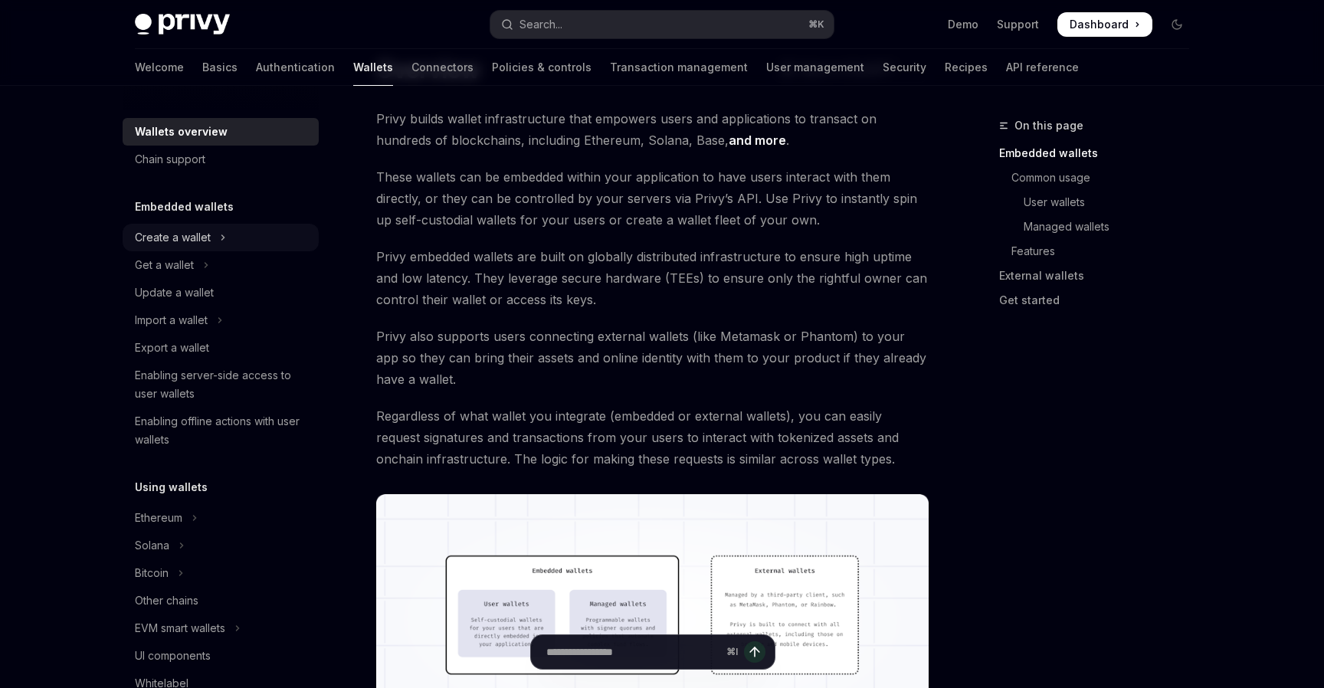
click at [217, 248] on button "Create a wallet" at bounding box center [221, 238] width 196 height 28
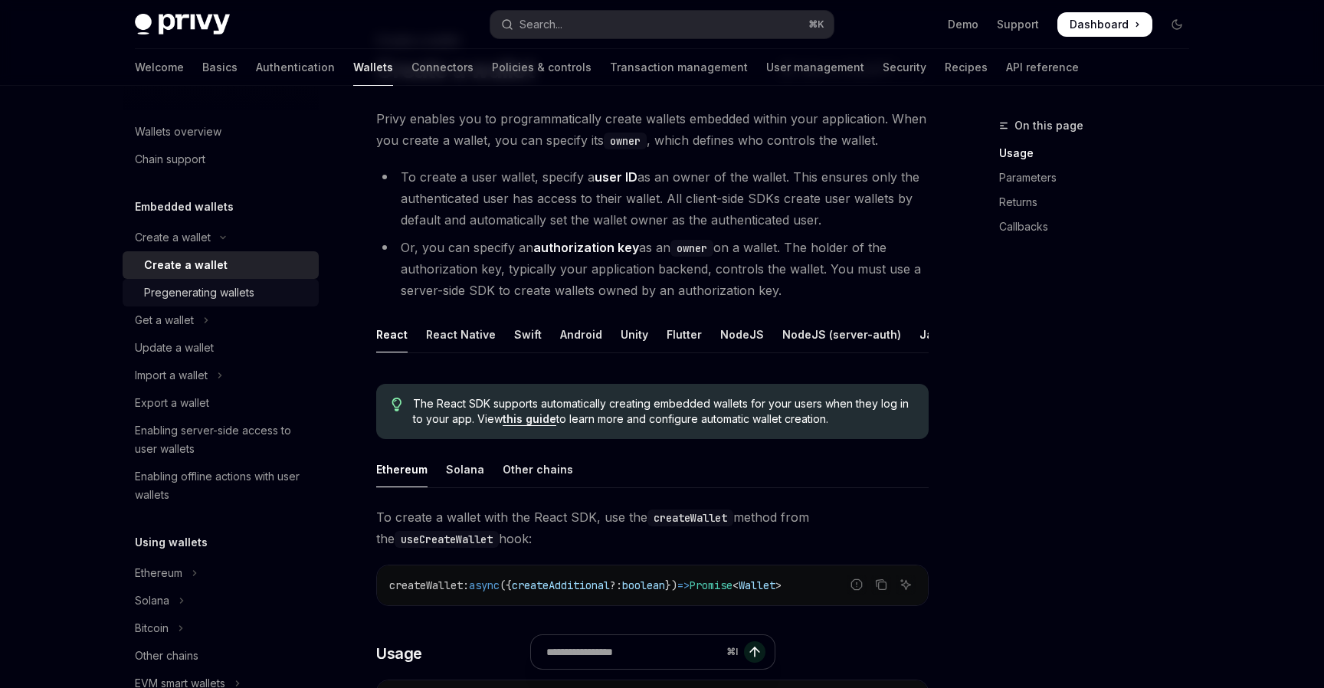
click at [241, 296] on div "Pregenerating wallets" at bounding box center [199, 293] width 110 height 18
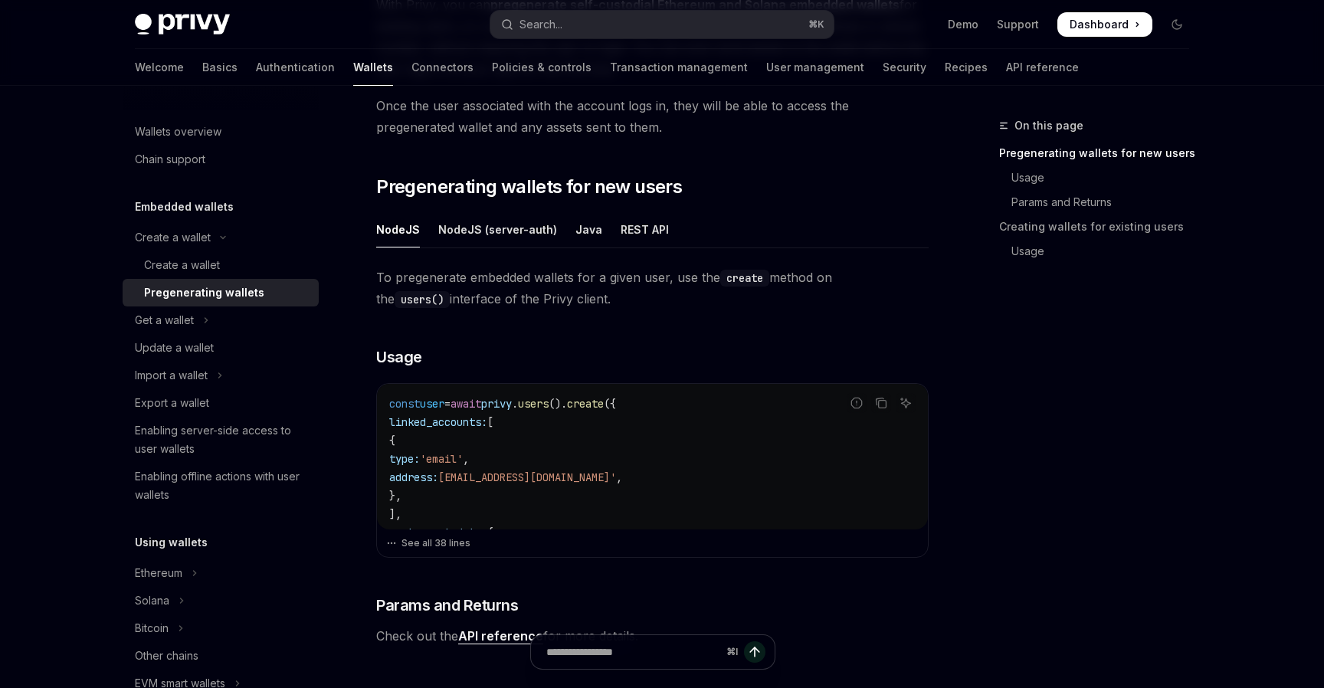
scroll to position [201, 0]
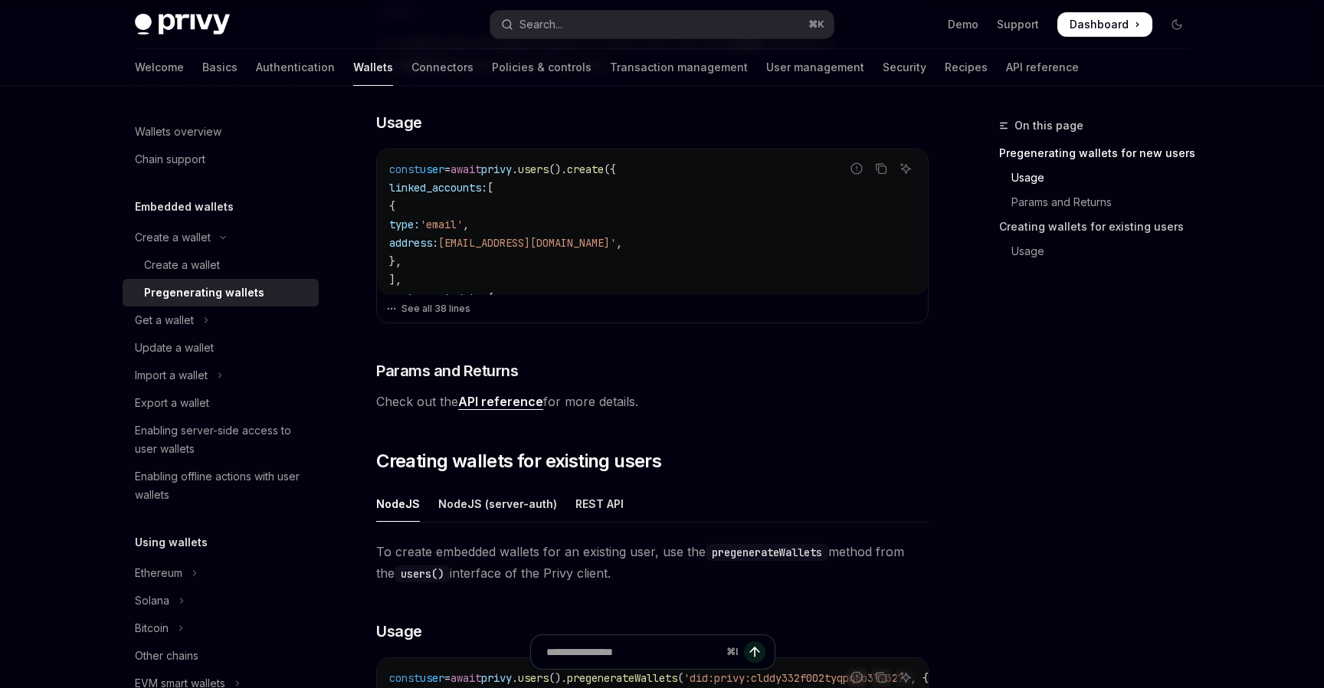
click at [1052, 221] on link "Creating wallets for existing users" at bounding box center [1100, 227] width 202 height 25
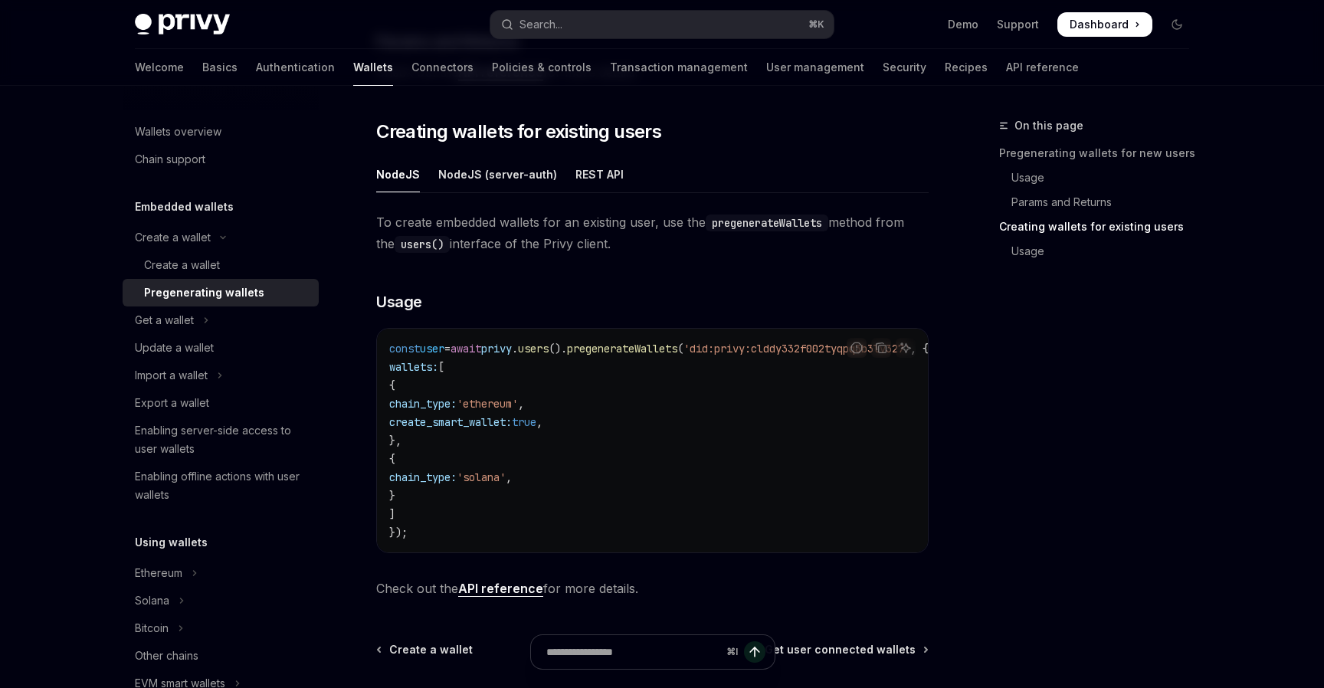
scroll to position [766, 0]
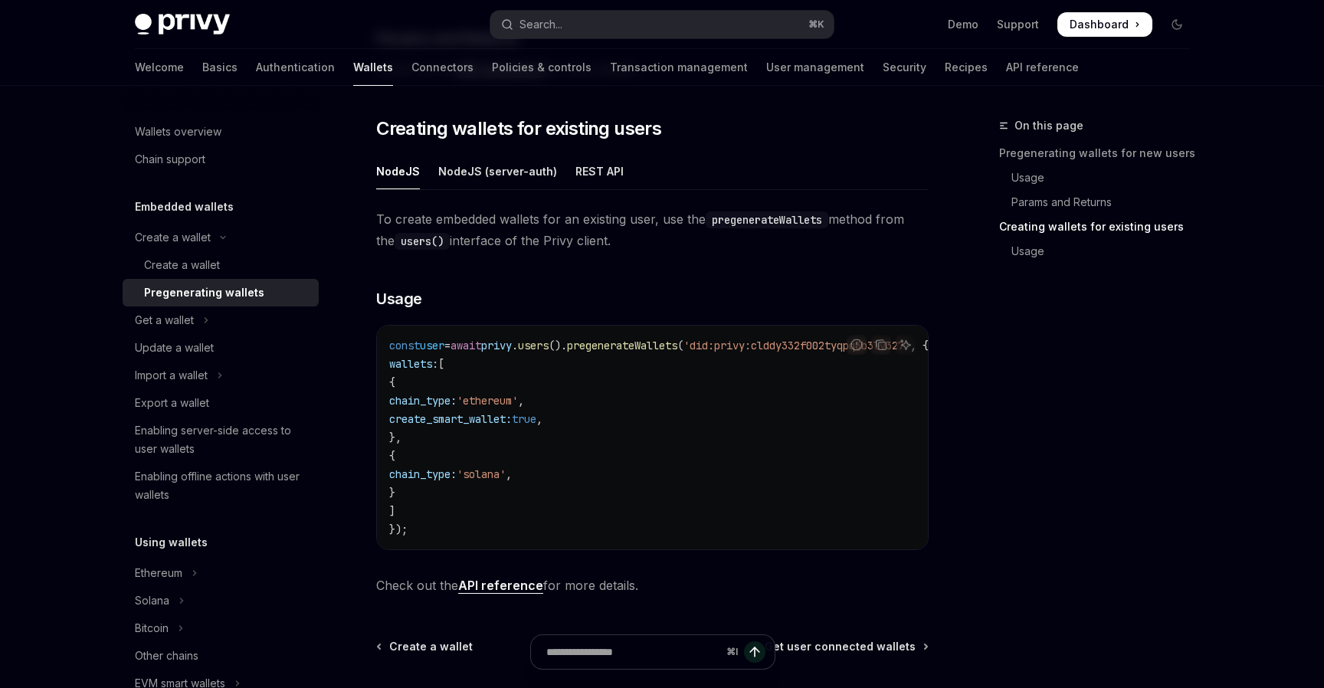
click at [408, 75] on div "Welcome Basics Authentication Wallets Connectors Policies & controls Transactio…" at bounding box center [607, 67] width 944 height 37
click at [412, 75] on link "Connectors" at bounding box center [443, 67] width 62 height 37
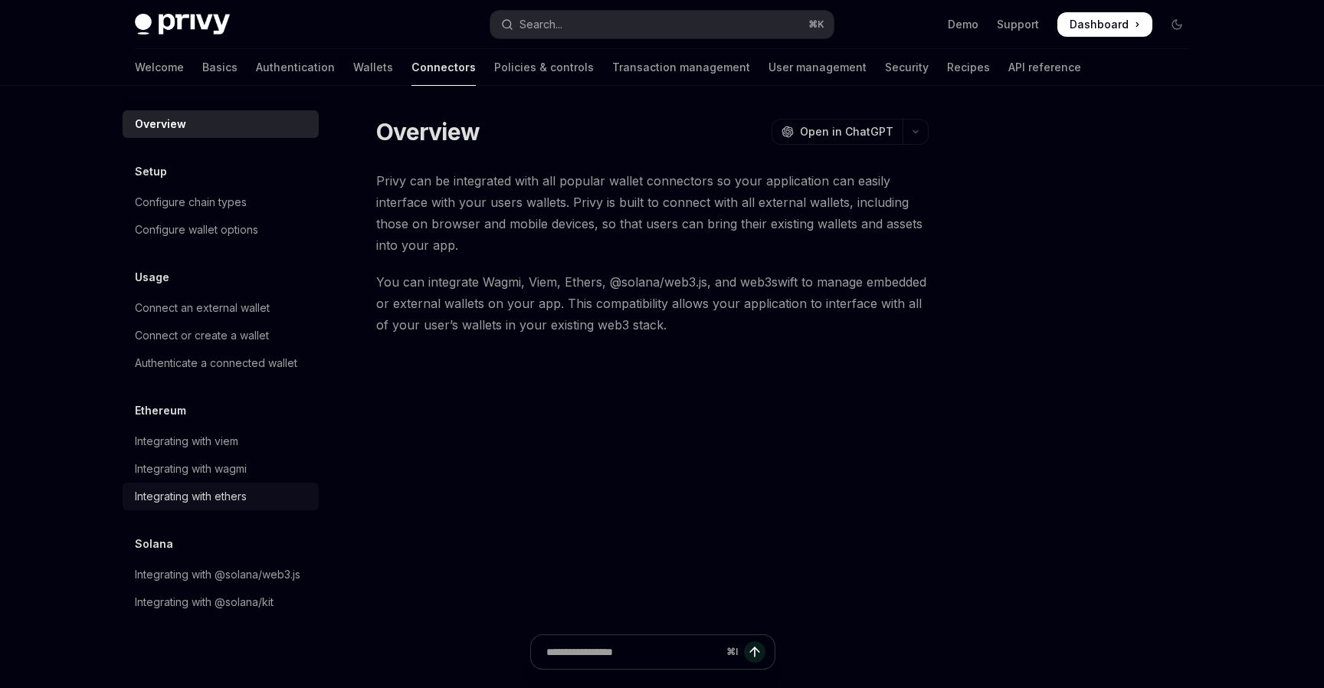
scroll to position [28, 0]
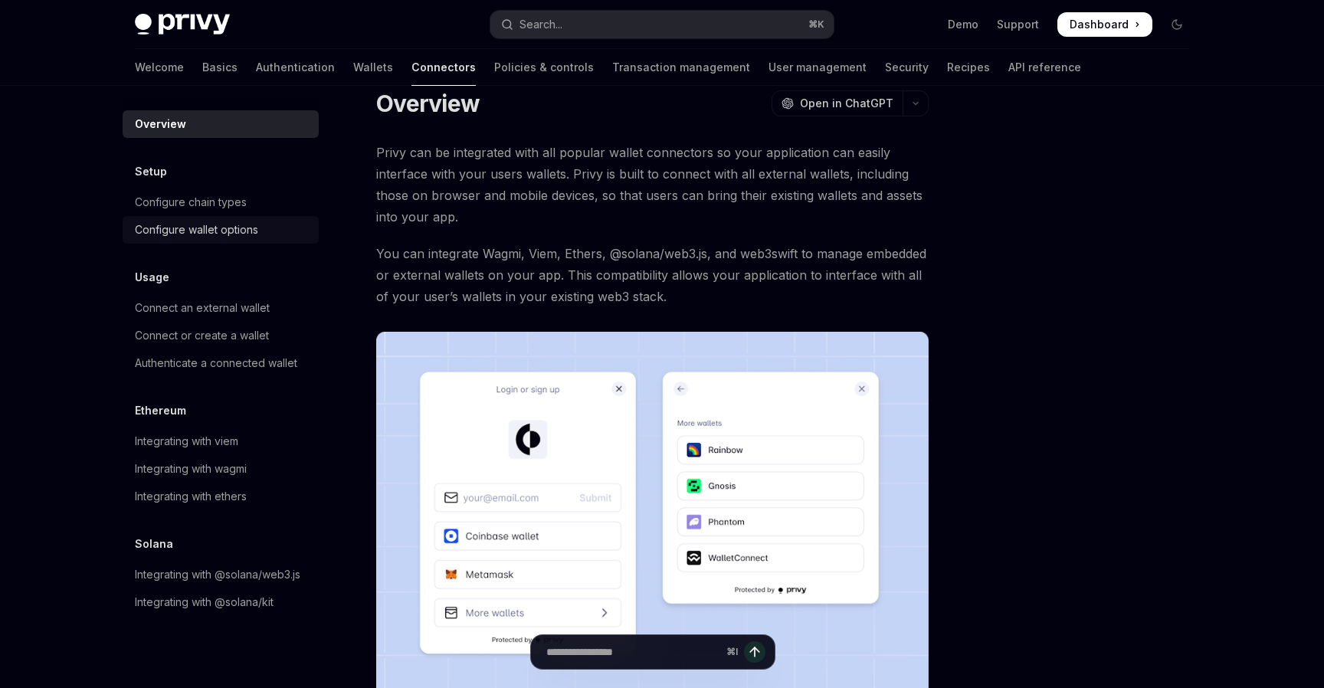
click at [190, 232] on div "Configure wallet options" at bounding box center [196, 230] width 123 height 18
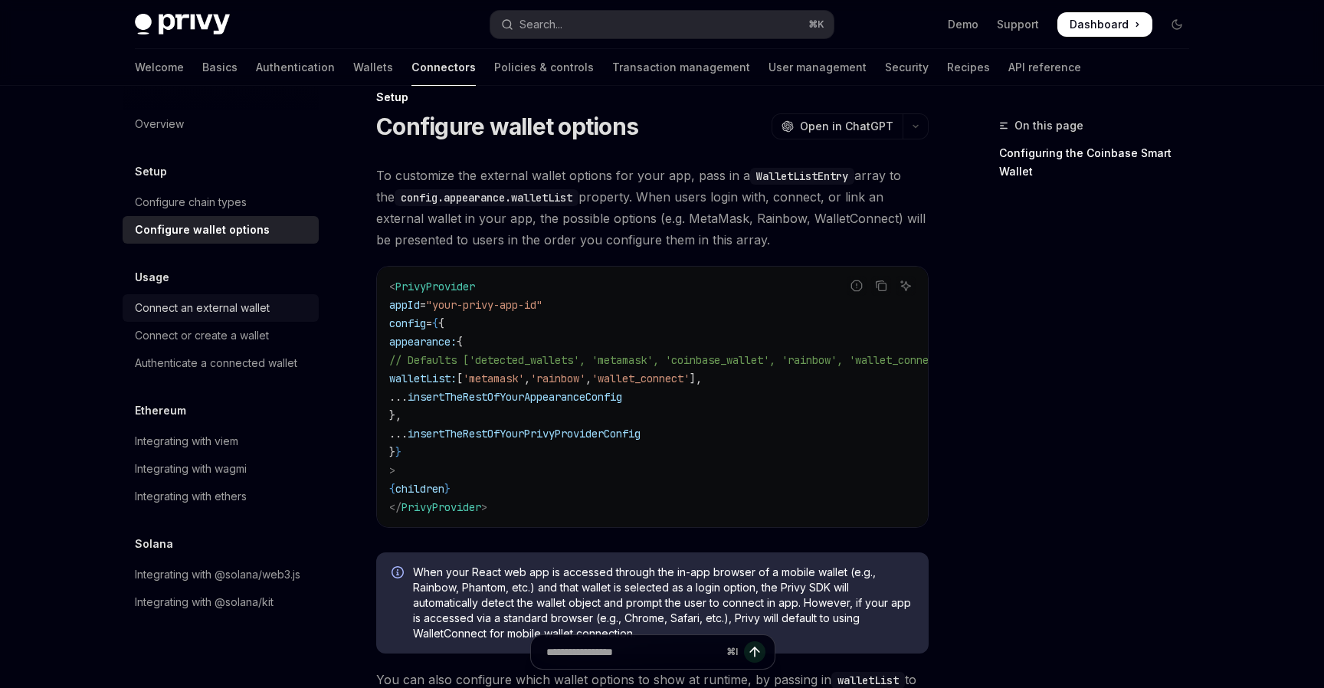
click at [227, 299] on div "Connect an external wallet" at bounding box center [202, 308] width 135 height 18
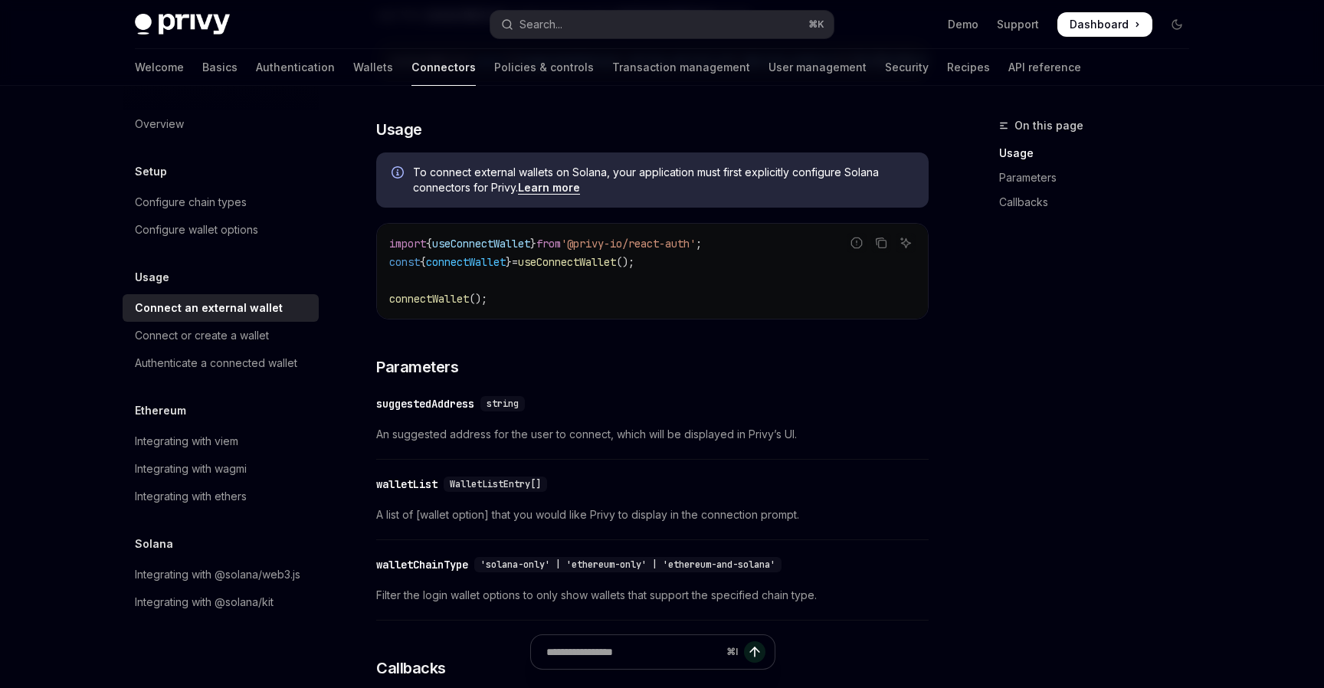
scroll to position [369, 0]
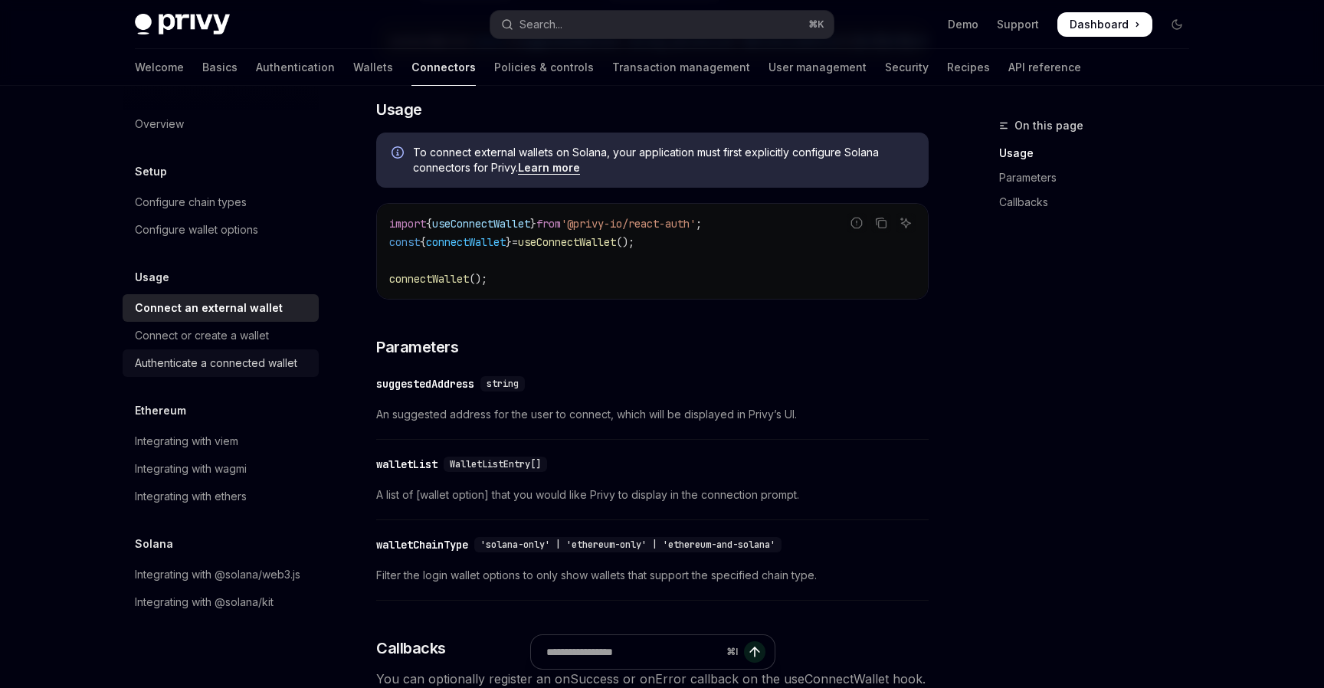
click at [209, 370] on div "Authenticate a connected wallet" at bounding box center [216, 363] width 162 height 18
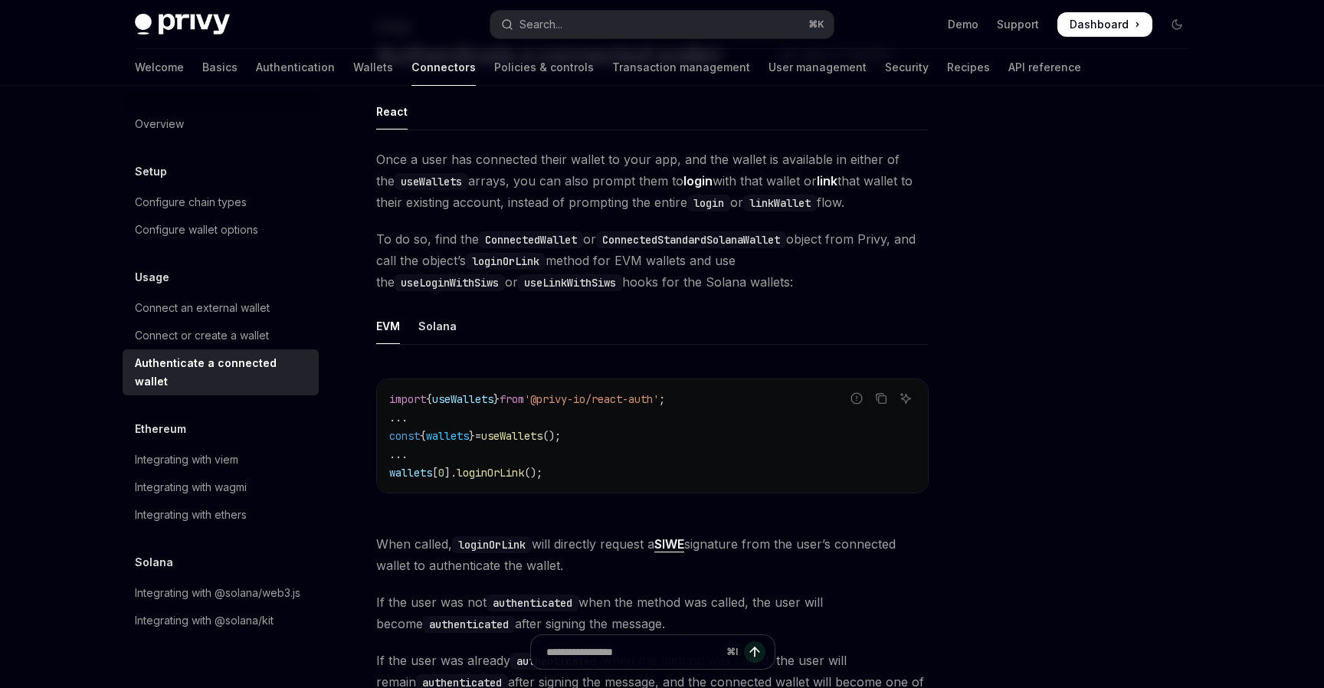
scroll to position [127, 0]
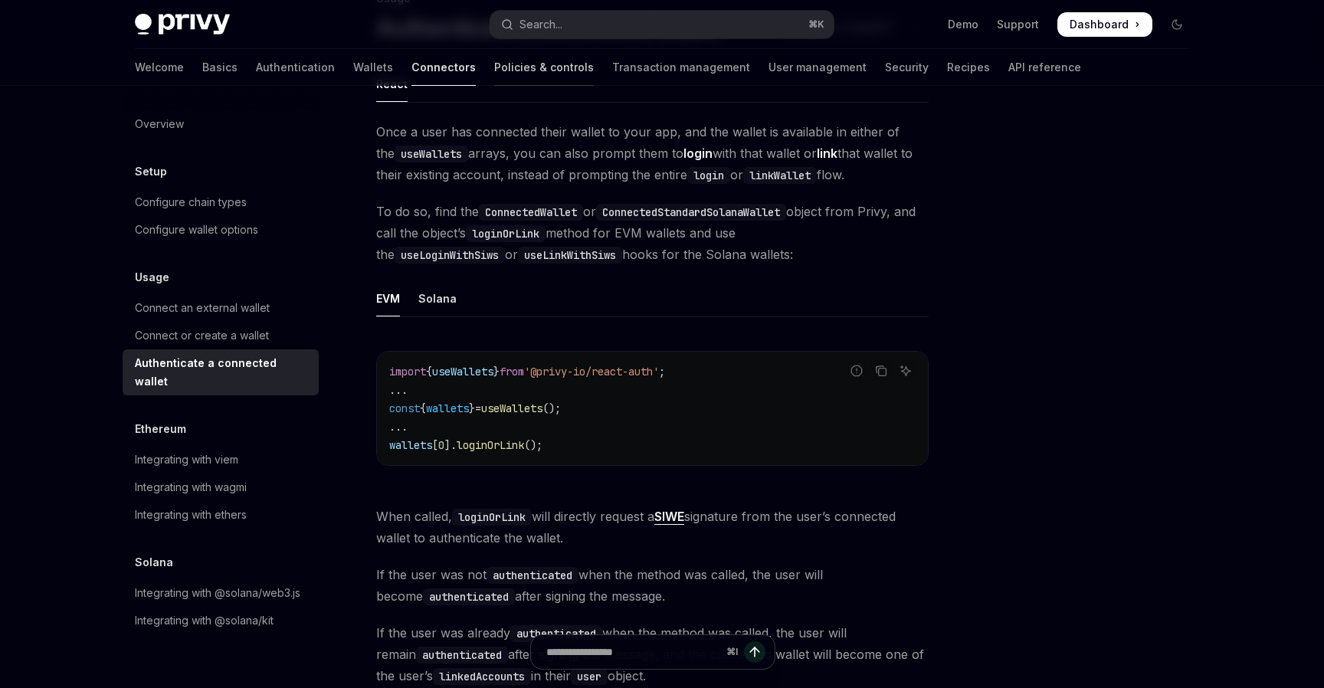
click at [494, 78] on link "Policies & controls" at bounding box center [544, 67] width 100 height 37
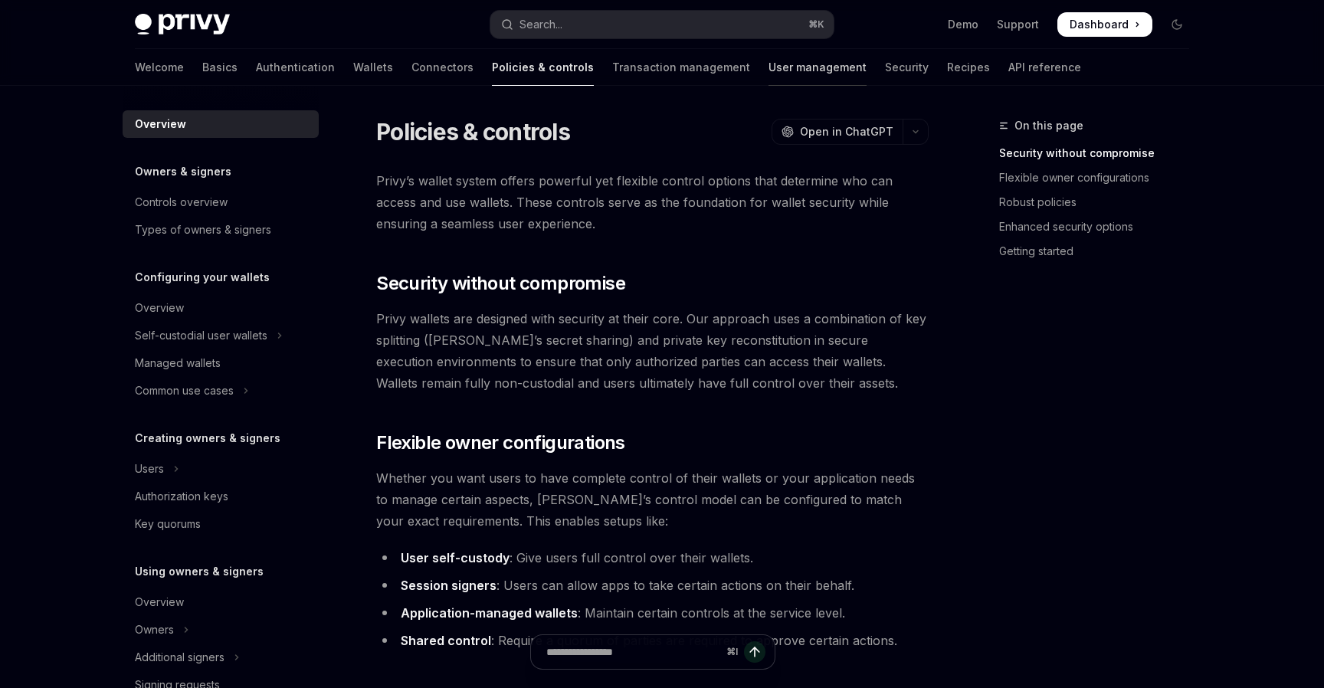
click at [769, 70] on link "User management" at bounding box center [818, 67] width 98 height 37
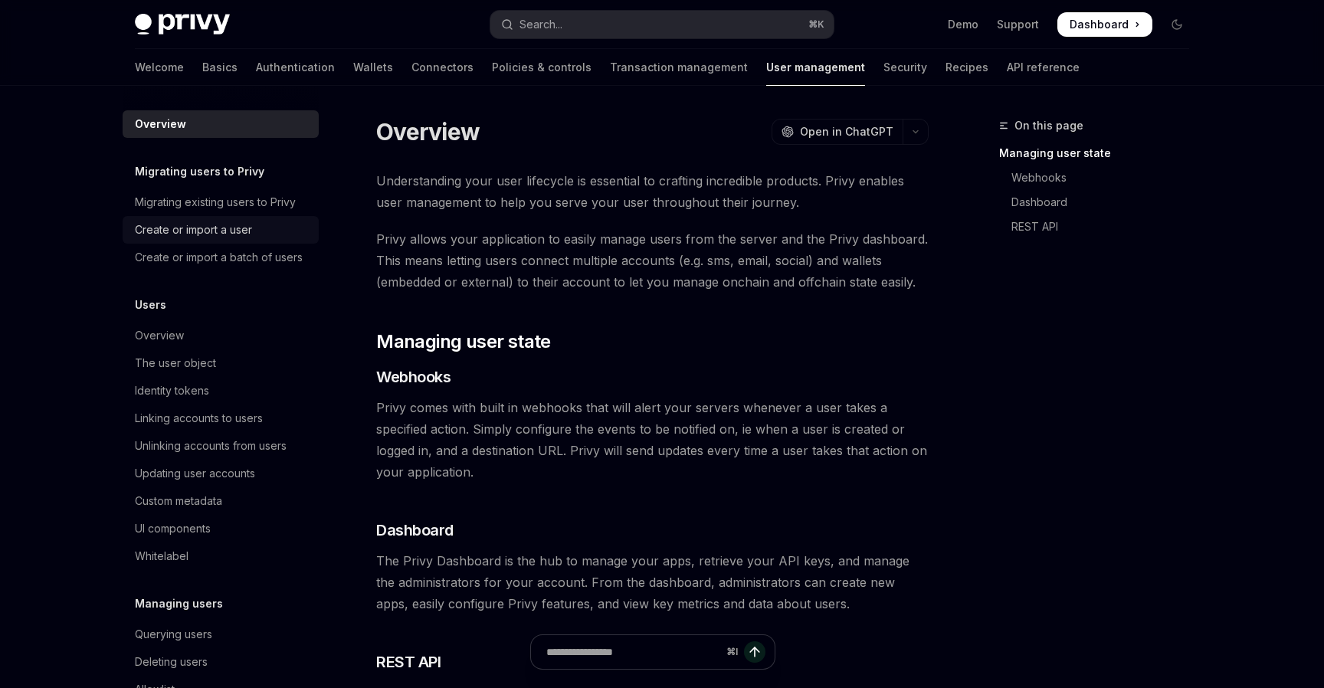
click at [240, 235] on div "Create or import a user" at bounding box center [193, 230] width 117 height 18
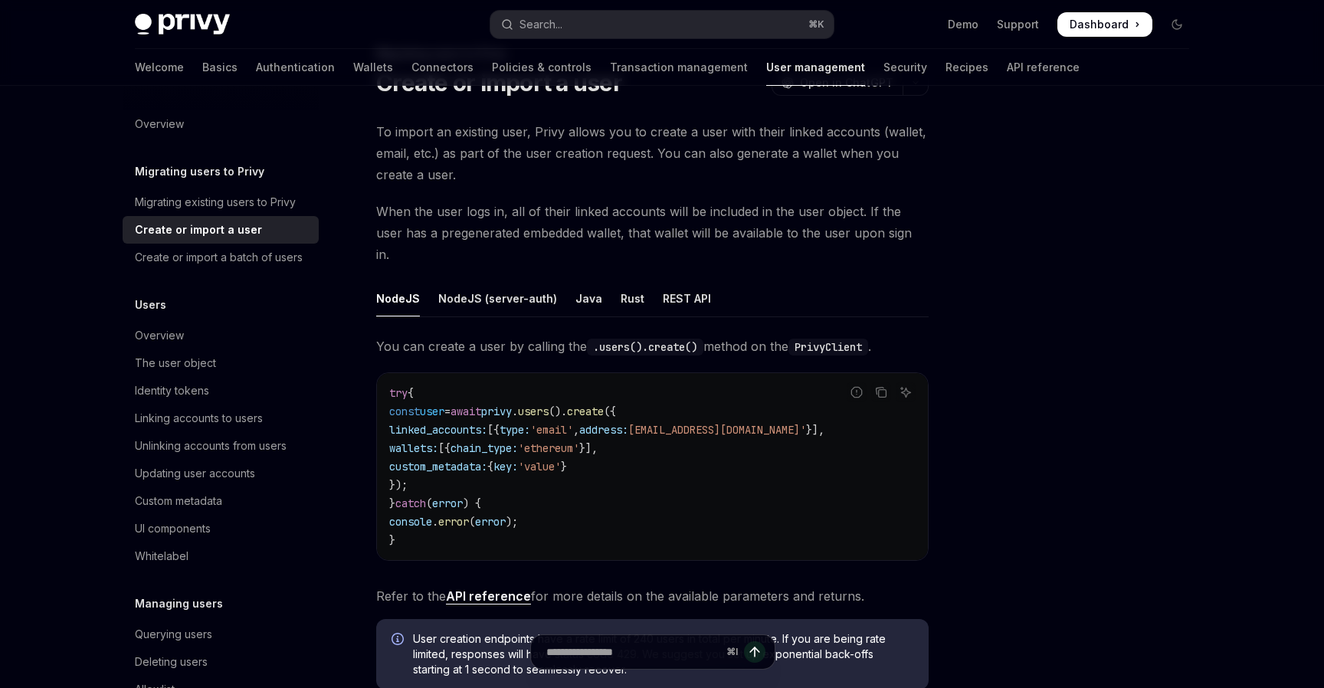
scroll to position [48, 0]
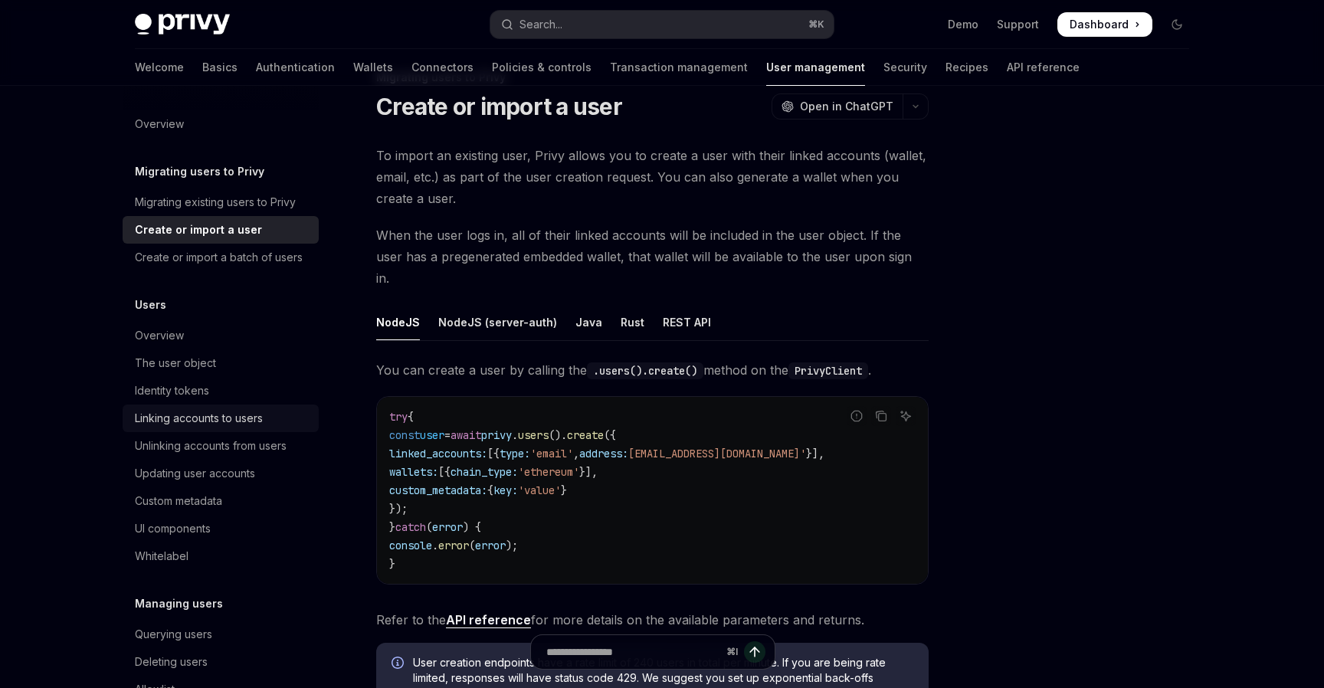
click at [282, 425] on div "Linking accounts to users" at bounding box center [222, 418] width 175 height 18
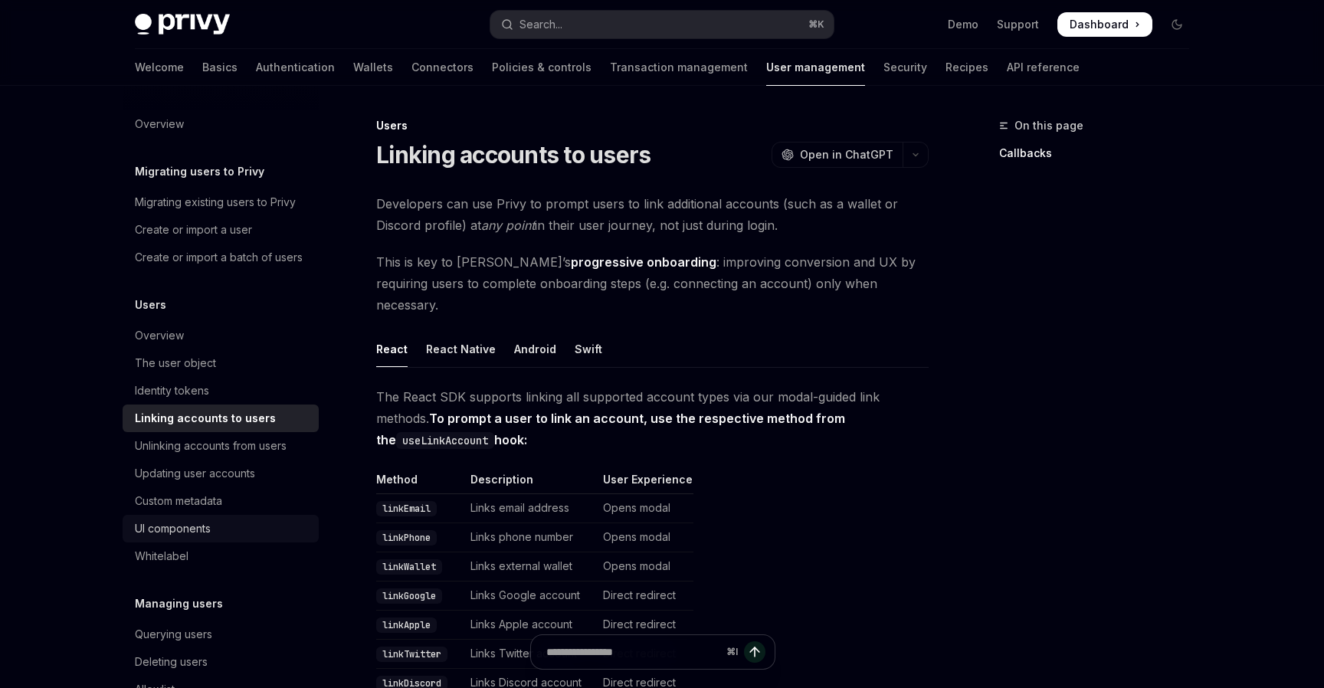
click at [220, 539] on link "UI components" at bounding box center [221, 529] width 196 height 28
type textarea "*"
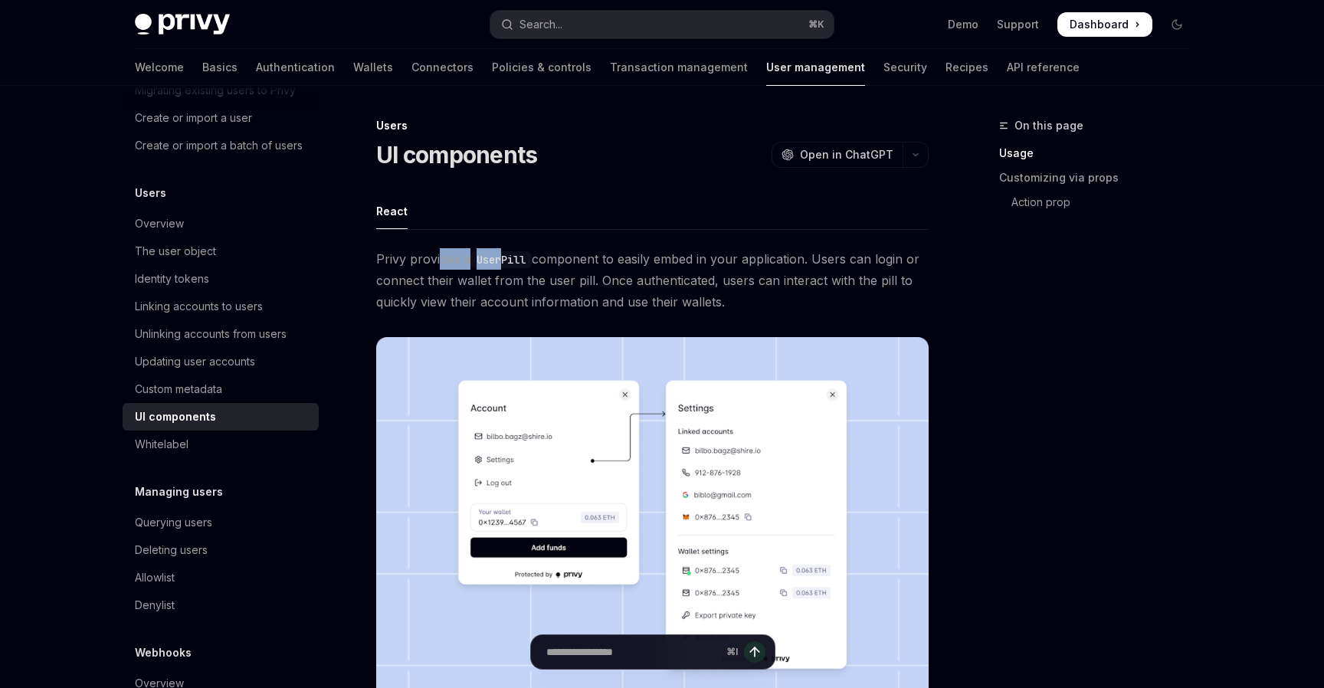
drag, startPoint x: 441, startPoint y: 263, endPoint x: 503, endPoint y: 263, distance: 62.1
click at [503, 263] on span "Privy provides a UserPill component to easily embed in your application. Users …" at bounding box center [652, 280] width 553 height 64
click at [503, 263] on code "UserPill" at bounding box center [501, 259] width 61 height 17
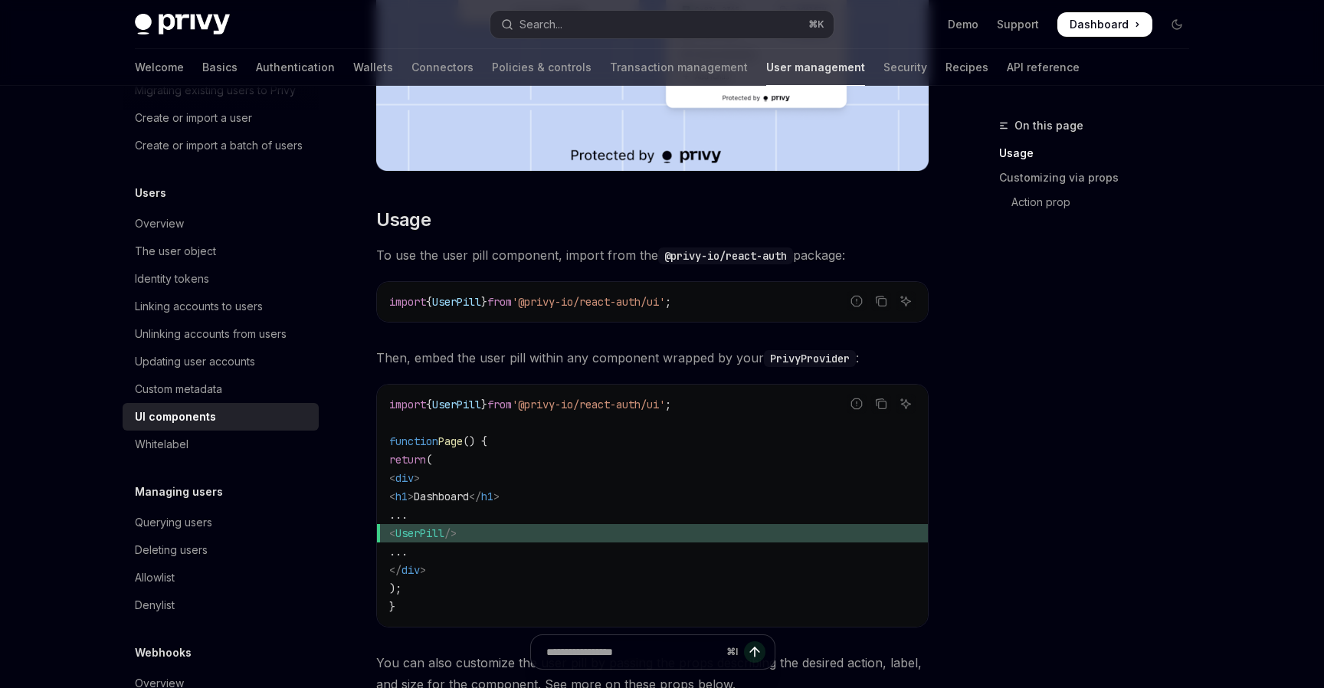
scroll to position [566, 0]
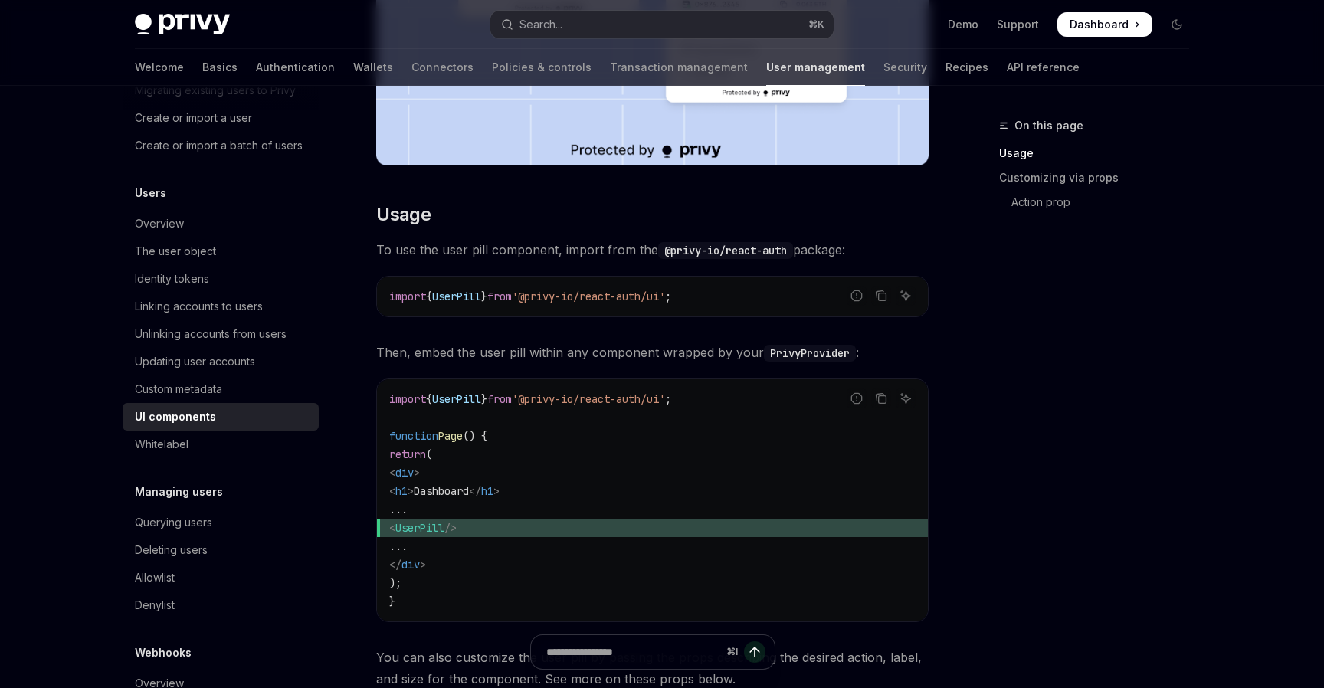
click at [639, 474] on code "import { UserPill } from '@privy-io/react-auth/ui' ; function Page () { return …" at bounding box center [652, 500] width 526 height 221
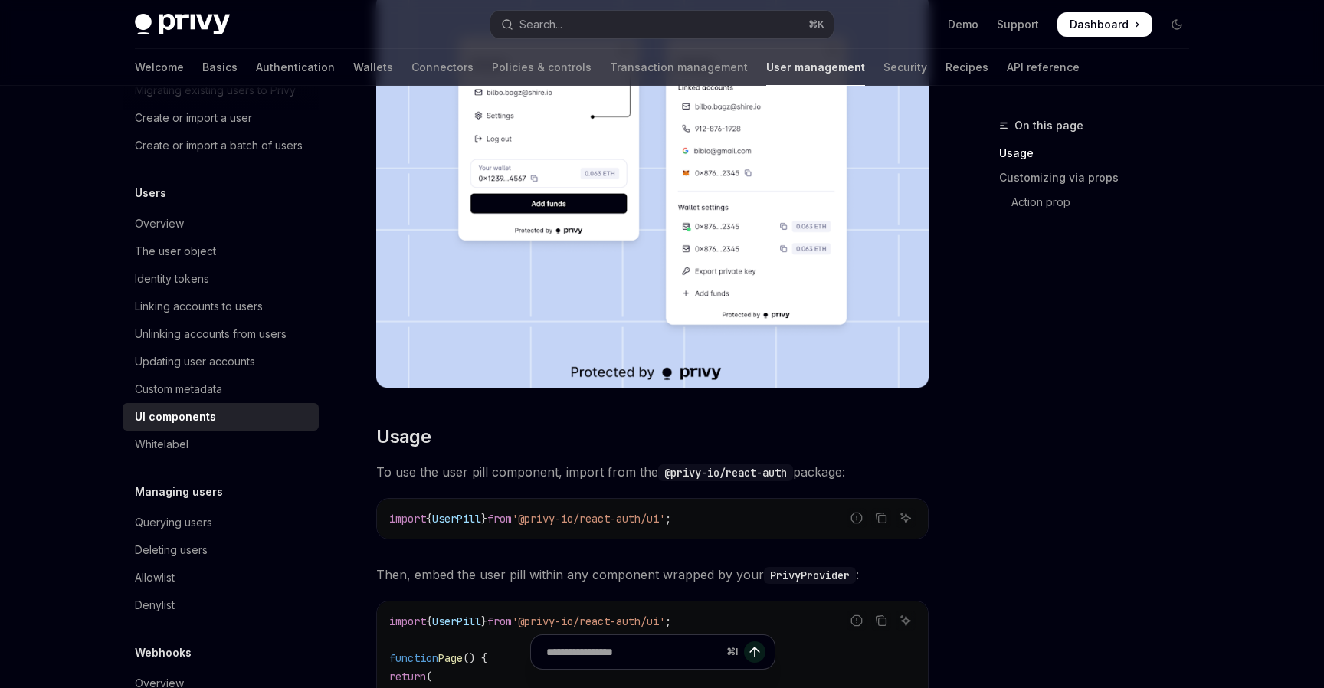
scroll to position [542, 0]
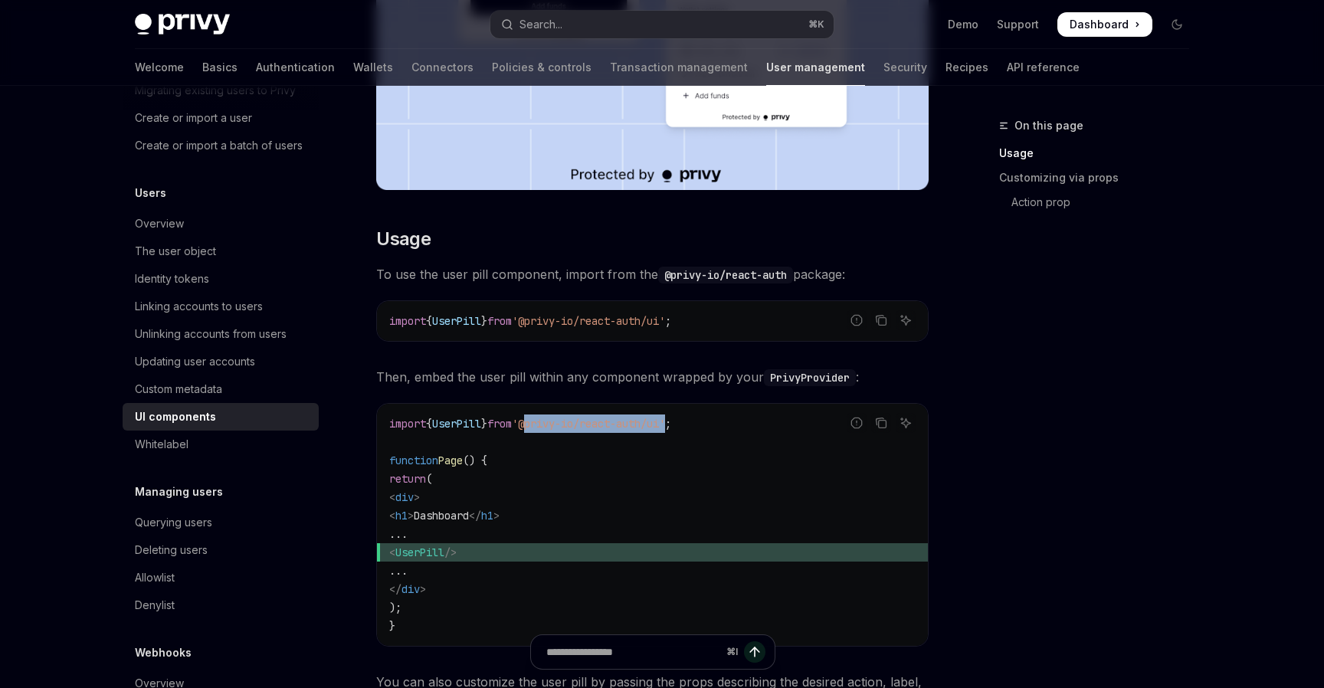
drag, startPoint x: 544, startPoint y: 421, endPoint x: 692, endPoint y: 426, distance: 148.0
click at [665, 426] on span "'@privy-io/react-auth/ui'" at bounding box center [588, 424] width 153 height 14
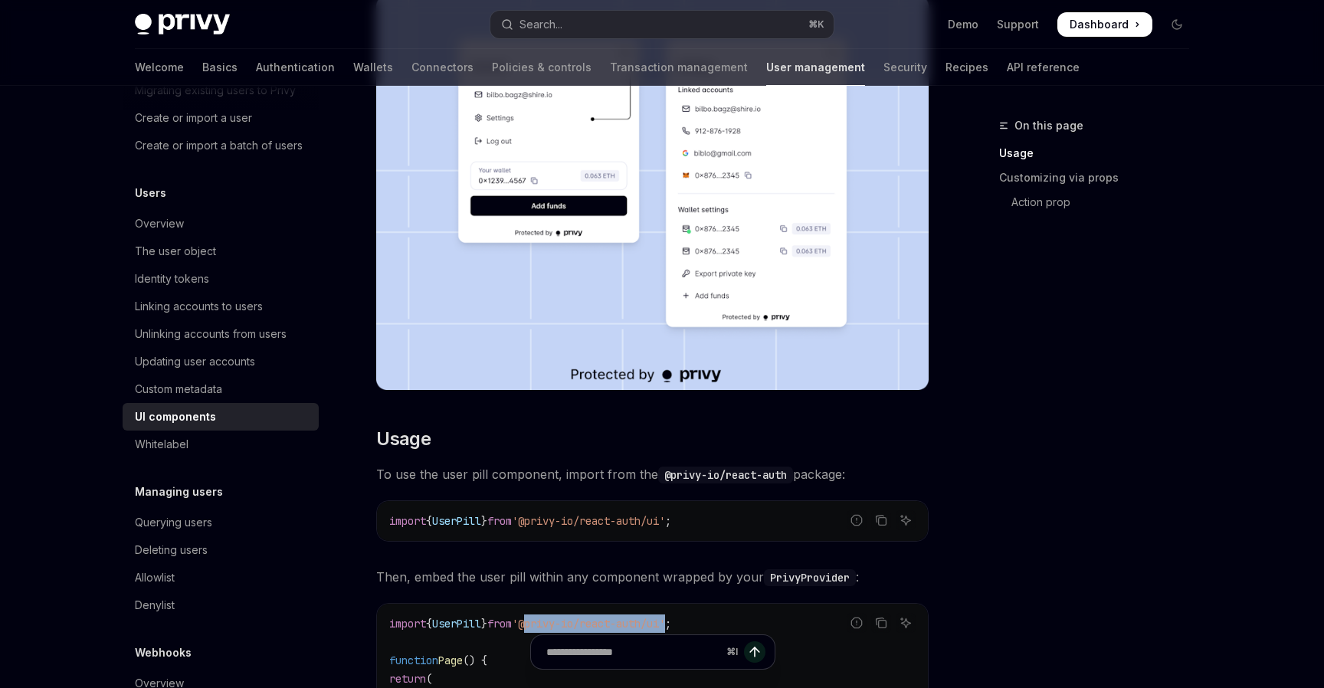
scroll to position [347, 0]
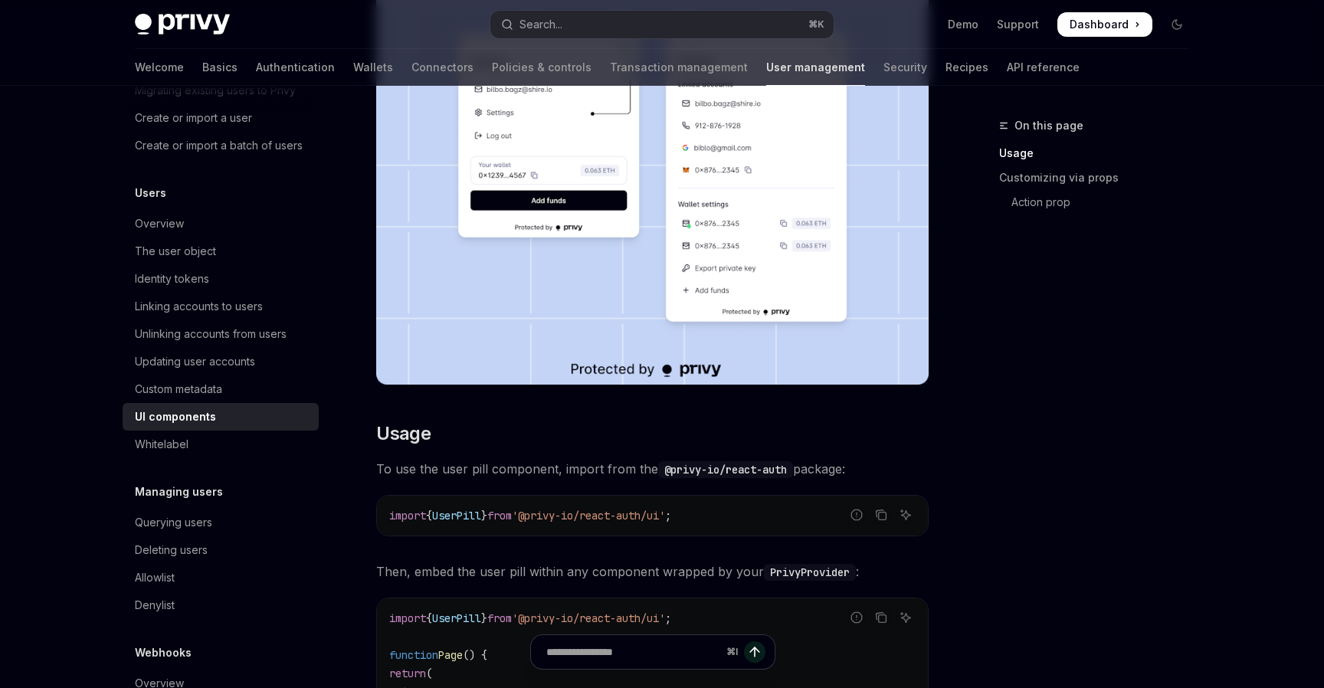
click at [1000, 566] on div "On this page Usage Customizing via props Action prop" at bounding box center [1085, 402] width 233 height 572
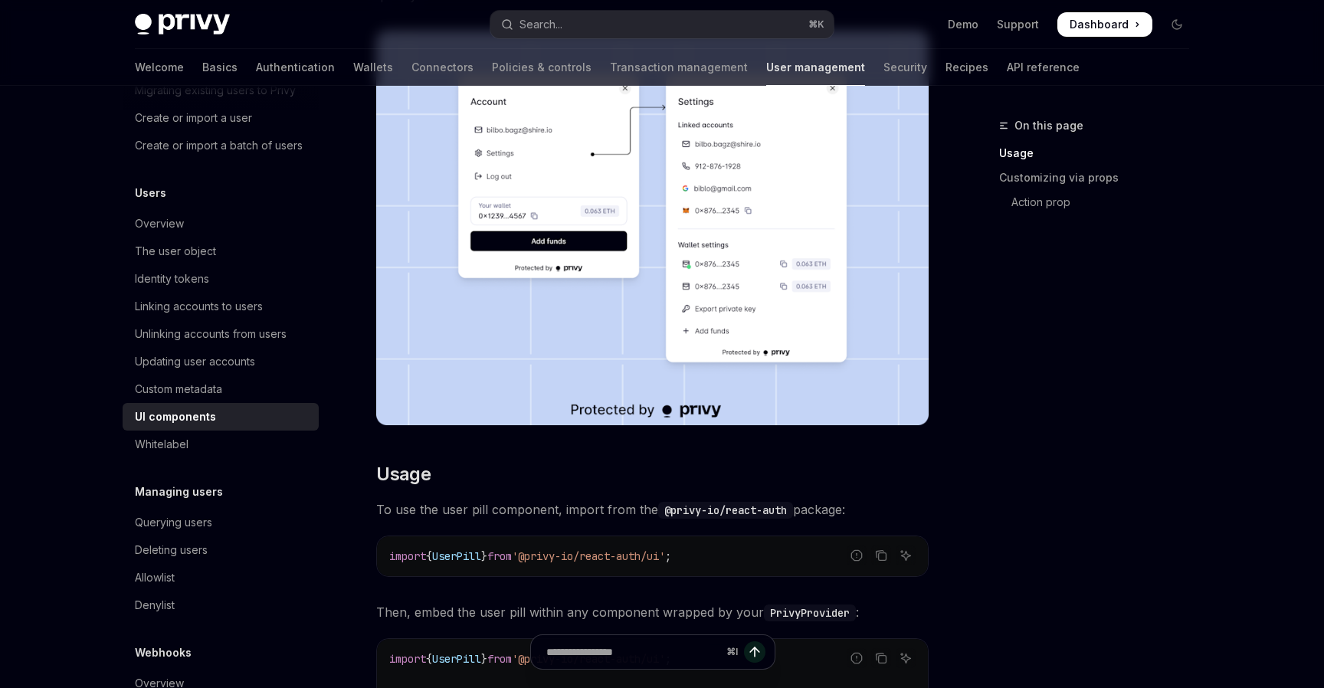
scroll to position [0, 0]
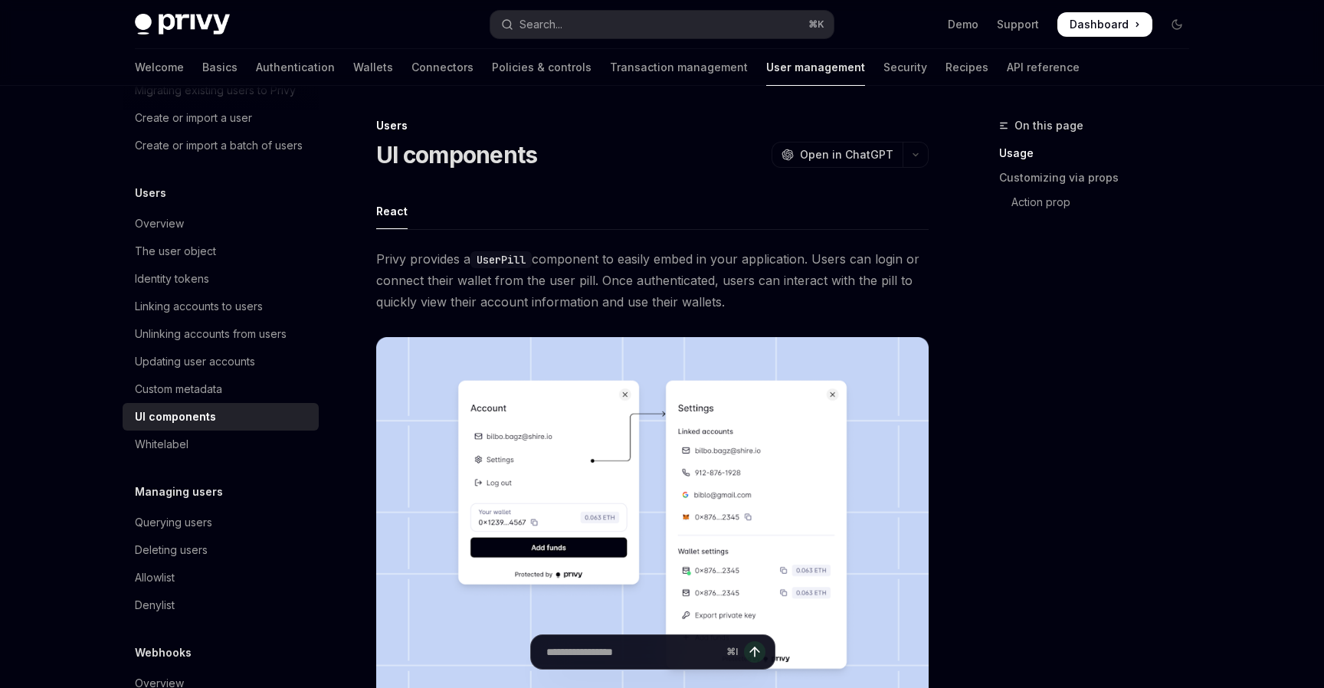
click at [1054, 342] on div "On this page Usage Customizing via props Action prop" at bounding box center [1085, 402] width 233 height 572
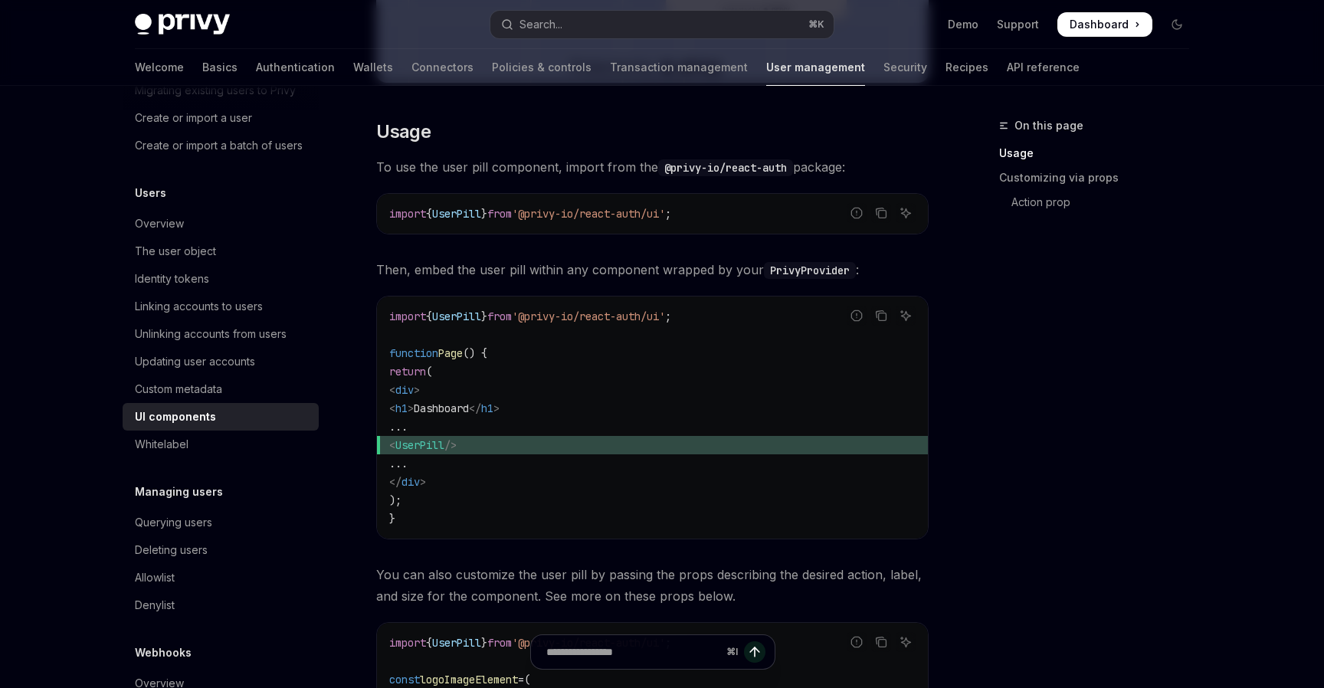
scroll to position [652, 0]
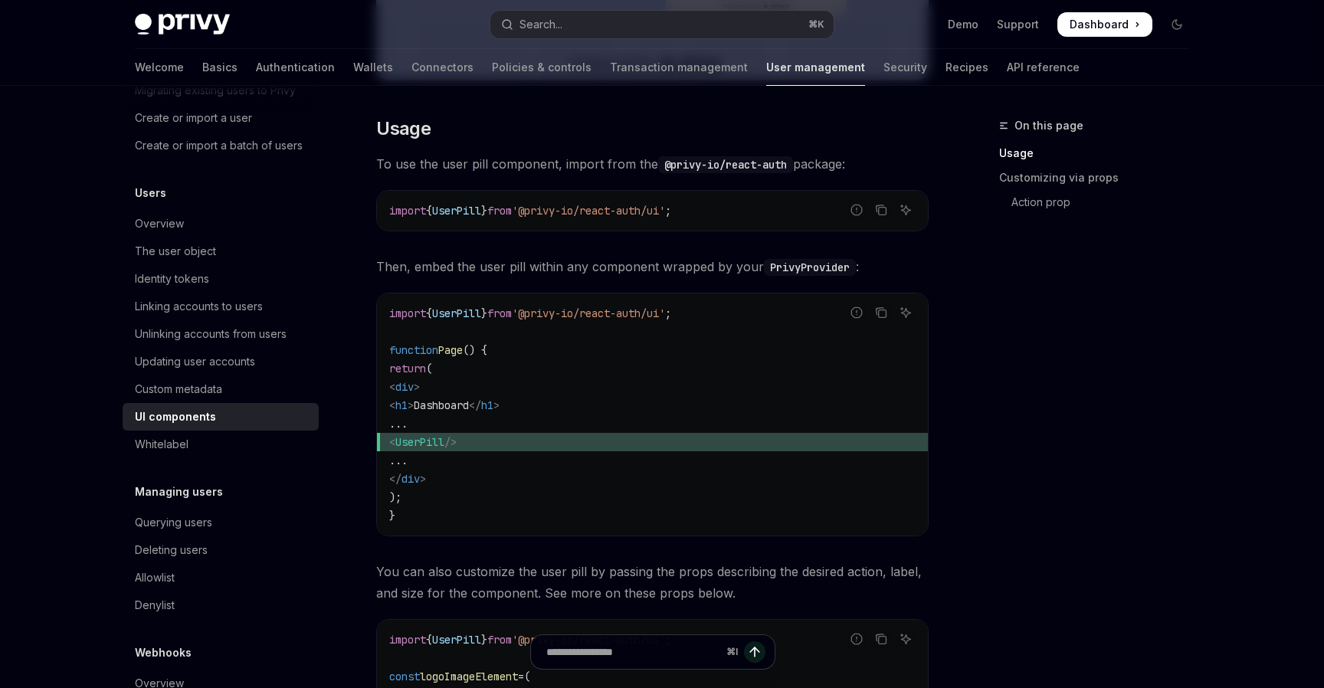
click at [776, 259] on code "PrivyProvider" at bounding box center [810, 267] width 92 height 17
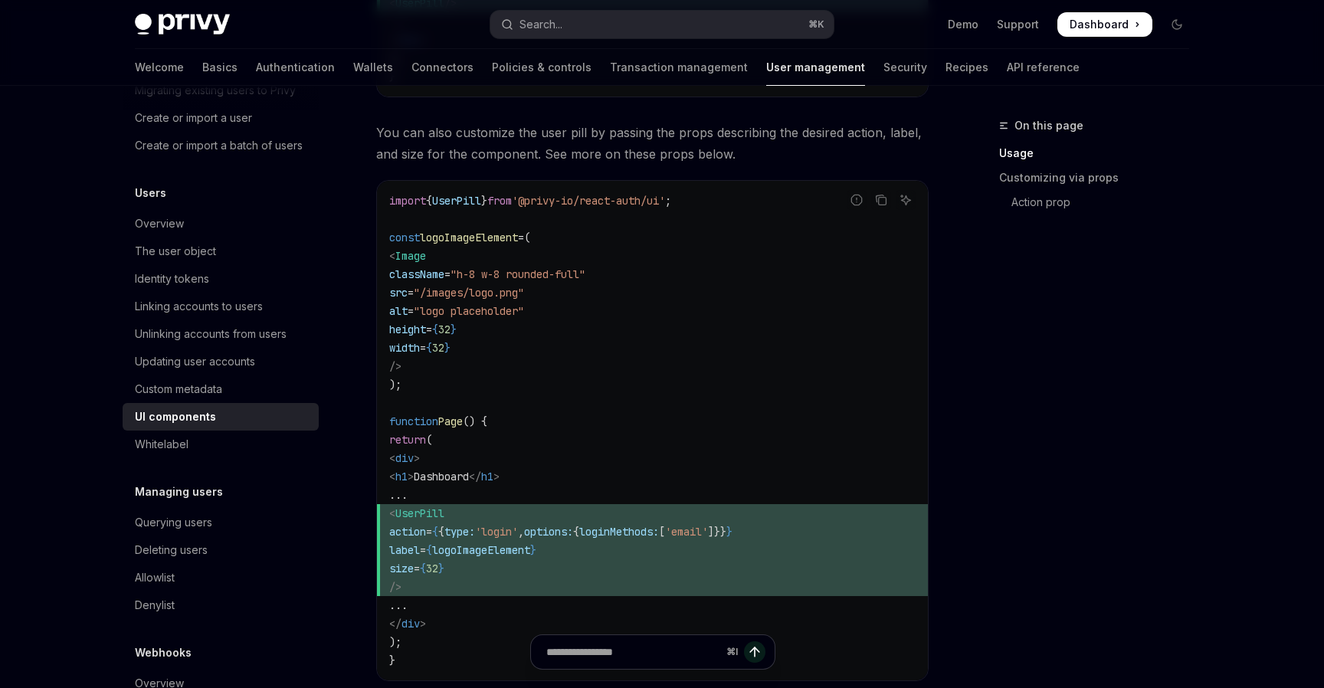
scroll to position [1093, 0]
click at [1019, 474] on div "On this page Usage Customizing via props Action prop" at bounding box center [1085, 402] width 233 height 572
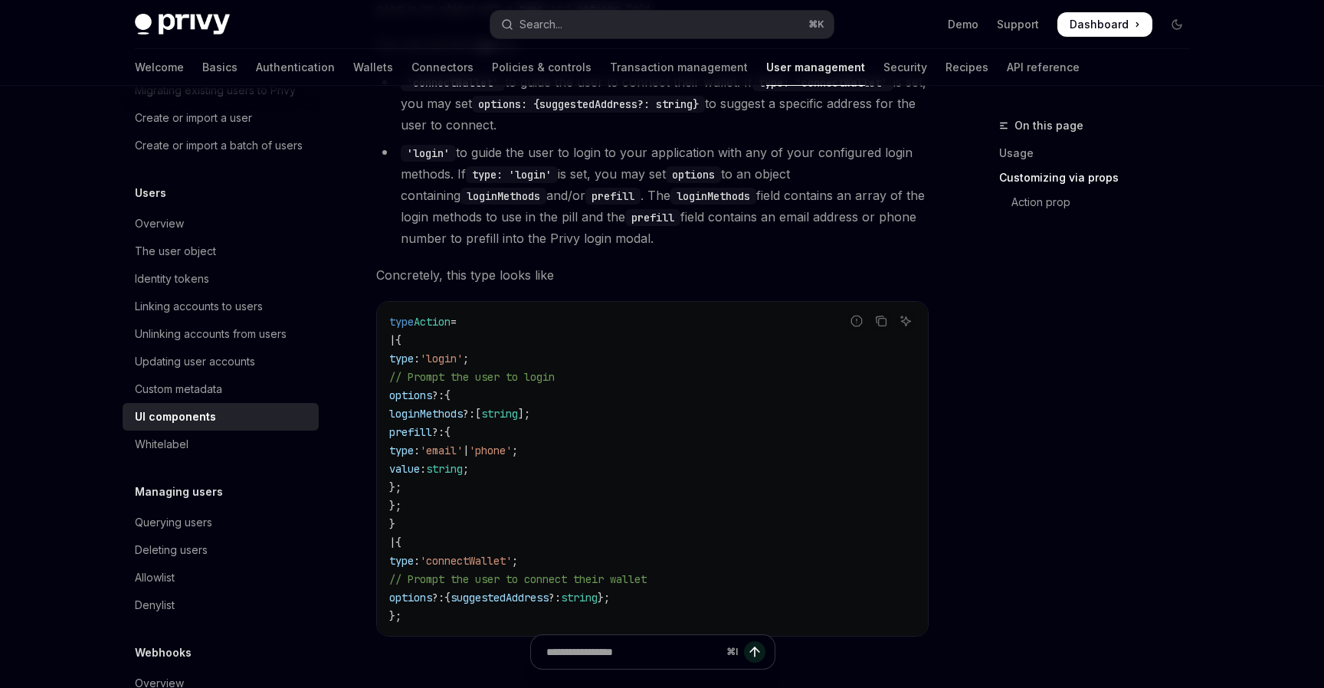
scroll to position [2731, 0]
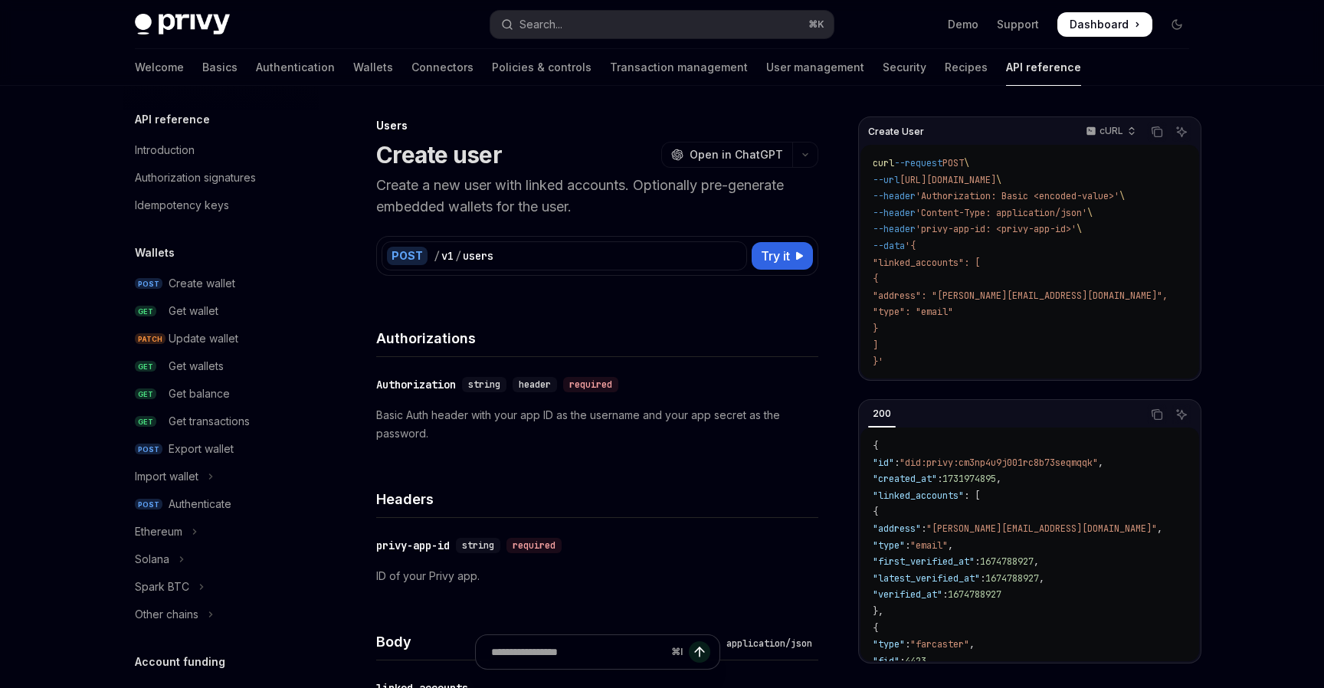
type textarea "*"
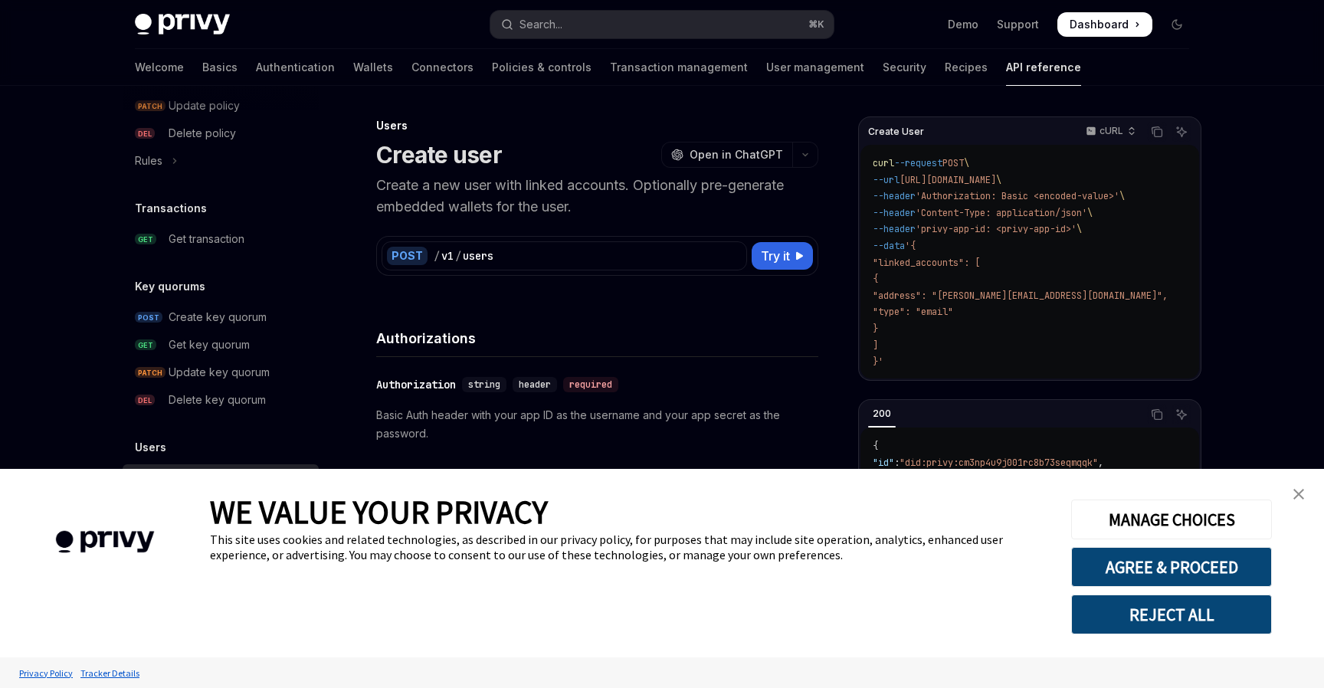
click at [1301, 494] on img "close banner" at bounding box center [1299, 494] width 11 height 11
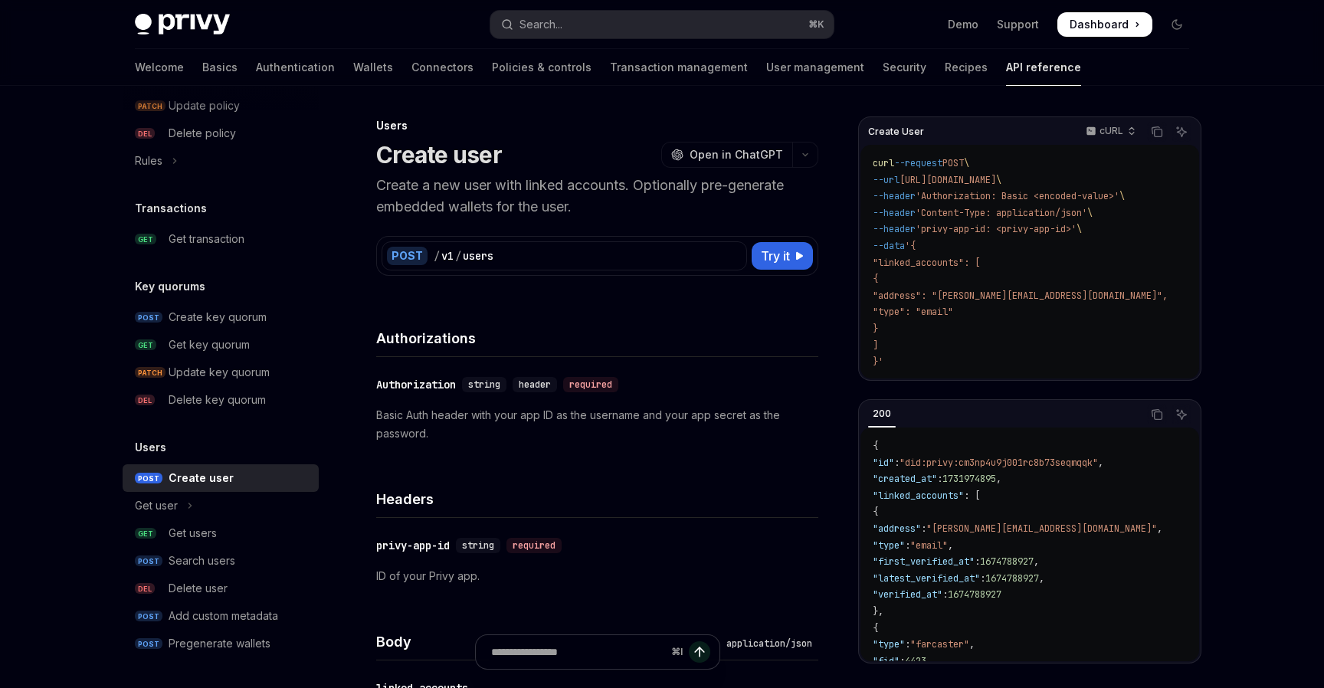
click at [571, 333] on h4 "Authorizations" at bounding box center [597, 338] width 442 height 21
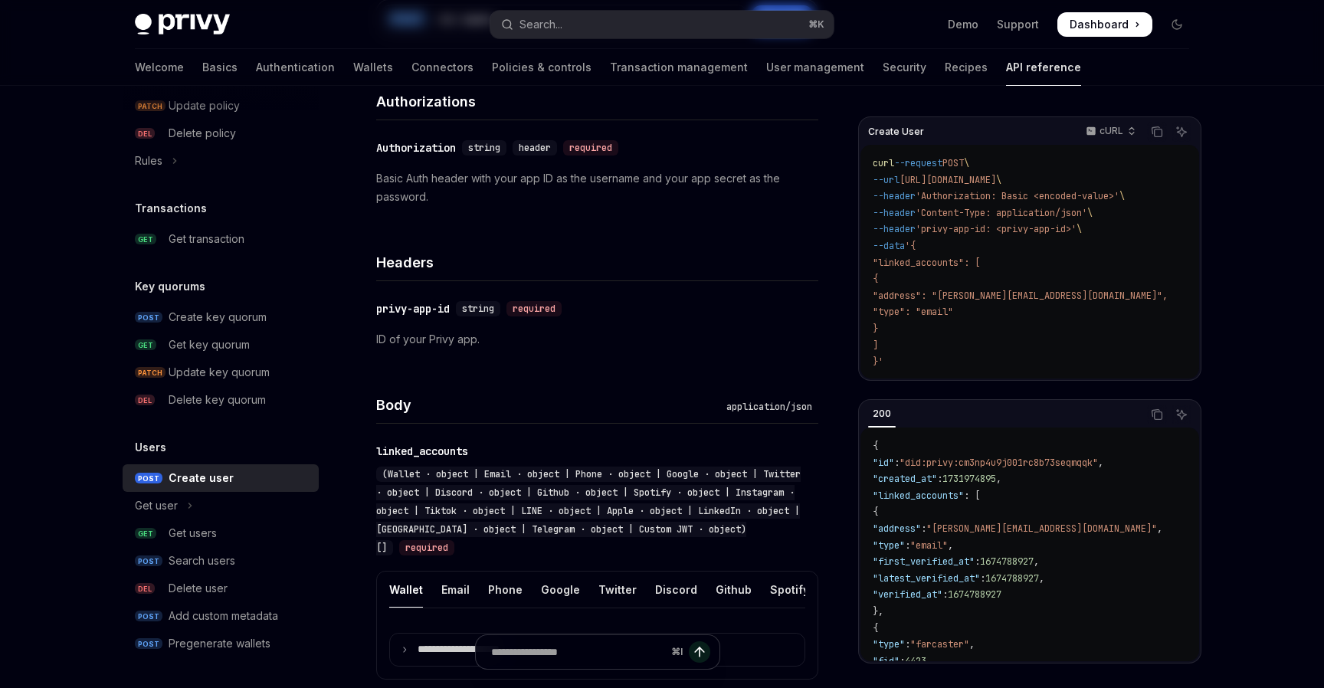
scroll to position [0, 0]
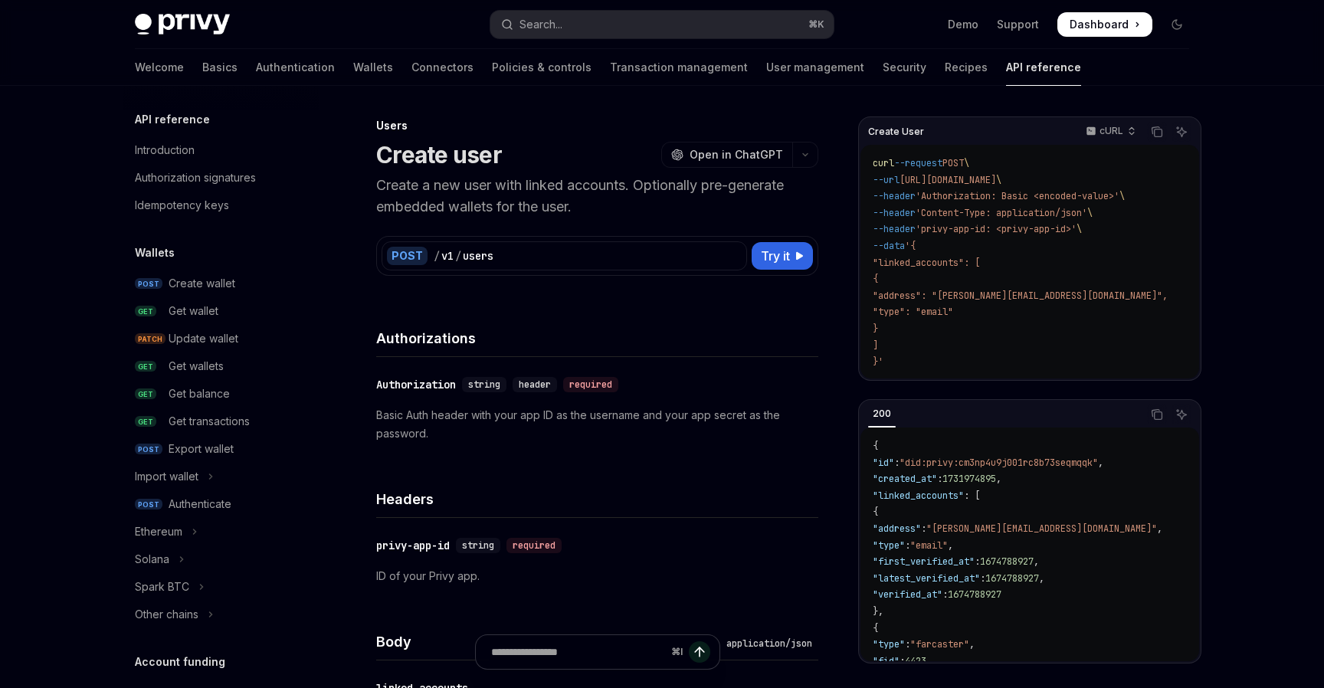
scroll to position [923, 0]
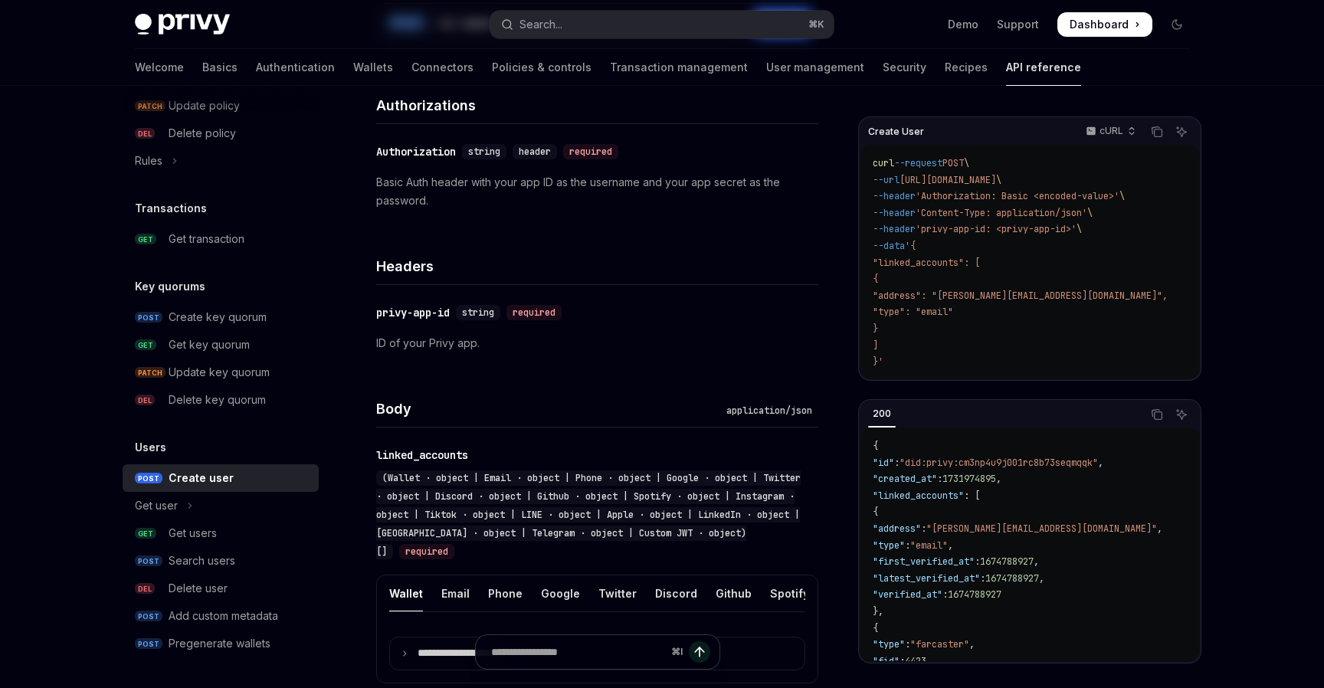
scroll to position [0, 0]
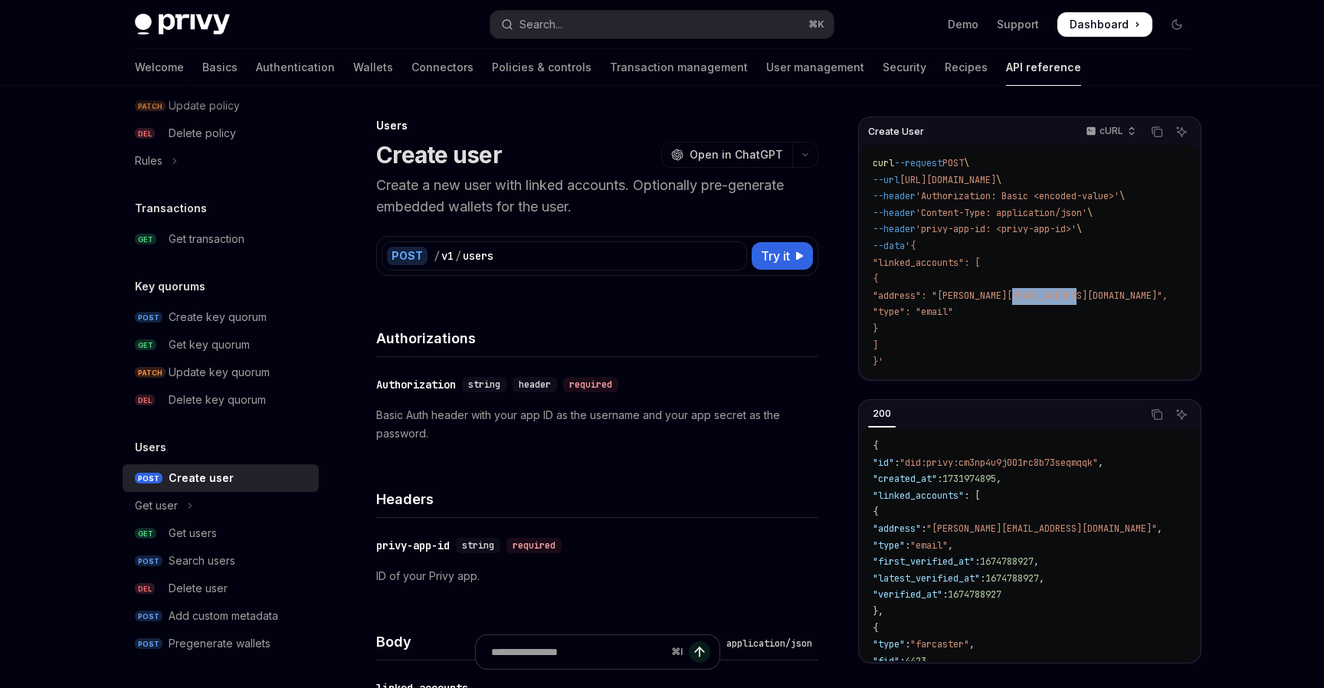
drag, startPoint x: 1084, startPoint y: 292, endPoint x: 1014, endPoint y: 292, distance: 69.7
click at [1014, 292] on span ""address": "tom.bombadill@privy.io"," at bounding box center [1020, 296] width 295 height 12
click at [808, 359] on div "​ Authorization string header required Basic Auth header with your app ID as th…" at bounding box center [597, 409] width 442 height 104
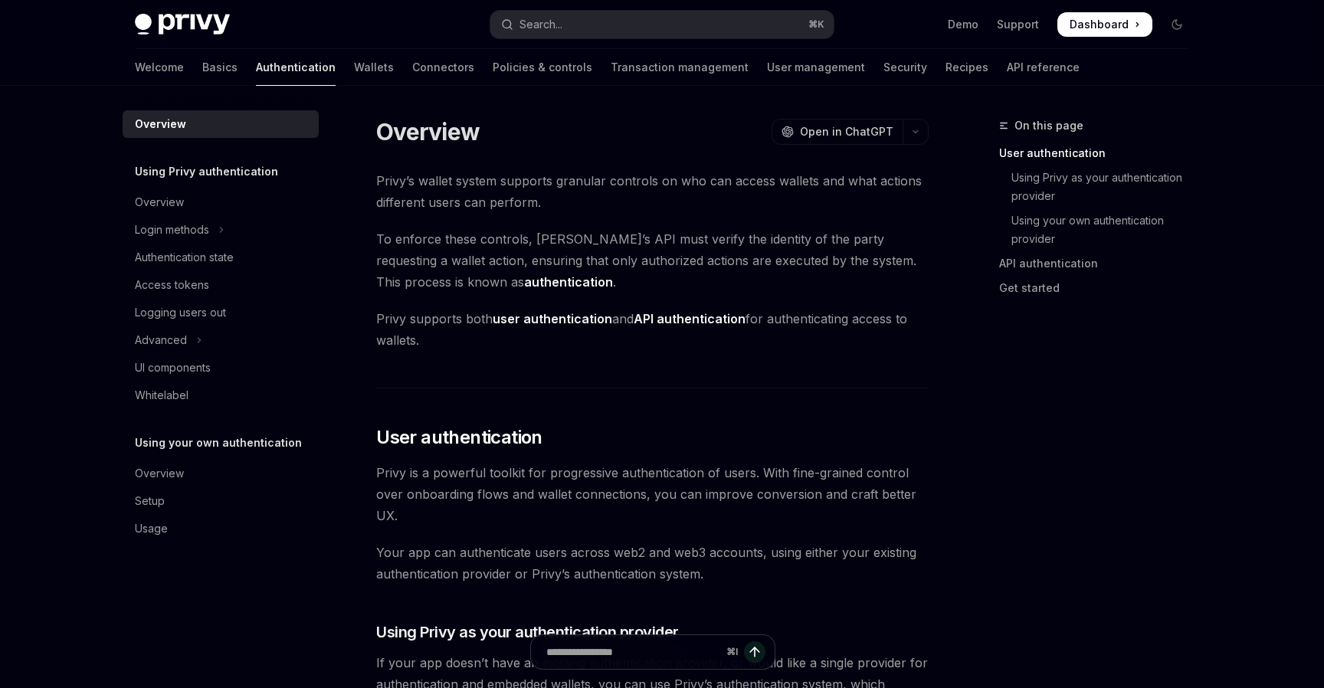
scroll to position [348, 0]
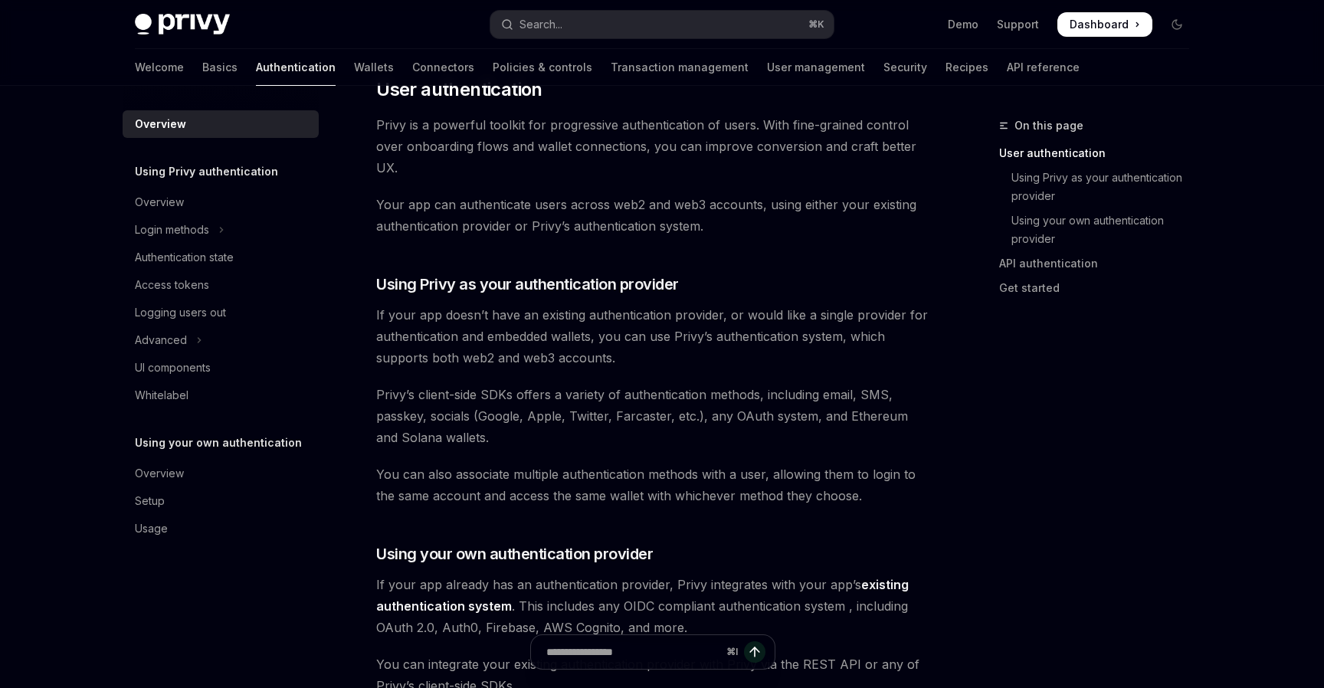
type textarea "*"
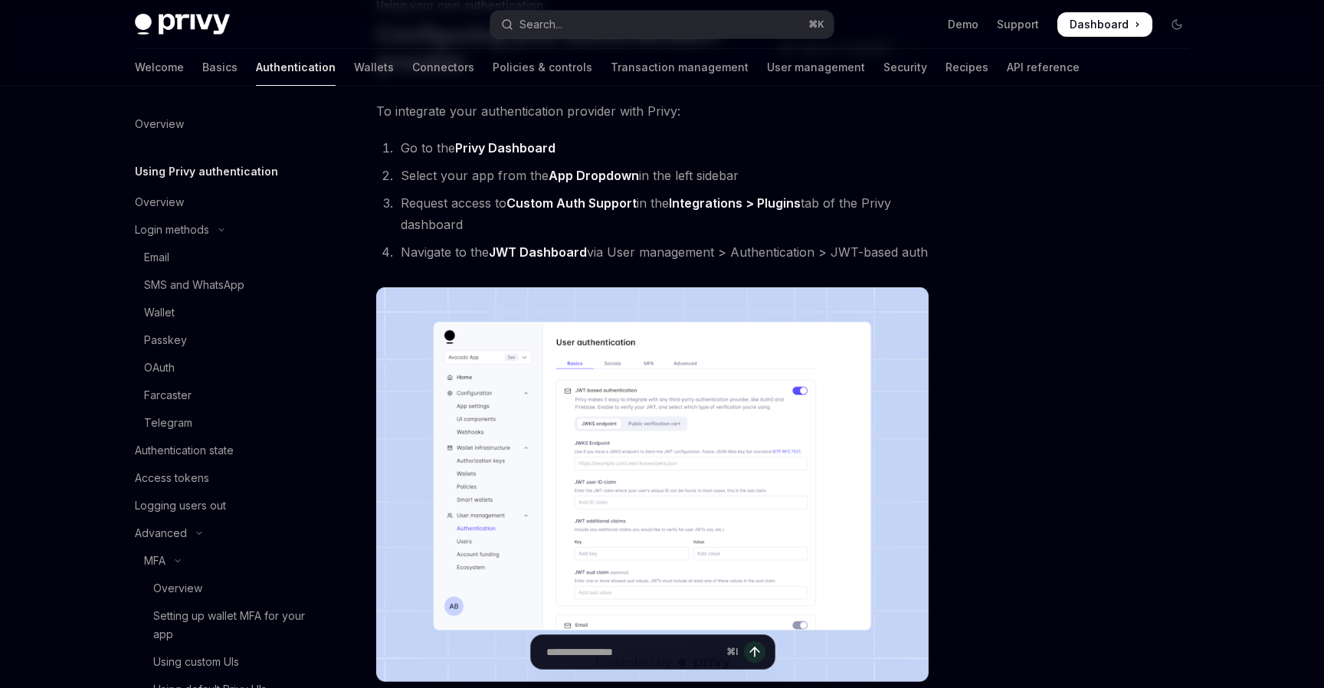
scroll to position [290, 0]
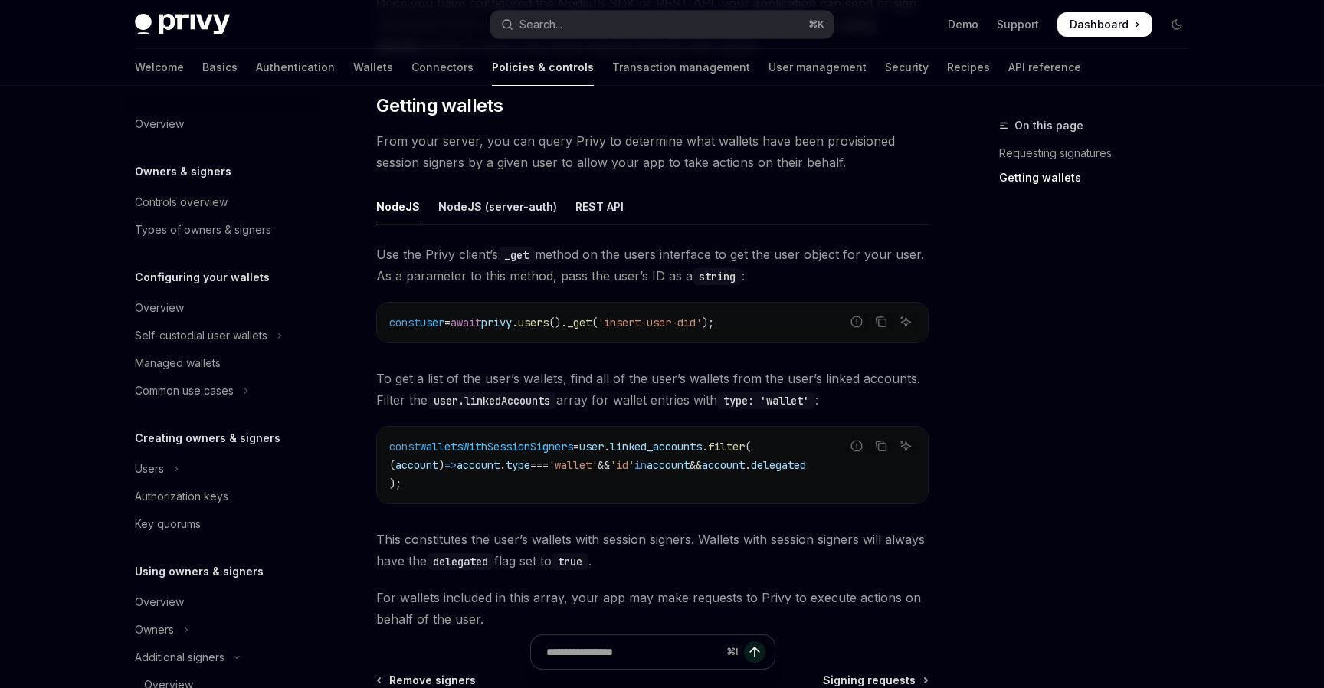
scroll to position [436, 0]
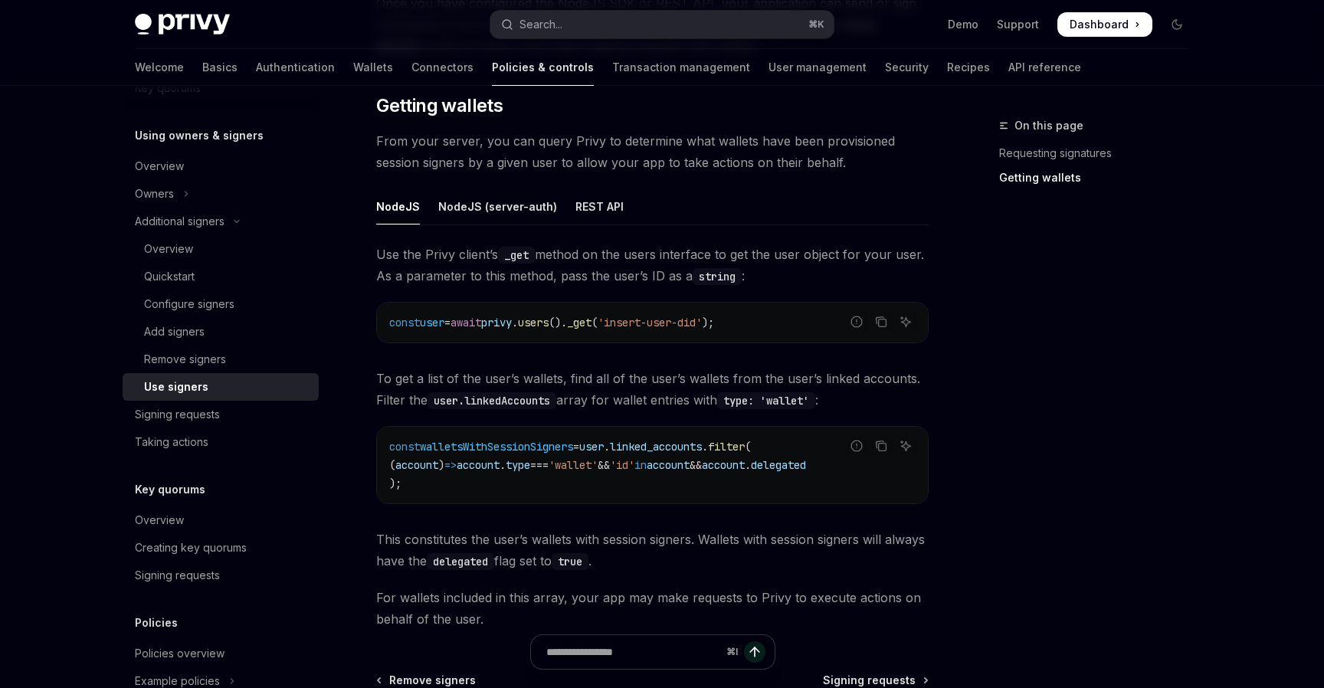
click at [511, 392] on code "user.linkedAccounts" at bounding box center [492, 400] width 129 height 17
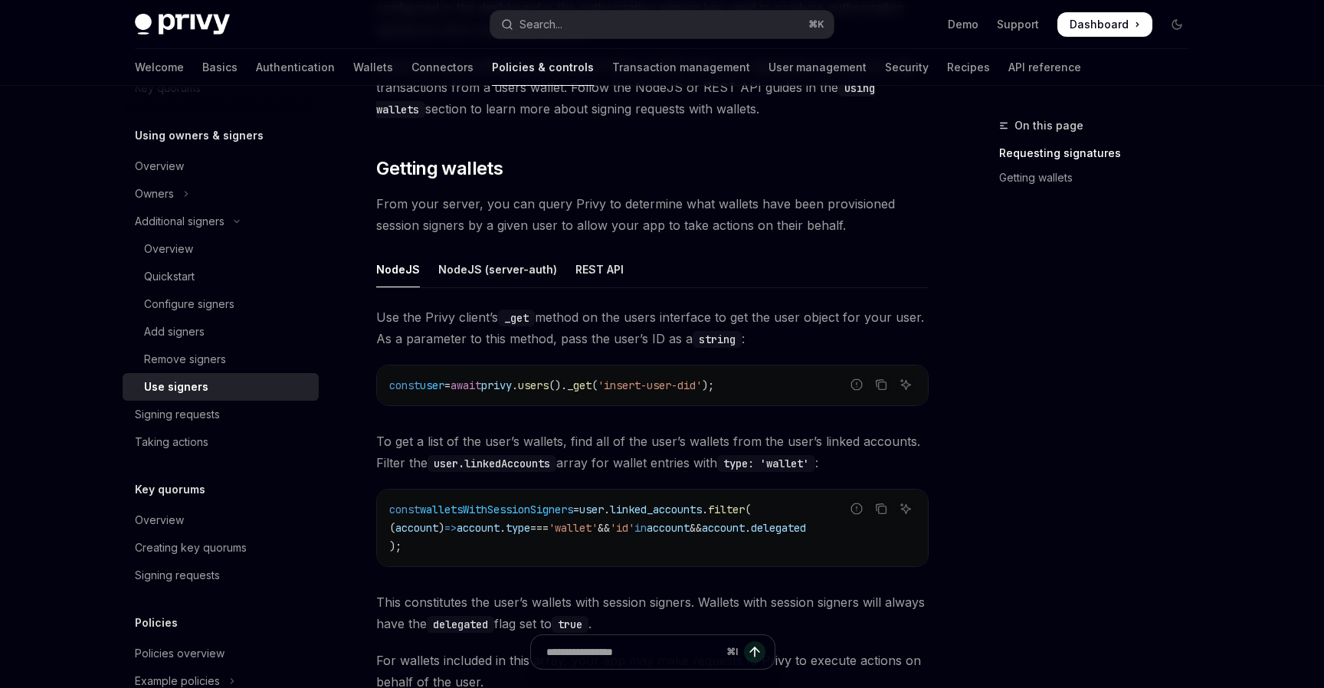
scroll to position [428, 0]
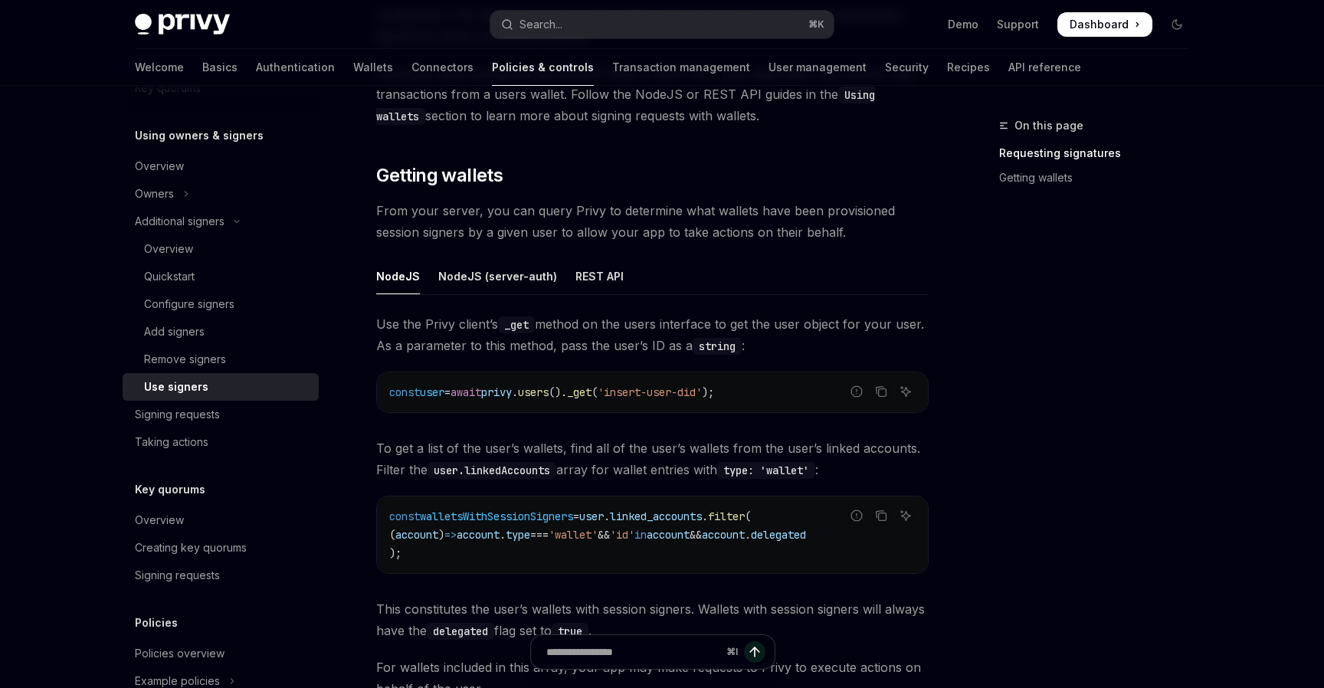
drag, startPoint x: 539, startPoint y: 320, endPoint x: 622, endPoint y: 320, distance: 83.5
click at [554, 320] on span "Use the Privy client’s _get method on the users interface to get the user objec…" at bounding box center [652, 334] width 553 height 43
click at [627, 320] on span "Use the Privy client’s _get method on the users interface to get the user objec…" at bounding box center [652, 334] width 553 height 43
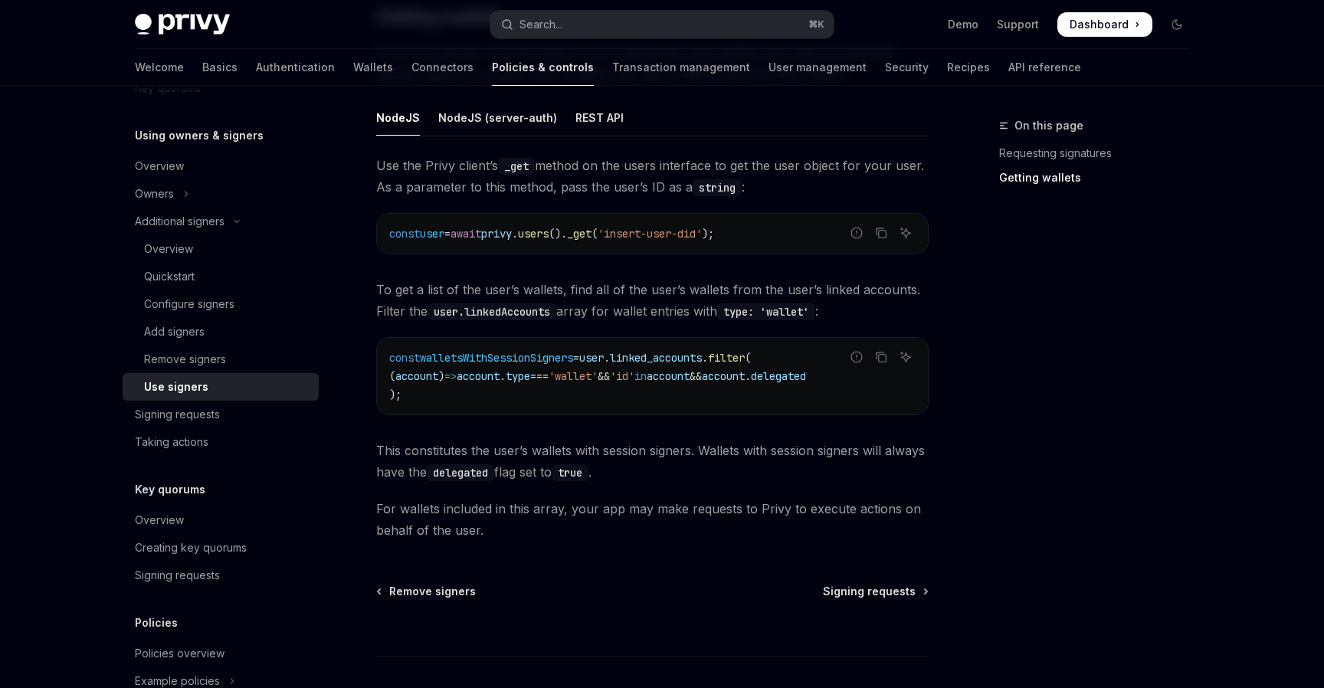
scroll to position [589, 0]
drag, startPoint x: 594, startPoint y: 288, endPoint x: 648, endPoint y: 288, distance: 53.6
click at [648, 288] on span "To get a list of the user’s wallets, find all of the user’s wallets from the us…" at bounding box center [652, 298] width 553 height 43
click at [612, 386] on code "const walletsWithSessionSigners = user . linked_accounts . filter ( ( account )…" at bounding box center [652, 374] width 526 height 55
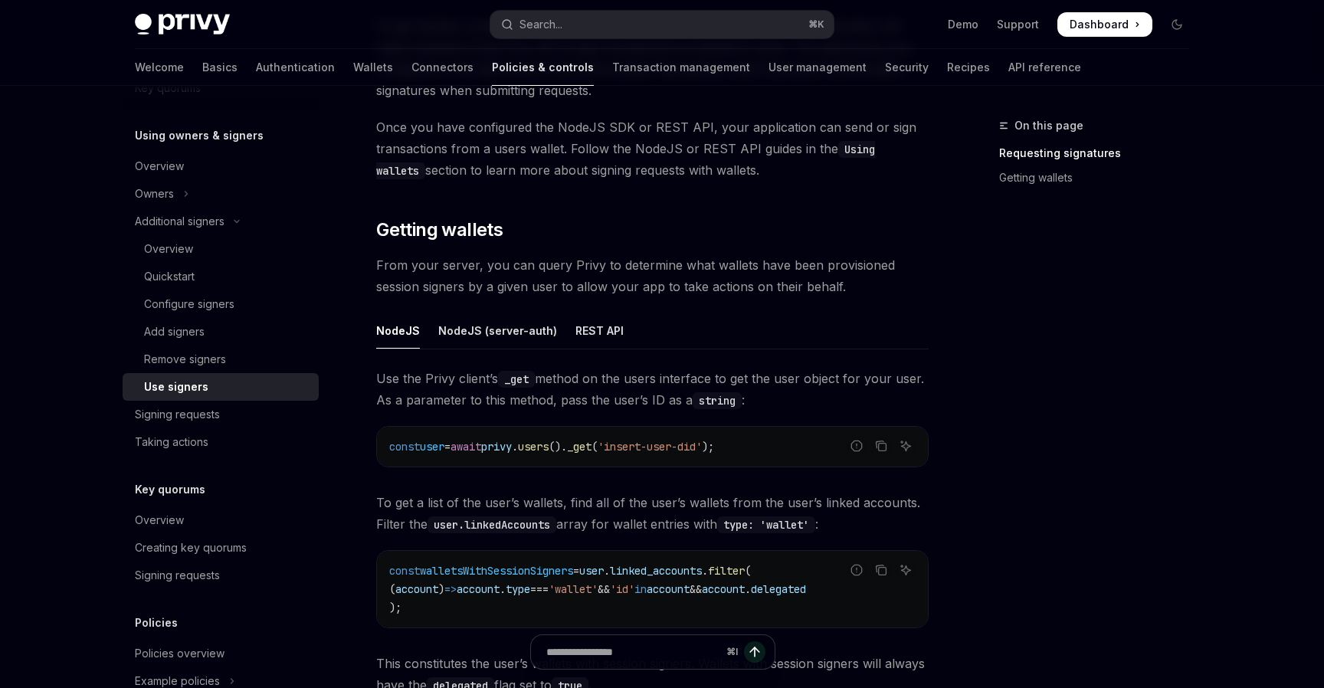
scroll to position [378, 0]
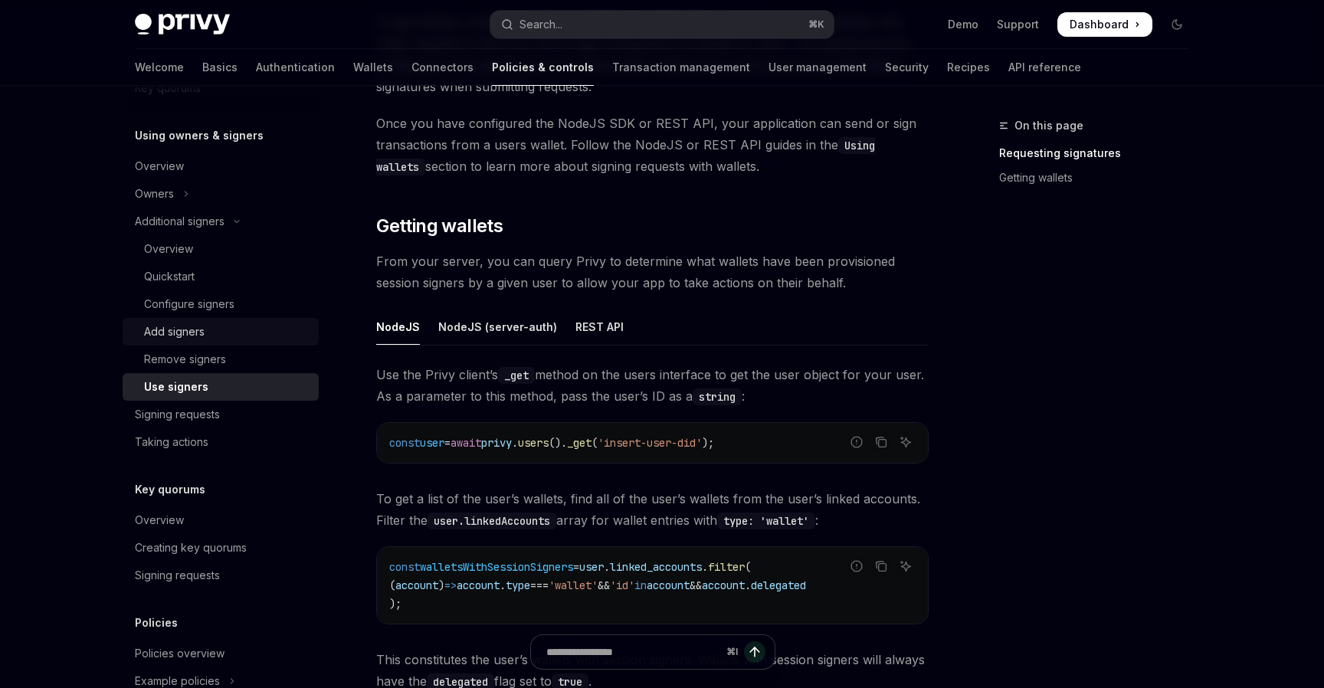
click at [168, 334] on div "Add signers" at bounding box center [174, 332] width 61 height 18
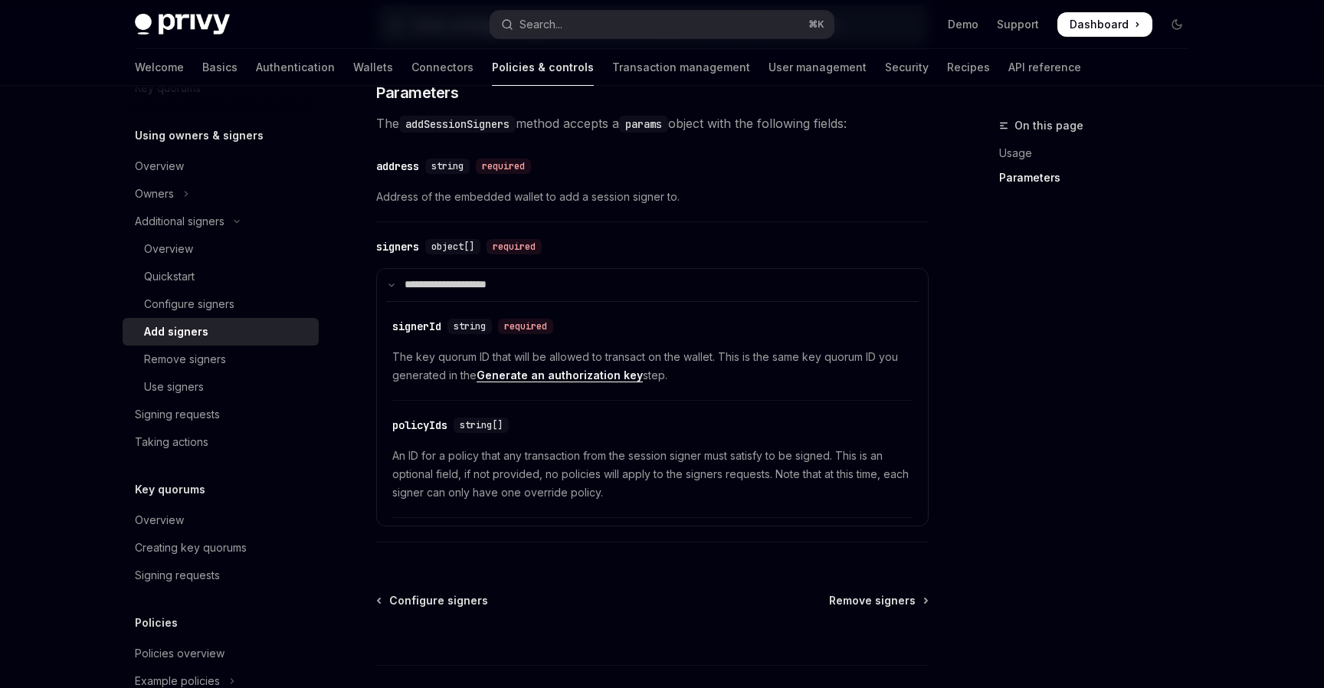
scroll to position [615, 0]
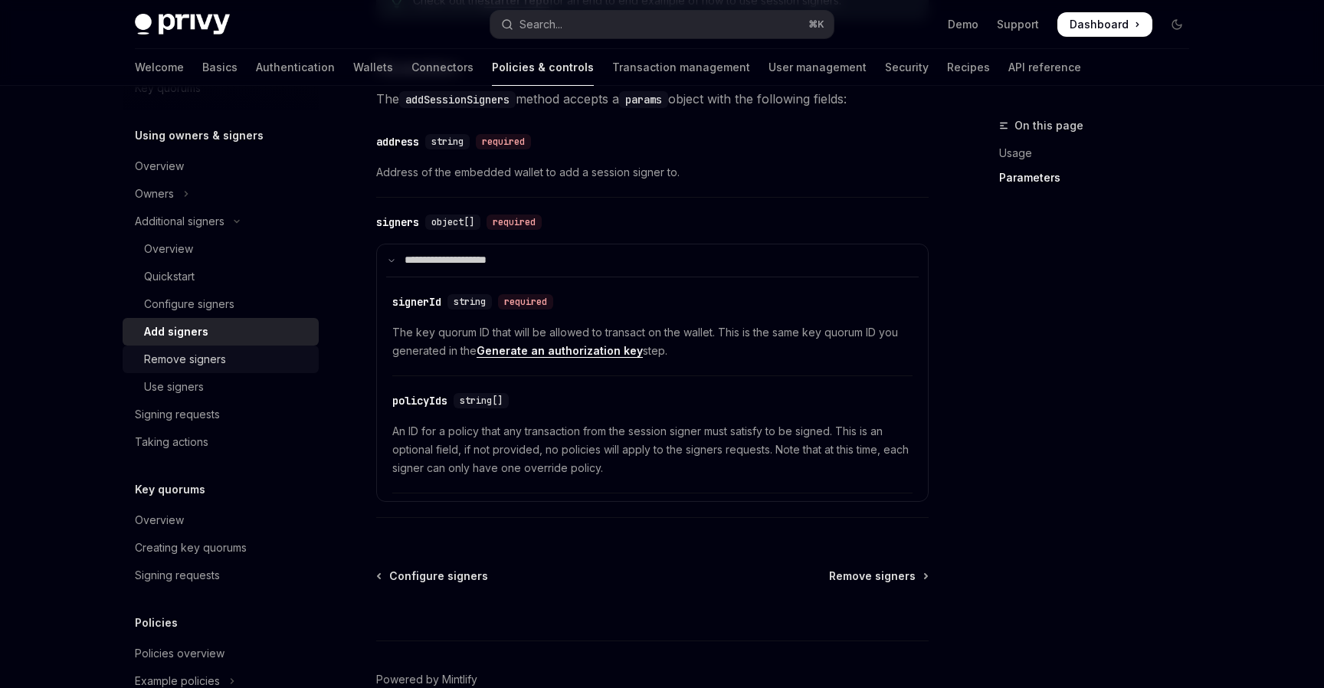
click at [245, 360] on div "Remove signers" at bounding box center [227, 359] width 166 height 18
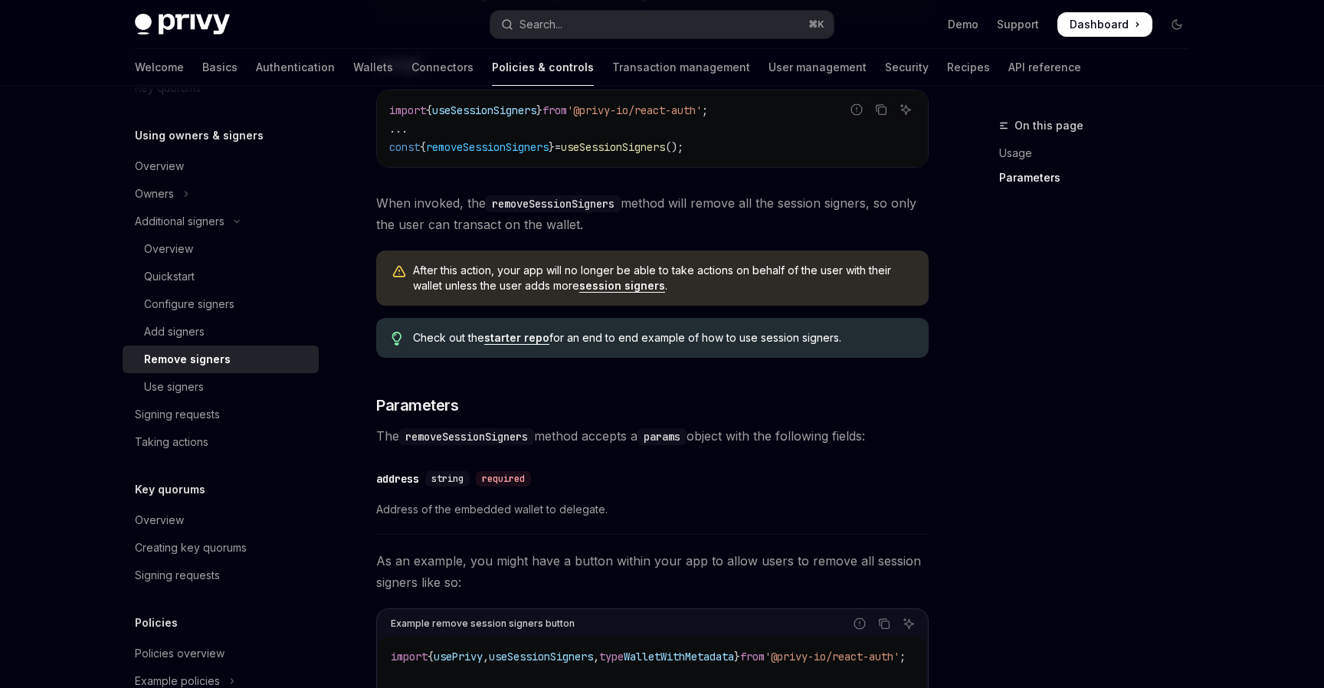
scroll to position [1064, 0]
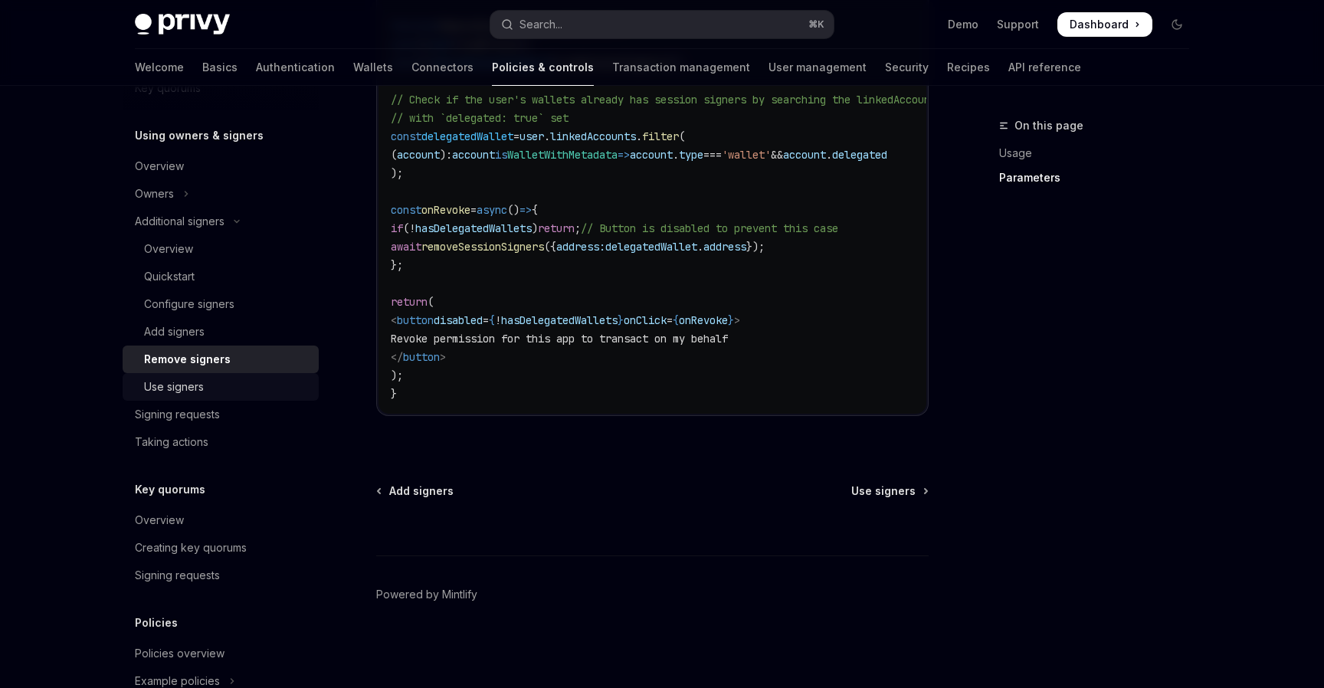
click at [215, 378] on div "Use signers" at bounding box center [227, 387] width 166 height 18
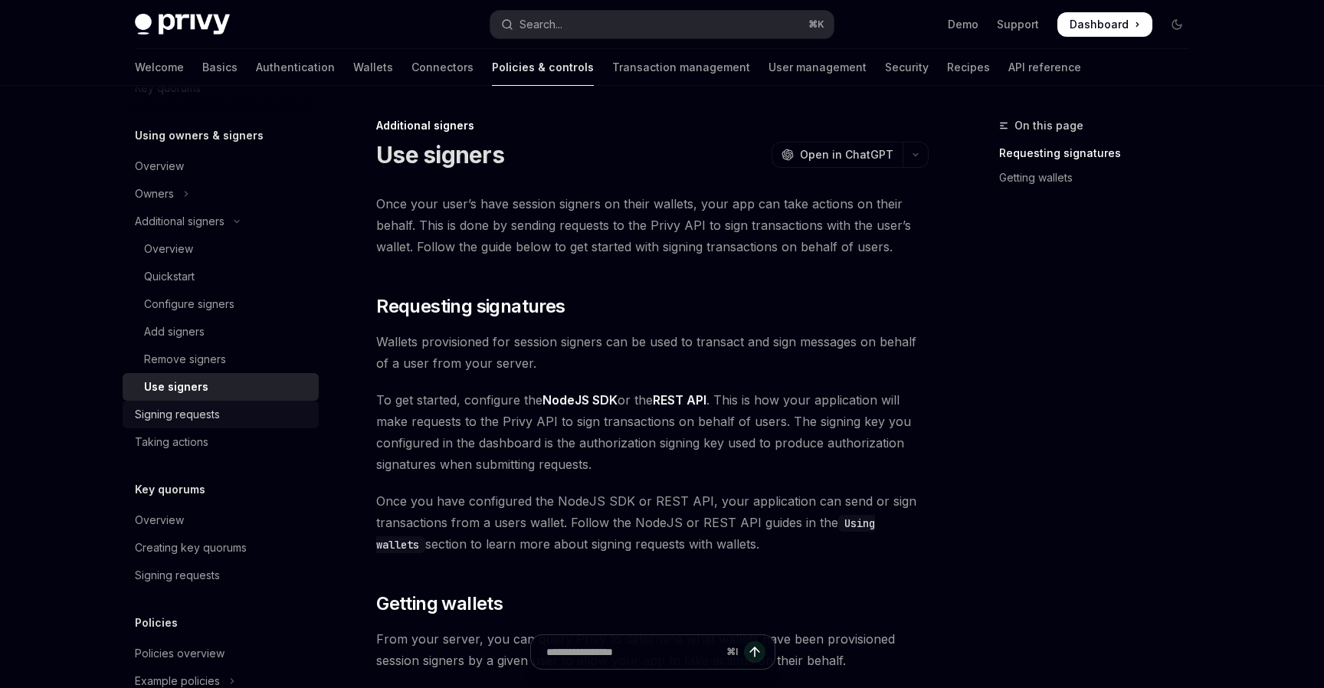
click at [180, 420] on div "Signing requests" at bounding box center [177, 414] width 85 height 18
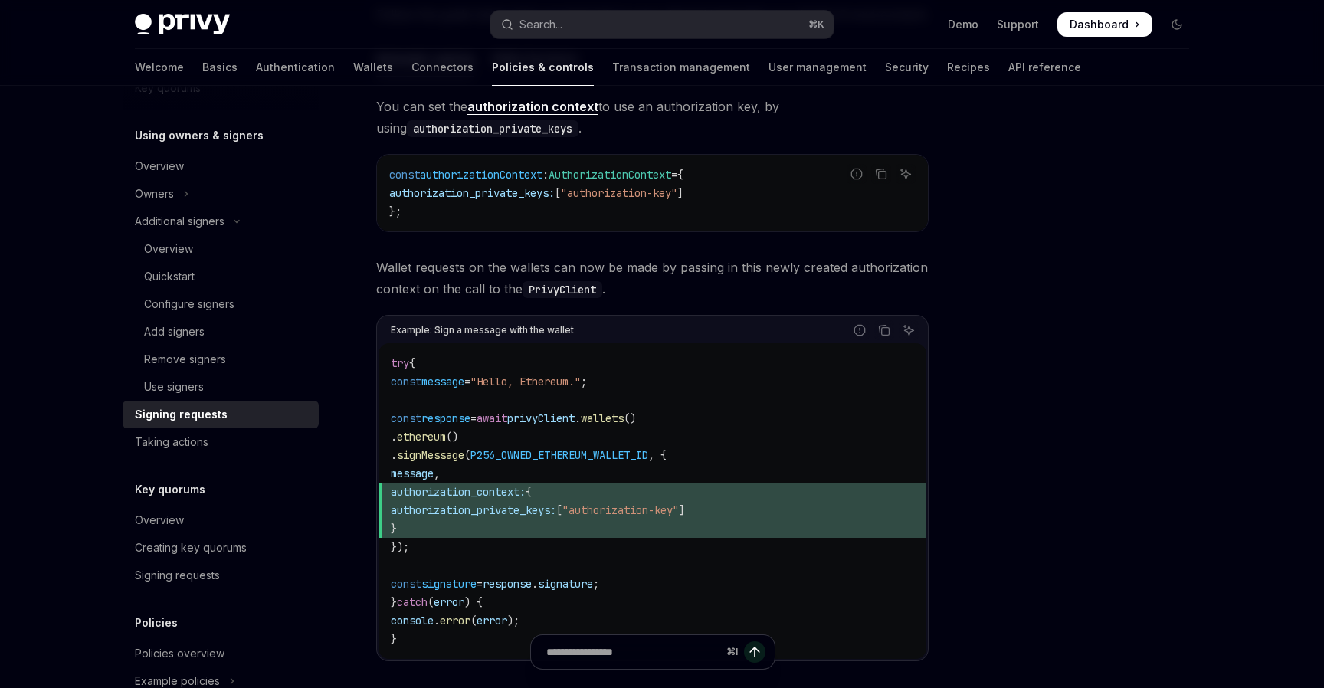
scroll to position [539, 0]
click at [606, 515] on span "authorization_private_keys: [ "authorization-key" ]" at bounding box center [652, 507] width 523 height 18
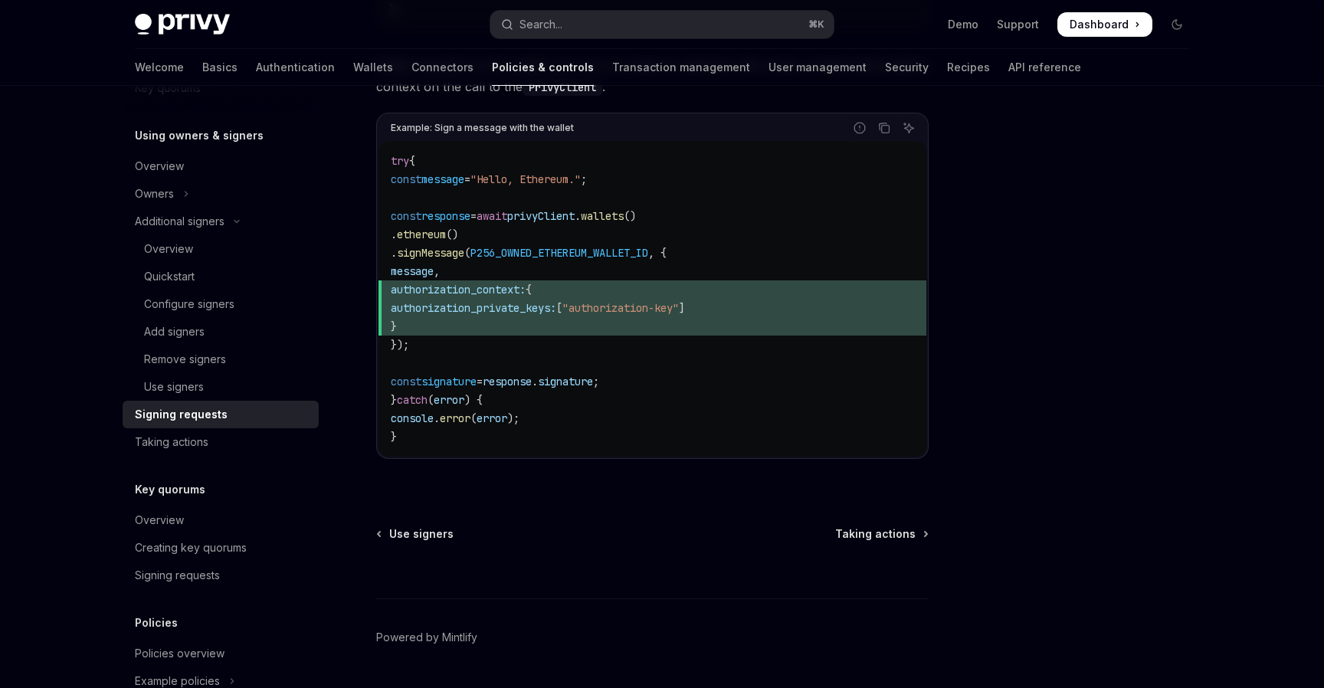
scroll to position [781, 0]
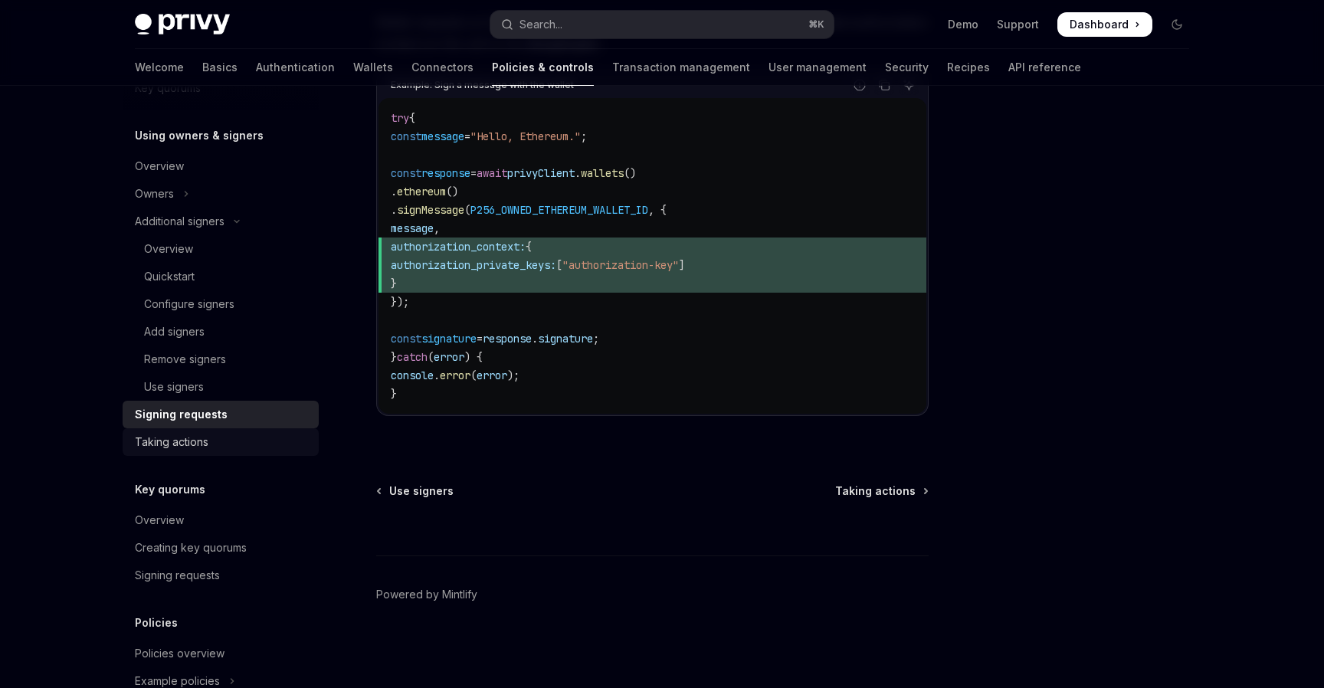
click at [201, 438] on div "Taking actions" at bounding box center [172, 442] width 74 height 18
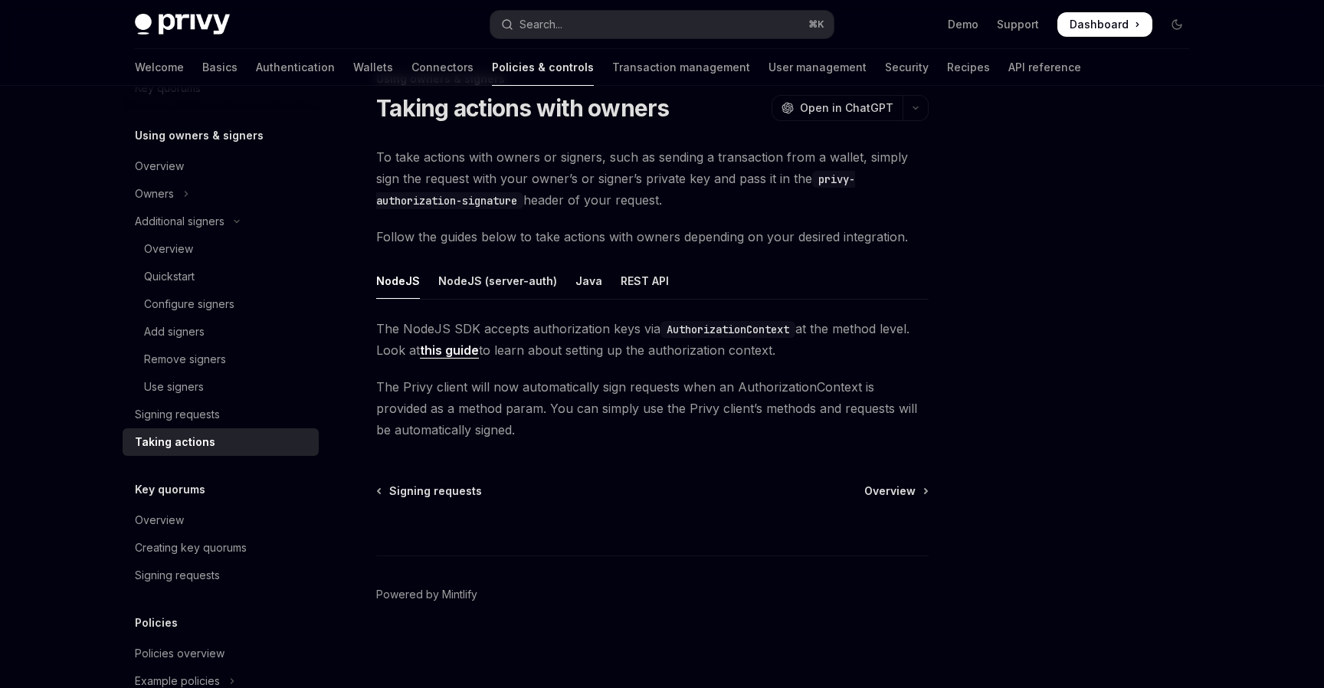
click at [592, 334] on span "The NodeJS SDK accepts authorization keys via AuthorizationContext at the metho…" at bounding box center [652, 339] width 553 height 43
click at [238, 255] on div "Overview" at bounding box center [227, 249] width 166 height 18
type textarea "*"
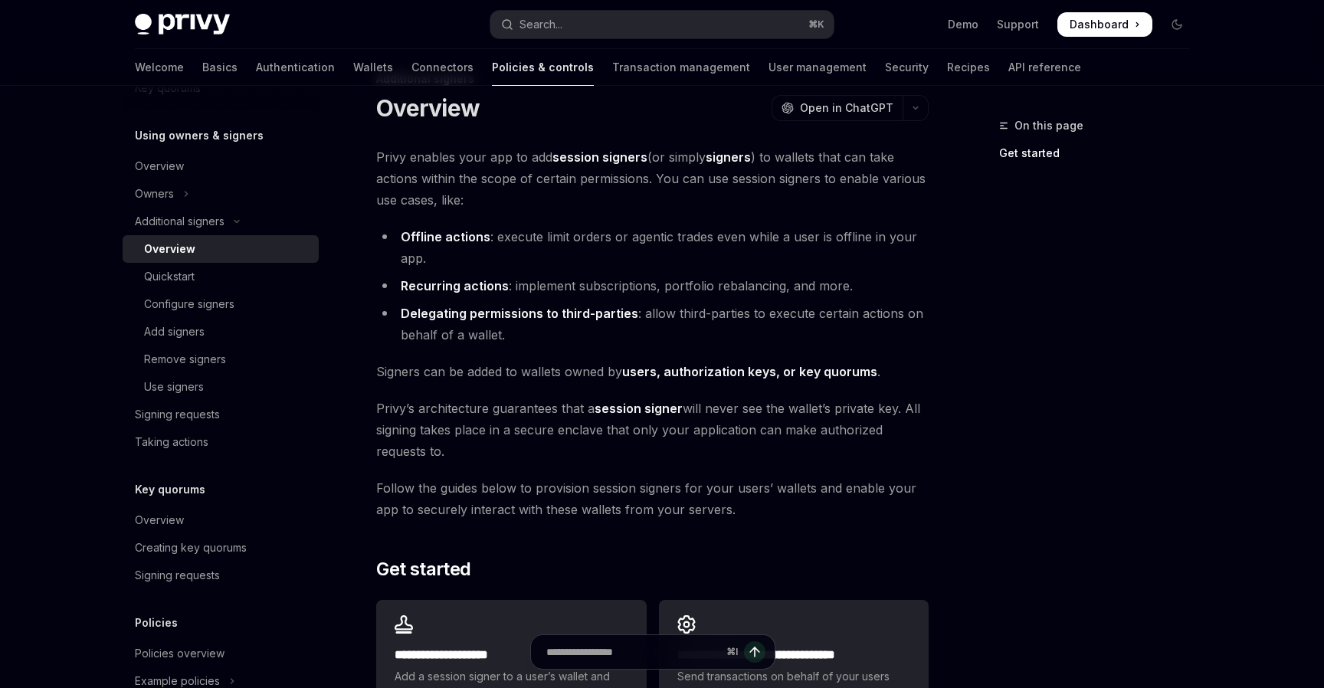
click at [626, 267] on li "Offline actions : execute limit orders or agentic trades even while a user is o…" at bounding box center [652, 247] width 553 height 43
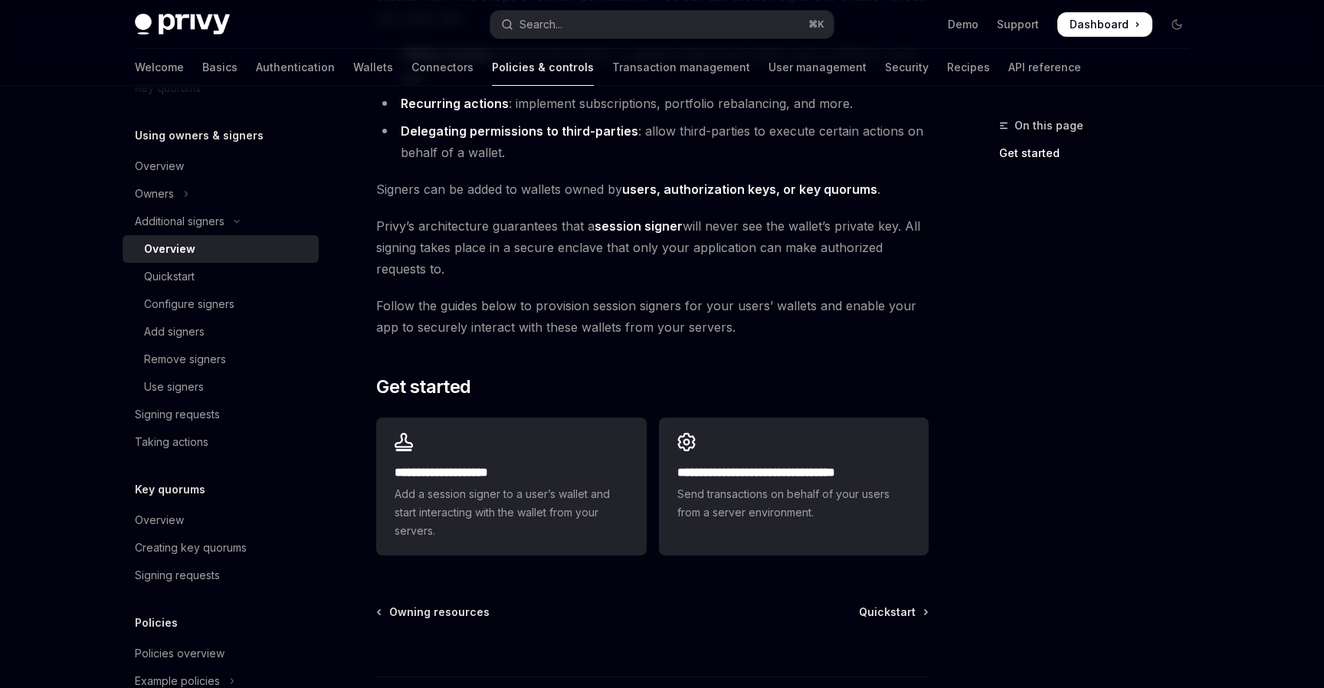
scroll to position [230, 0]
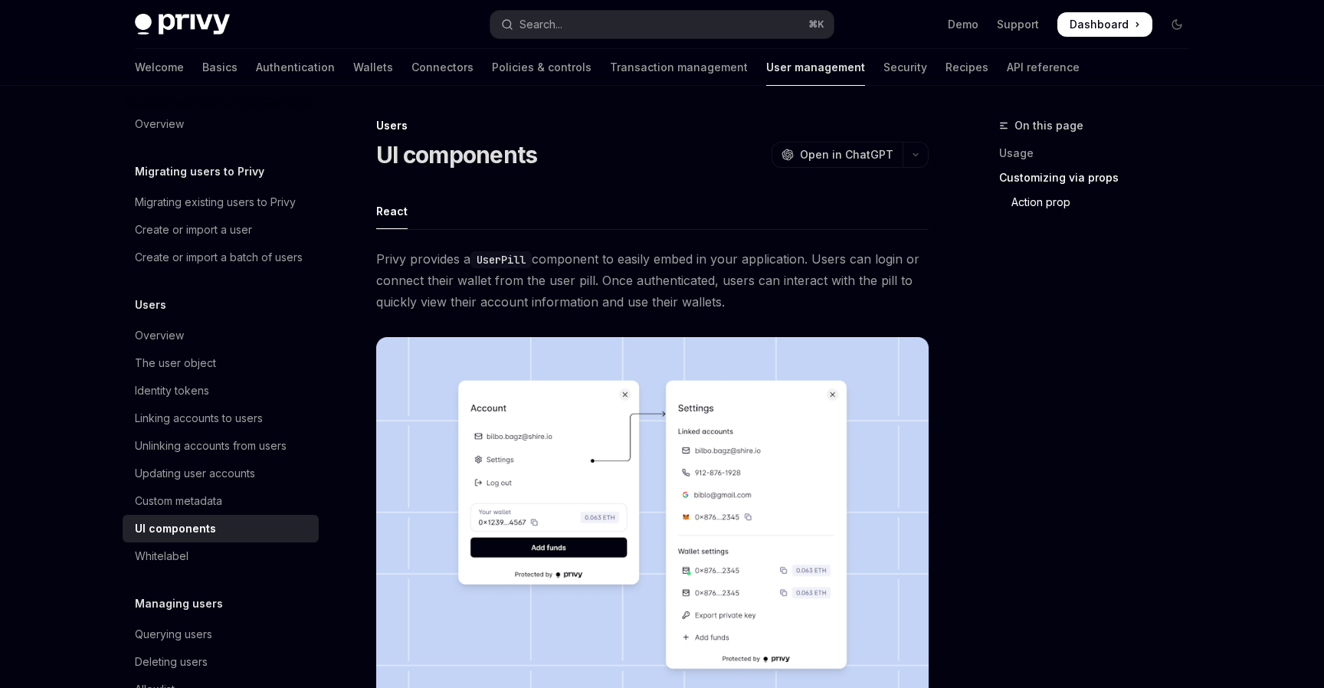
scroll to position [2731, 0]
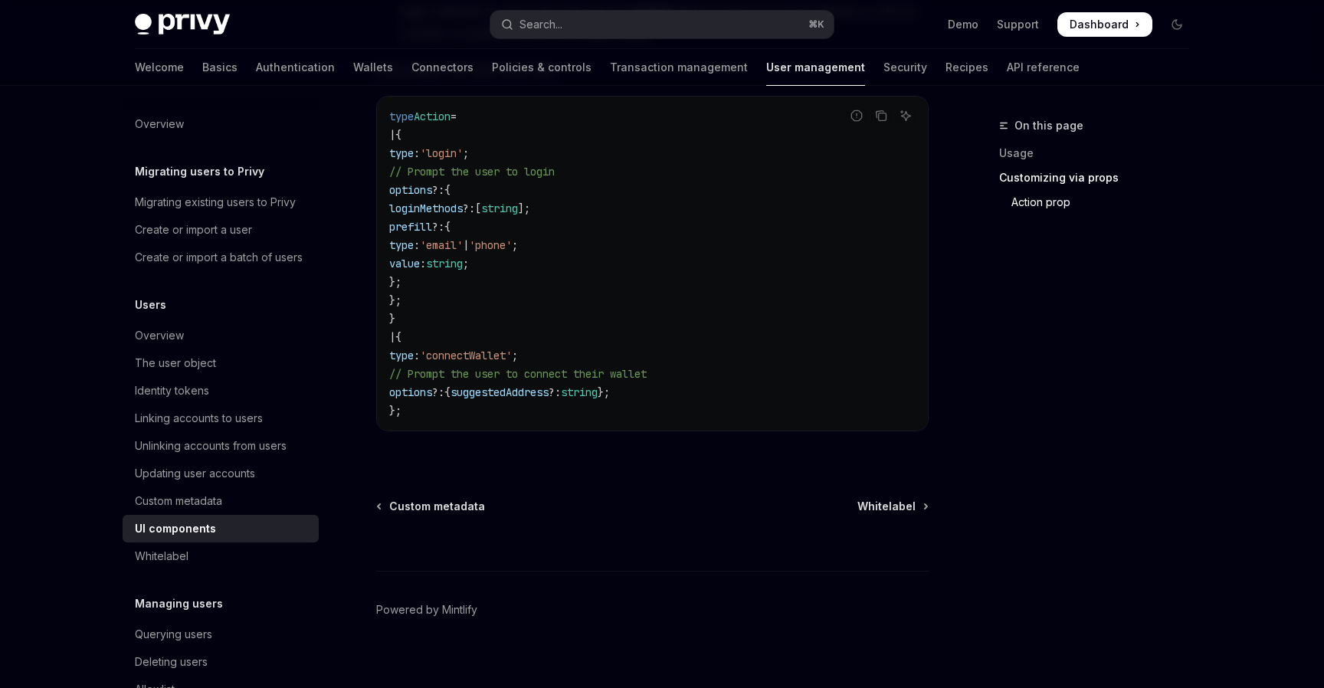
click at [702, 348] on code "type Action = | { type : 'login' ; // Prompt the user to login options ?: { log…" at bounding box center [652, 263] width 526 height 313
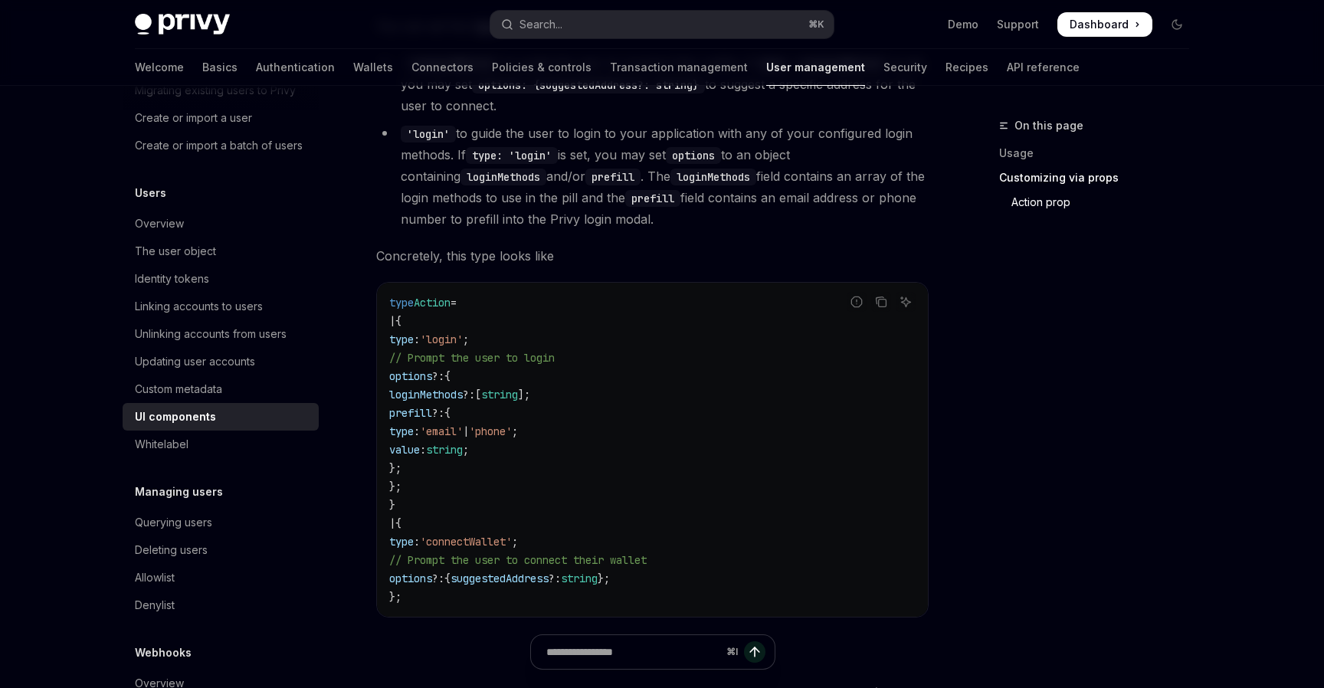
scroll to position [2523, 0]
